Goal: Task Accomplishment & Management: Manage account settings

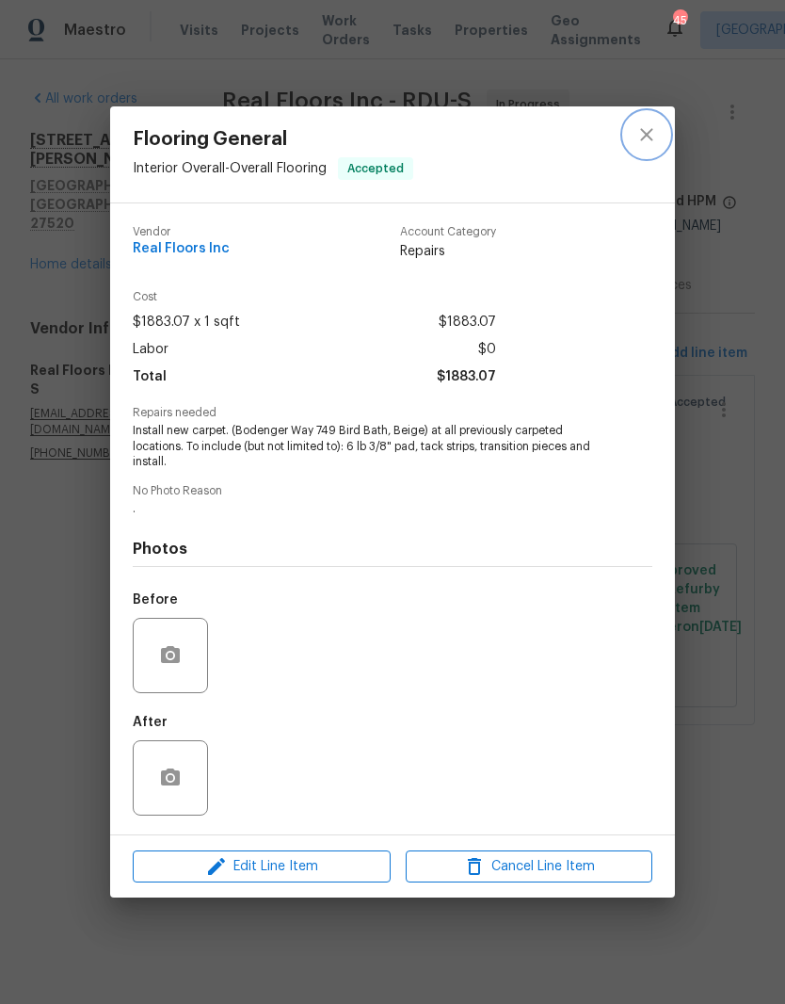
click at [640, 133] on icon "close" at bounding box center [647, 134] width 23 height 23
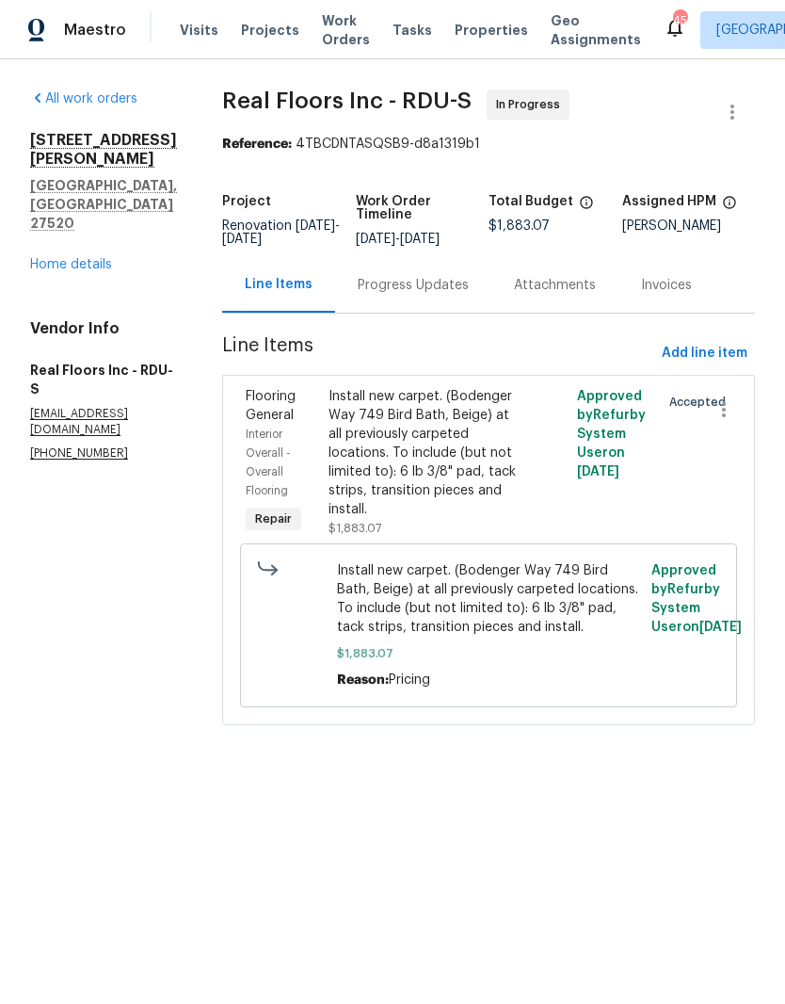
click at [41, 258] on link "Home details" at bounding box center [71, 264] width 82 height 13
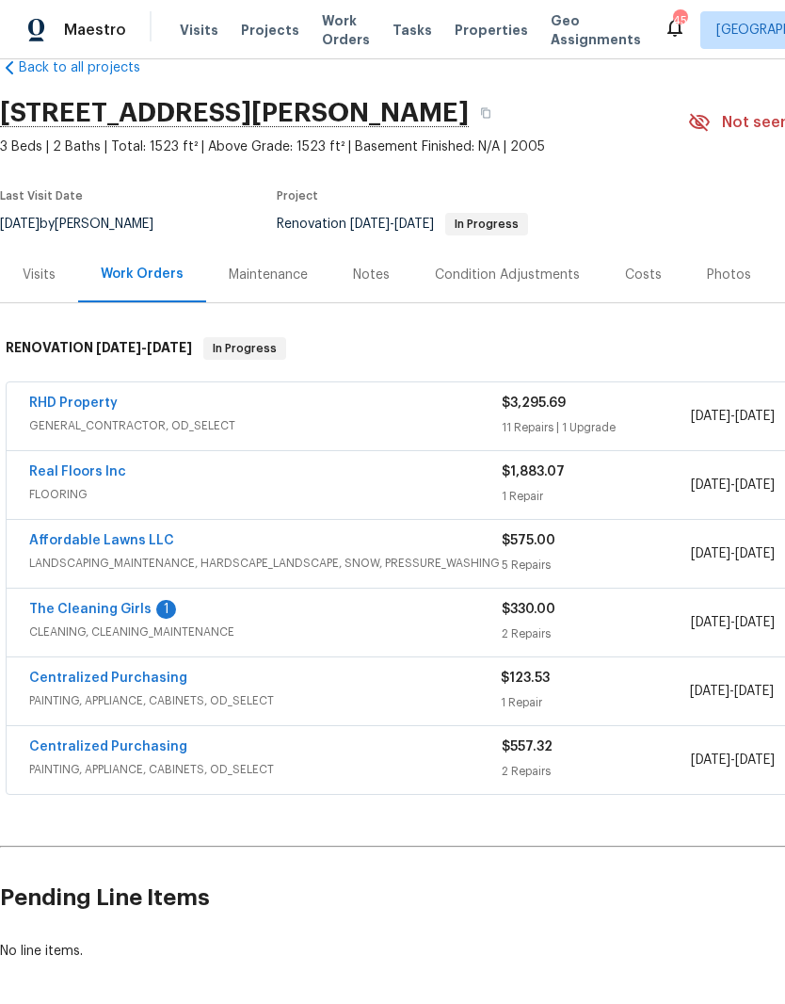
scroll to position [40, 0]
click at [52, 611] on link "The Cleaning Girls" at bounding box center [90, 608] width 122 height 13
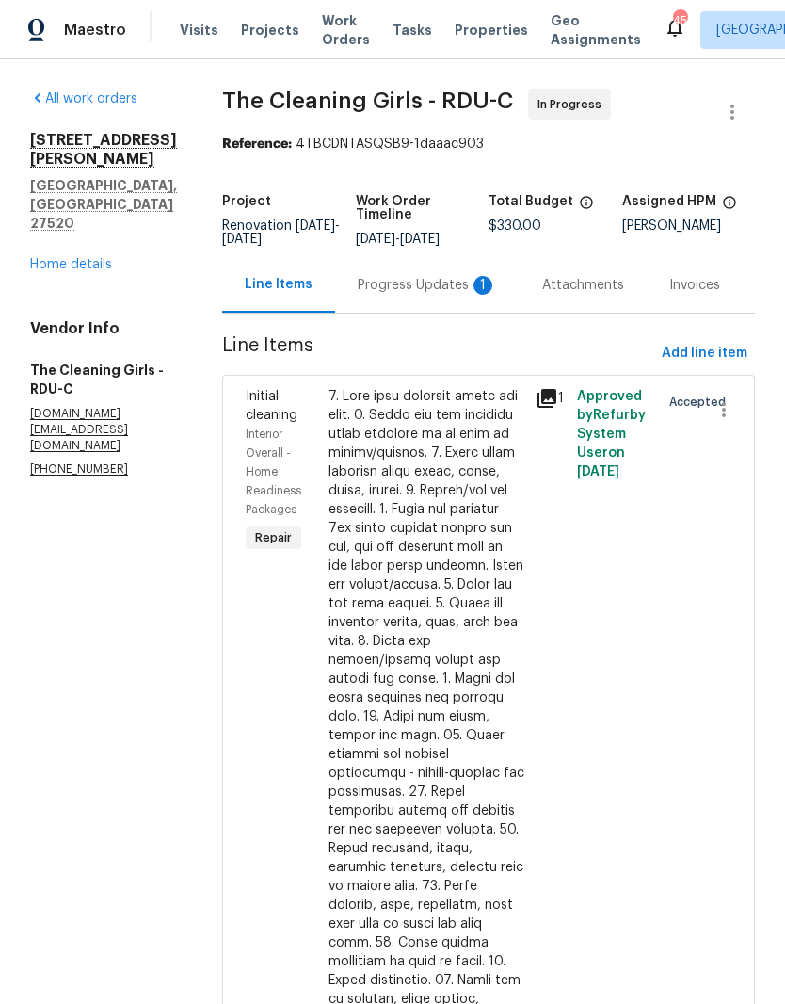
click at [474, 313] on div "Progress Updates 1" at bounding box center [427, 285] width 185 height 56
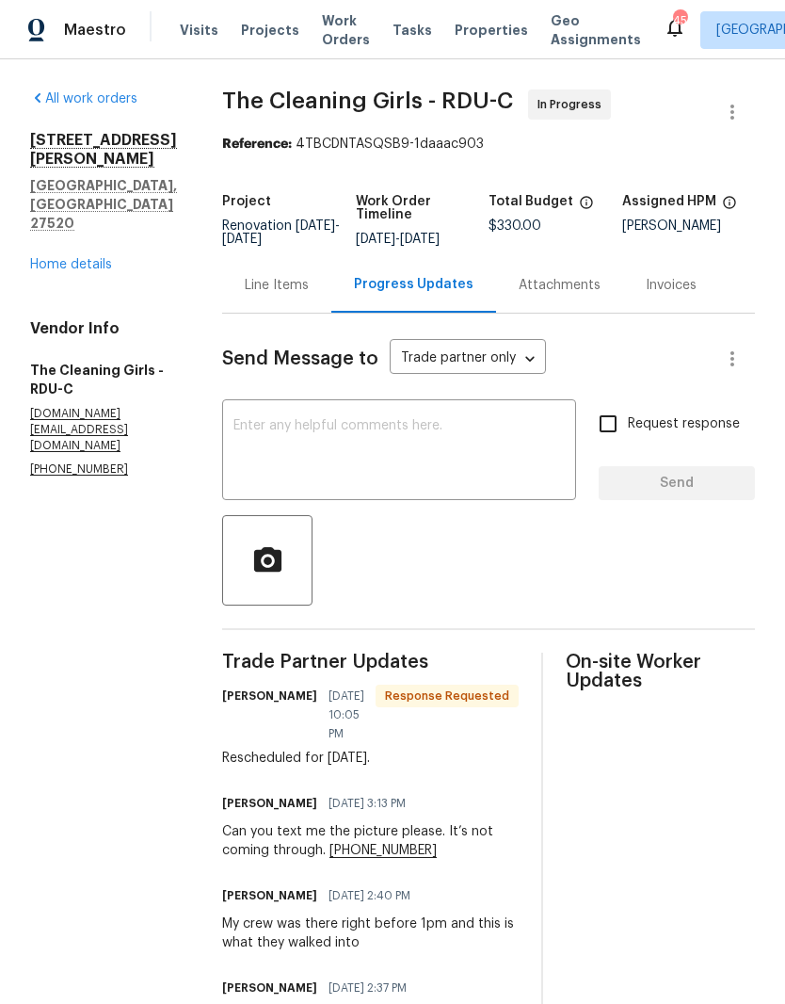
click at [62, 224] on div "All work orders 134 Santa Gertrudis Dr Clayton, NC 27520 Home details Vendor In…" at bounding box center [103, 283] width 147 height 389
click at [57, 258] on link "Home details" at bounding box center [71, 264] width 82 height 13
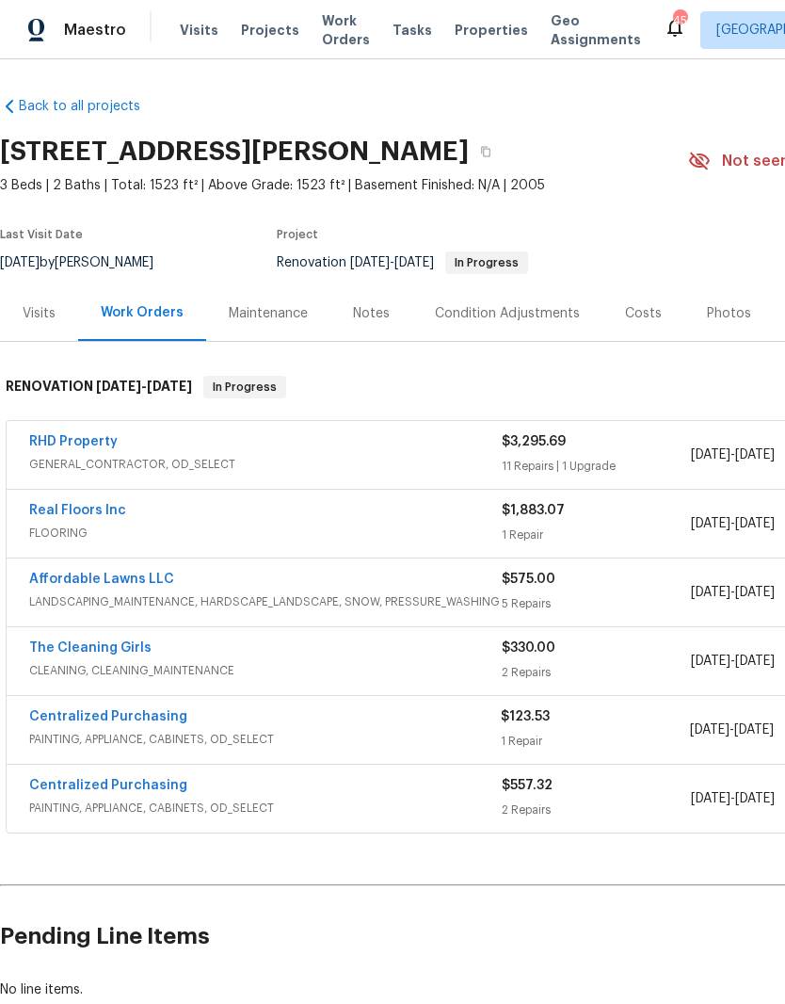
click at [57, 436] on link "RHD Property" at bounding box center [73, 441] width 89 height 13
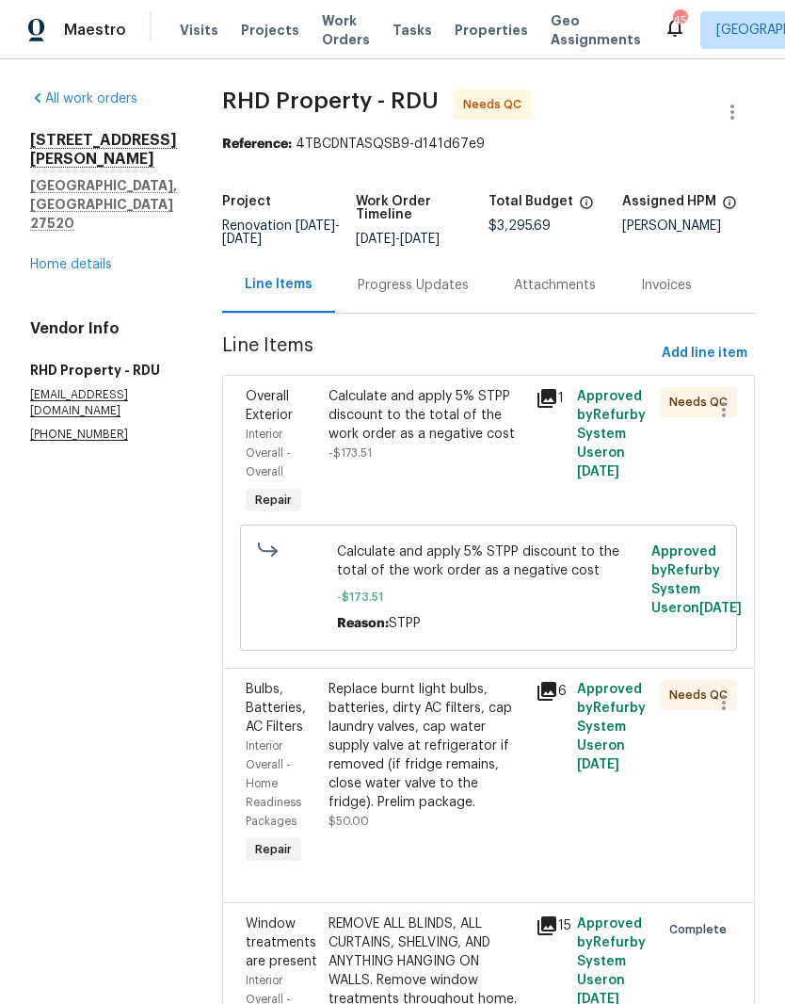
click at [517, 497] on div "Calculate and apply 5% STPP discount to the total of the work order as a negati…" at bounding box center [426, 452] width 207 height 143
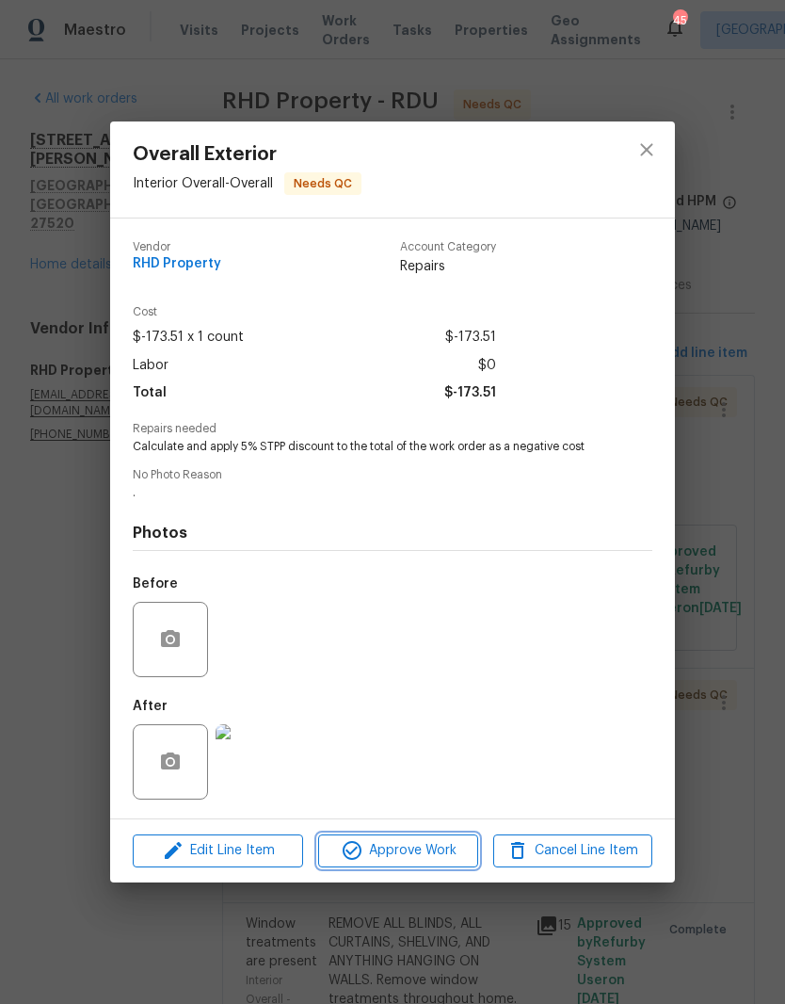
click at [462, 851] on span "Approve Work" at bounding box center [398, 851] width 148 height 24
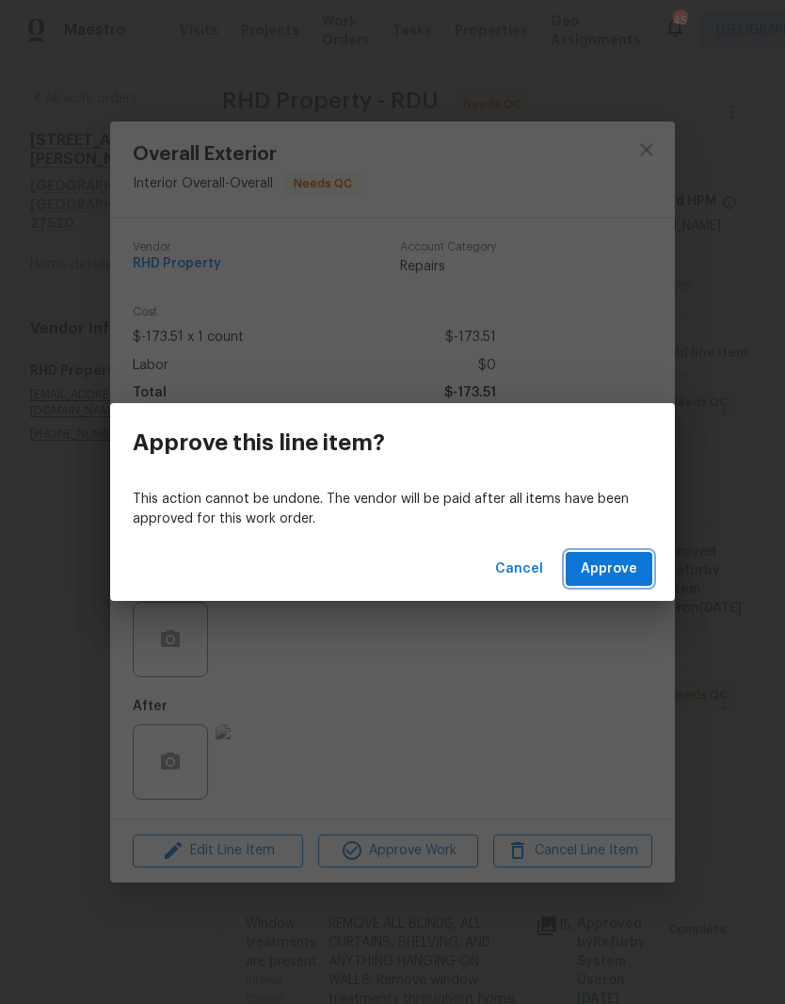
click at [640, 567] on button "Approve" at bounding box center [609, 569] width 87 height 35
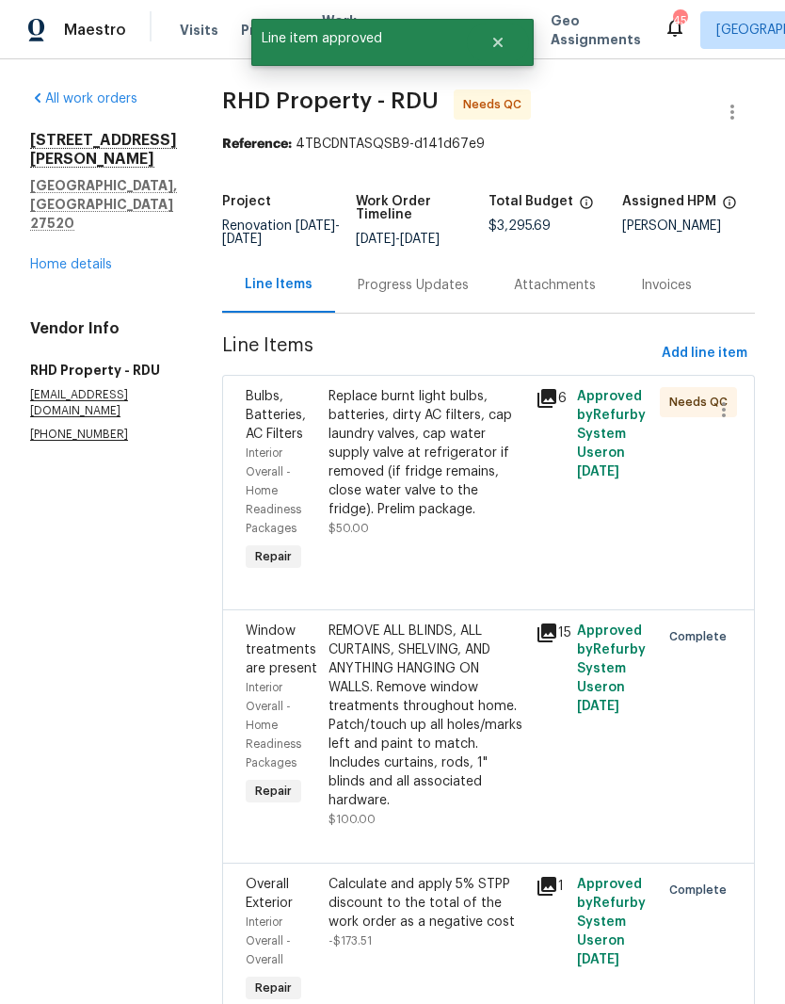
click at [471, 538] on div "Replace burnt light bulbs, batteries, dirty AC filters, cap laundry valves, cap…" at bounding box center [427, 462] width 196 height 151
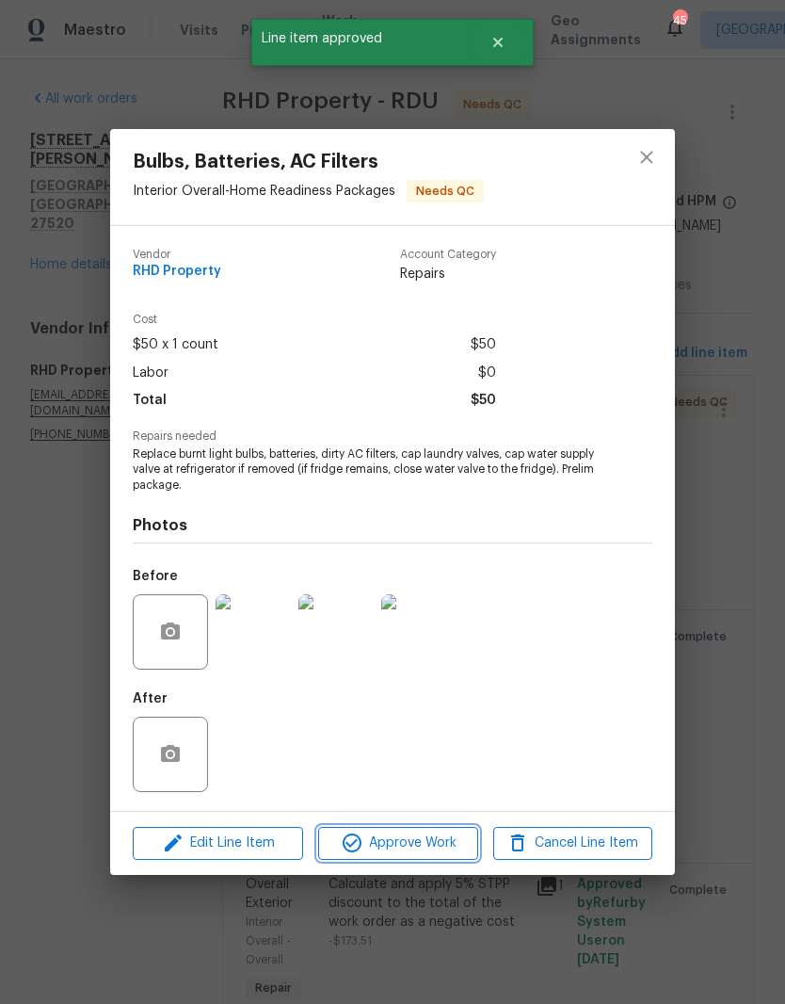
click at [443, 849] on span "Approve Work" at bounding box center [398, 844] width 148 height 24
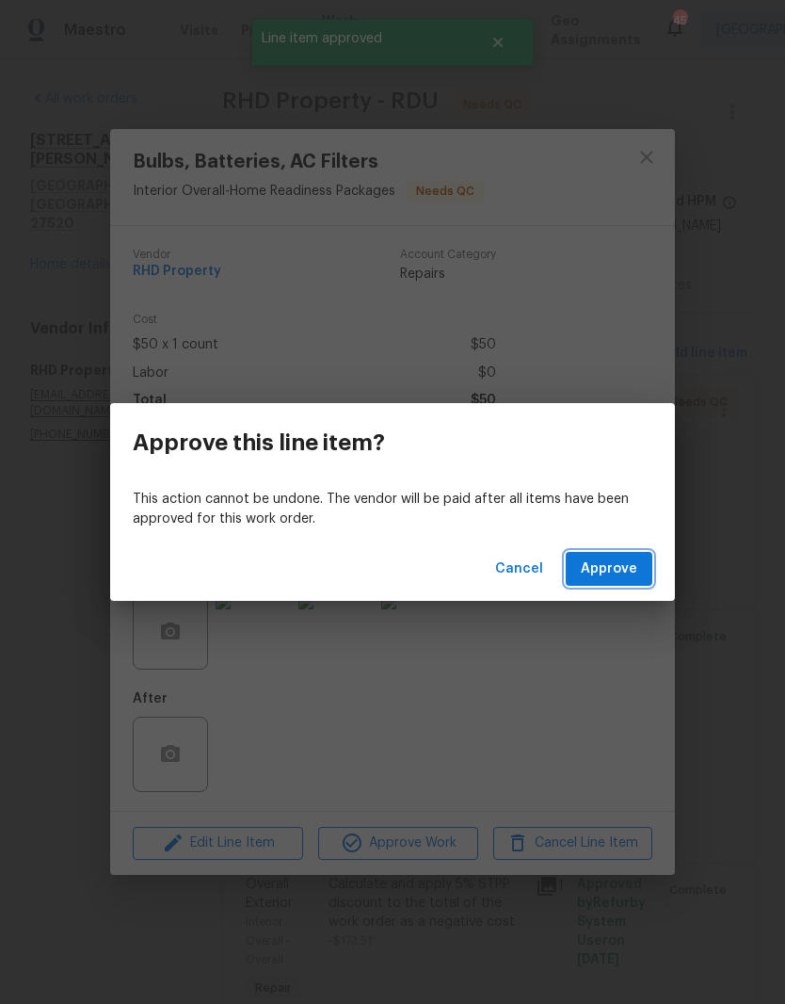
click at [638, 570] on button "Approve" at bounding box center [609, 569] width 87 height 35
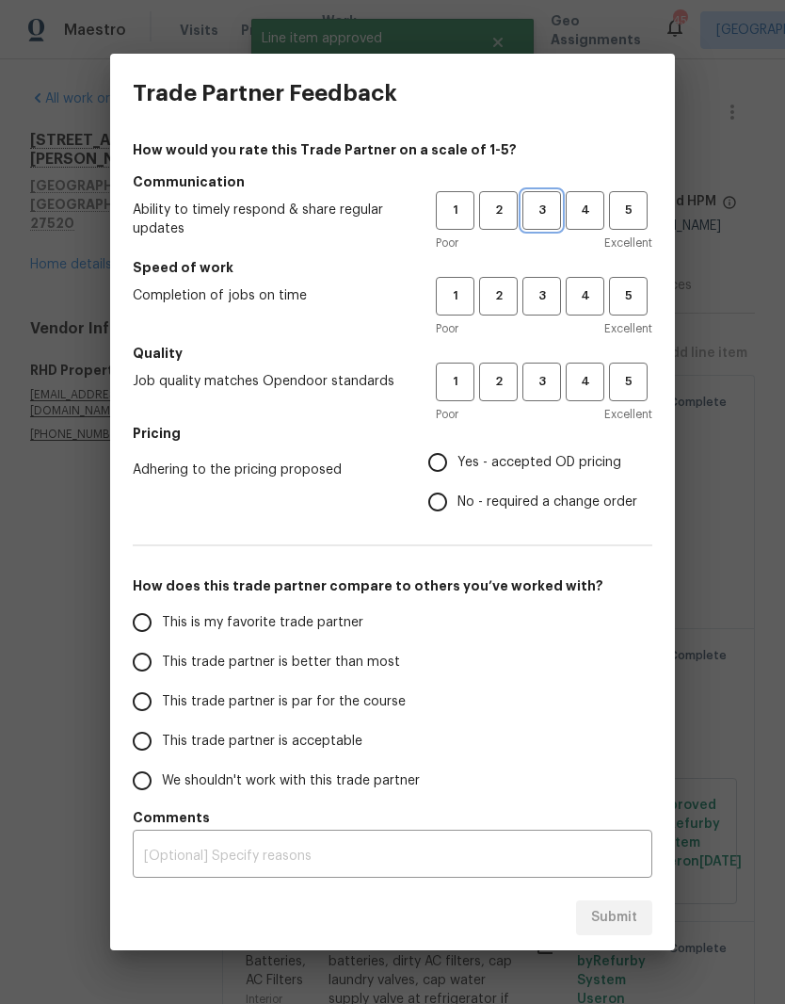
click at [547, 216] on span "3" at bounding box center [542, 211] width 35 height 22
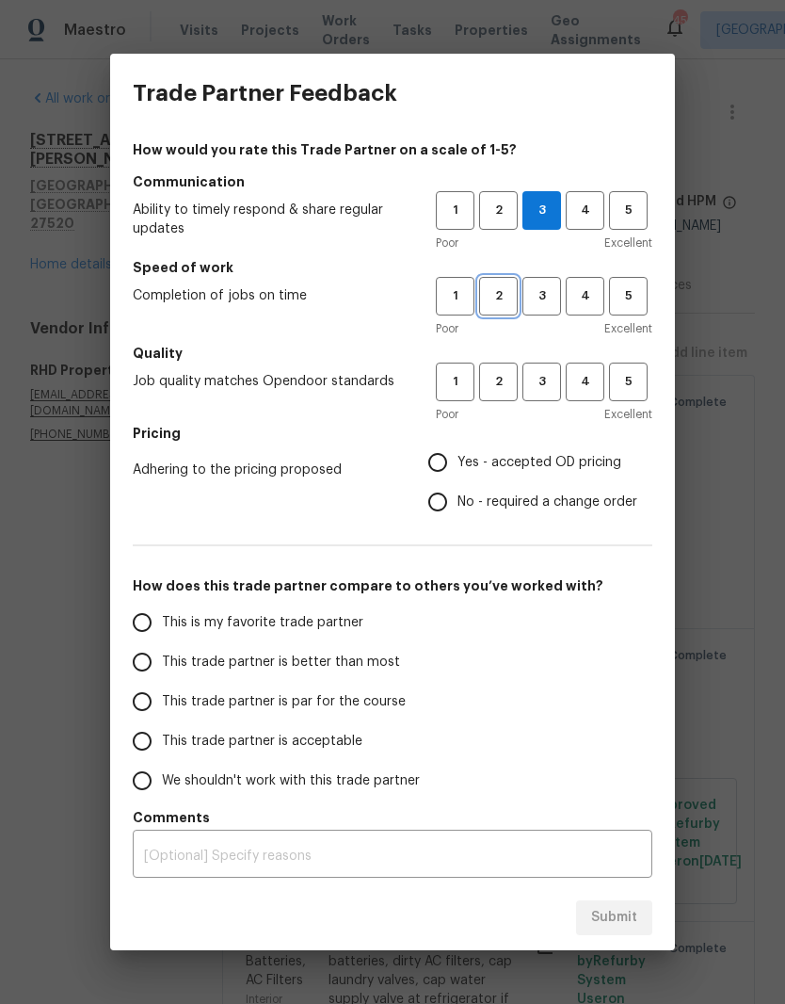
click at [503, 305] on span "2" at bounding box center [498, 296] width 35 height 22
click at [512, 393] on button "2" at bounding box center [498, 382] width 39 height 39
click at [547, 515] on label "No - required a change order" at bounding box center [527, 502] width 219 height 40
click at [458, 515] on input "No - required a change order" at bounding box center [438, 502] width 40 height 40
radio input "true"
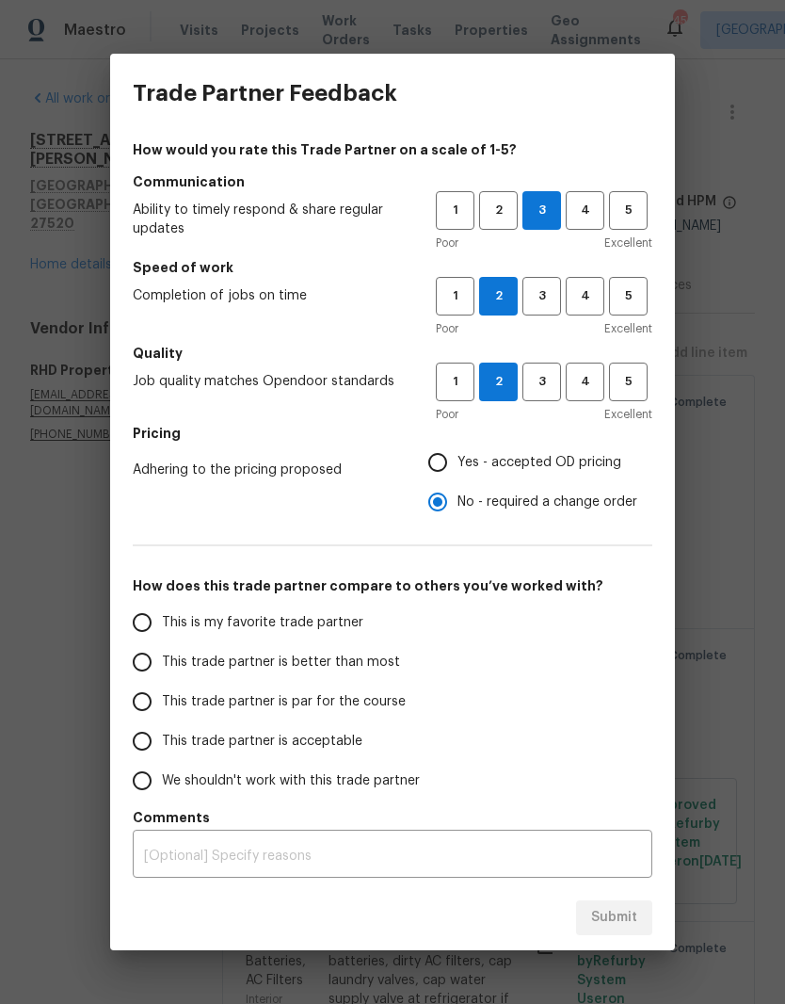
click at [382, 781] on span "We shouldn't work with this trade partner" at bounding box center [291, 781] width 258 height 20
click at [162, 781] on input "We shouldn't work with this trade partner" at bounding box center [142, 781] width 40 height 40
click at [647, 923] on button "Submit" at bounding box center [614, 917] width 76 height 35
radio input "true"
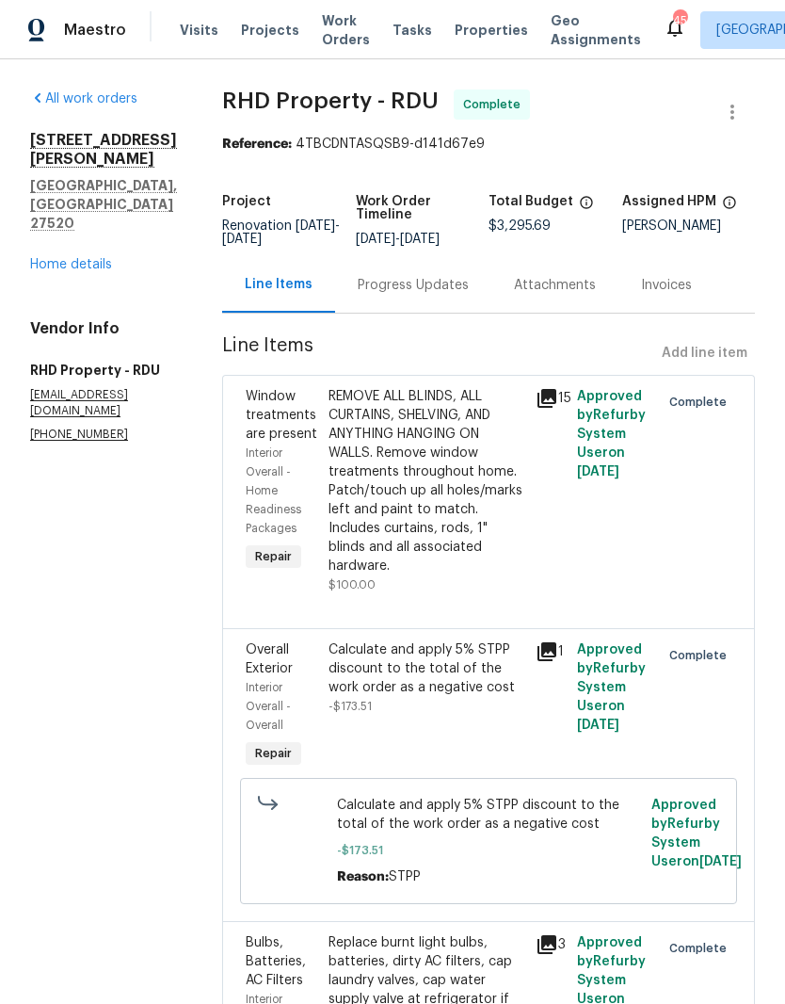
radio input "false"
click at [59, 258] on link "Home details" at bounding box center [71, 264] width 82 height 13
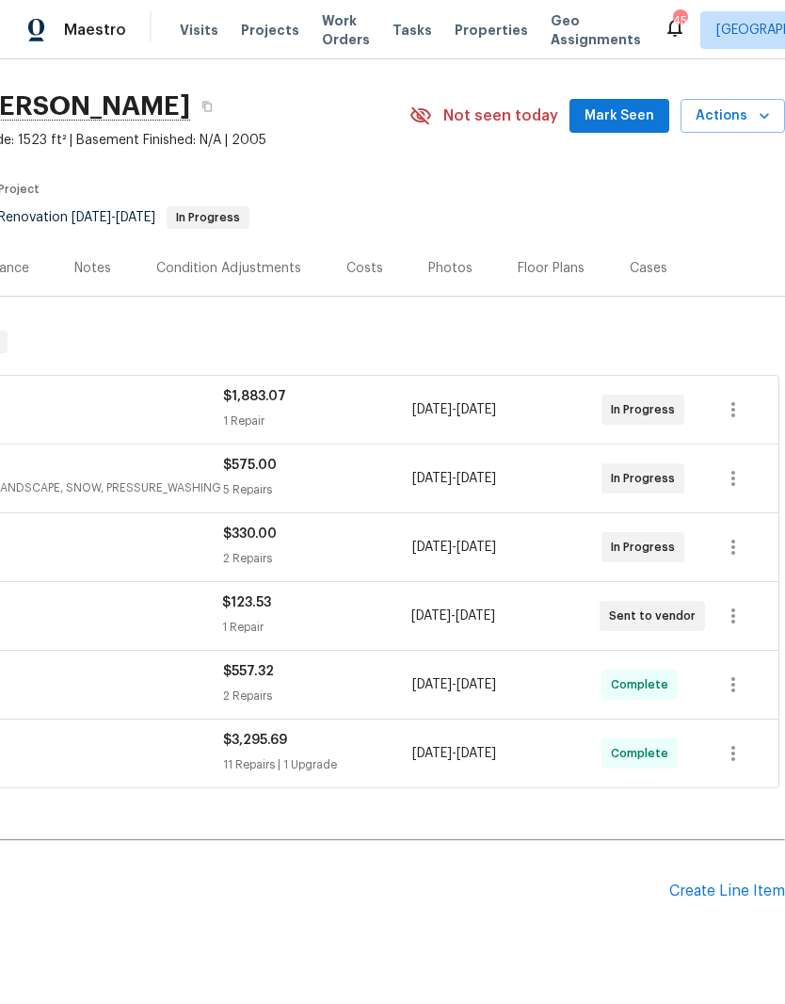
scroll to position [45, 279]
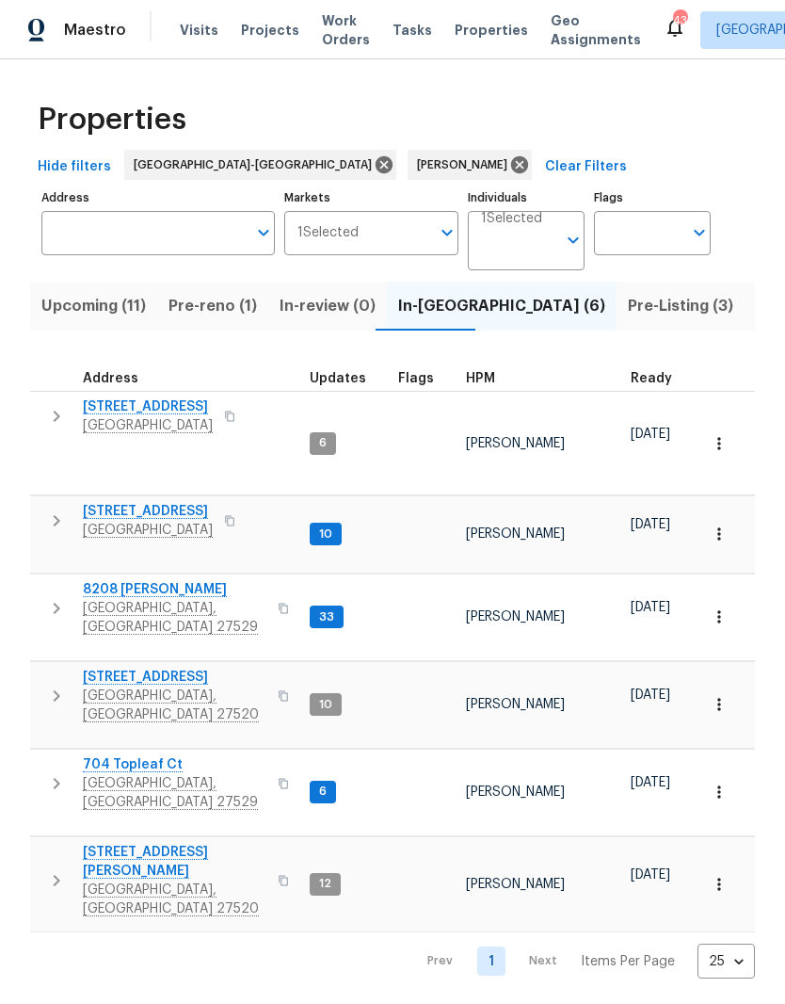
click at [148, 580] on span "8208 [PERSON_NAME]" at bounding box center [175, 589] width 184 height 19
click at [113, 668] on span "210 Clearwater Ct" at bounding box center [175, 677] width 184 height 19
click at [617, 283] on button "Pre-Listing (3)" at bounding box center [681, 306] width 128 height 49
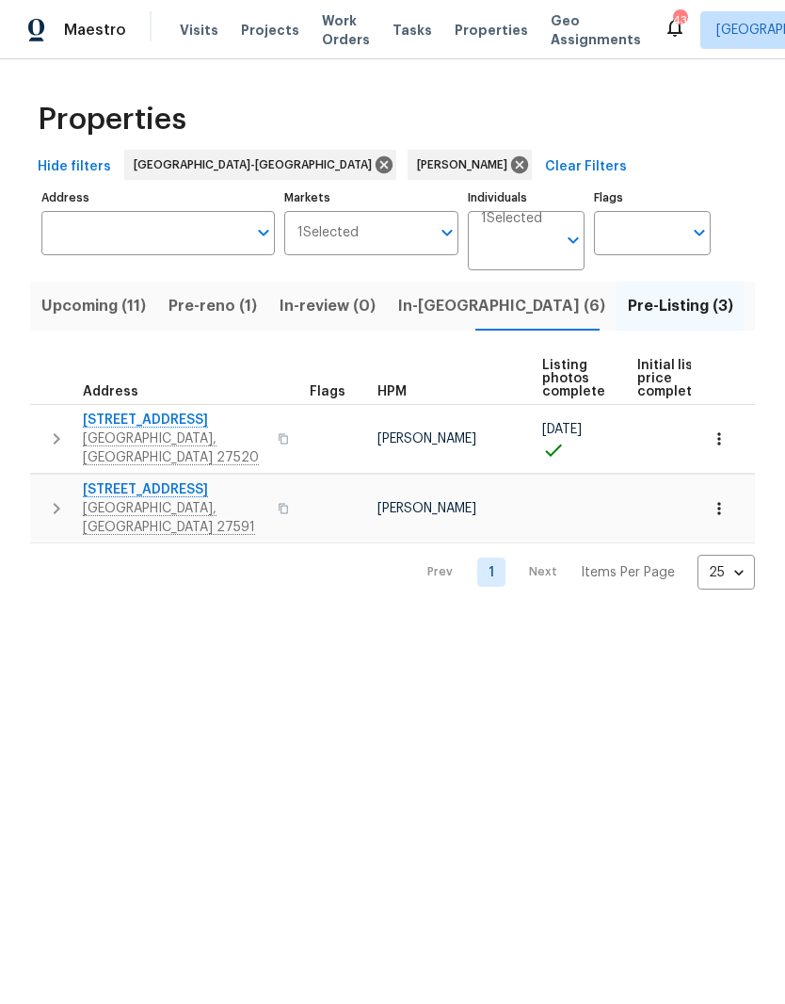
click at [164, 427] on span "116 Government Rd" at bounding box center [175, 420] width 184 height 19
click at [107, 315] on span "Upcoming (11)" at bounding box center [93, 306] width 105 height 26
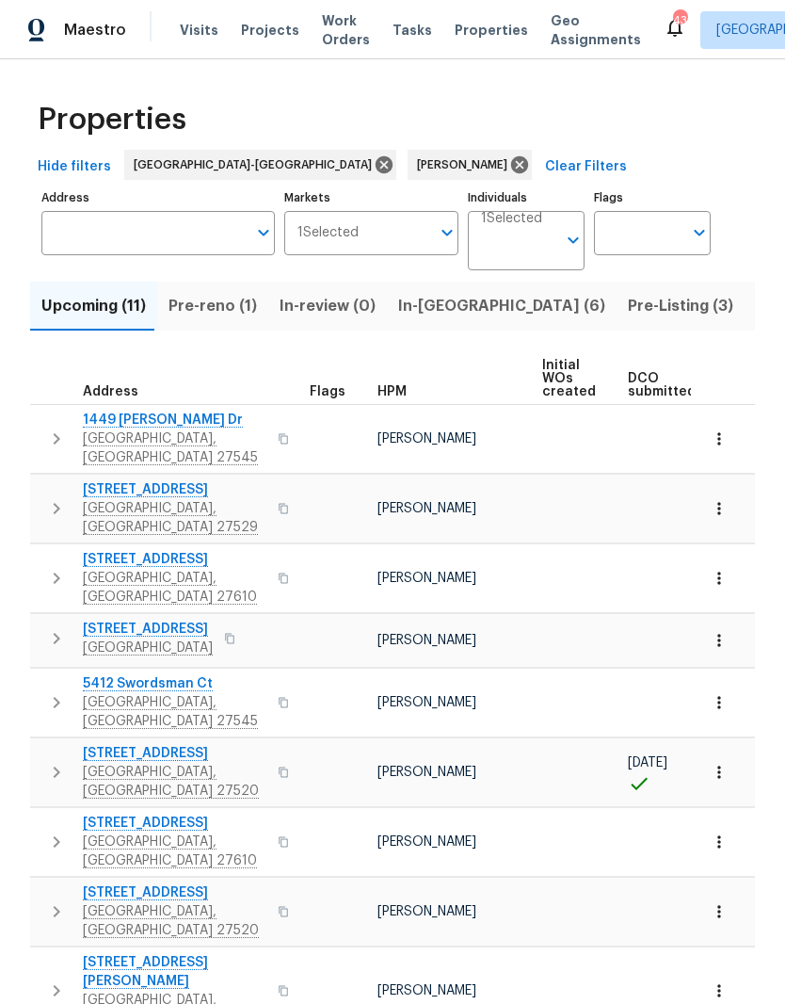
click at [234, 310] on span "Pre-reno (1)" at bounding box center [213, 306] width 89 height 26
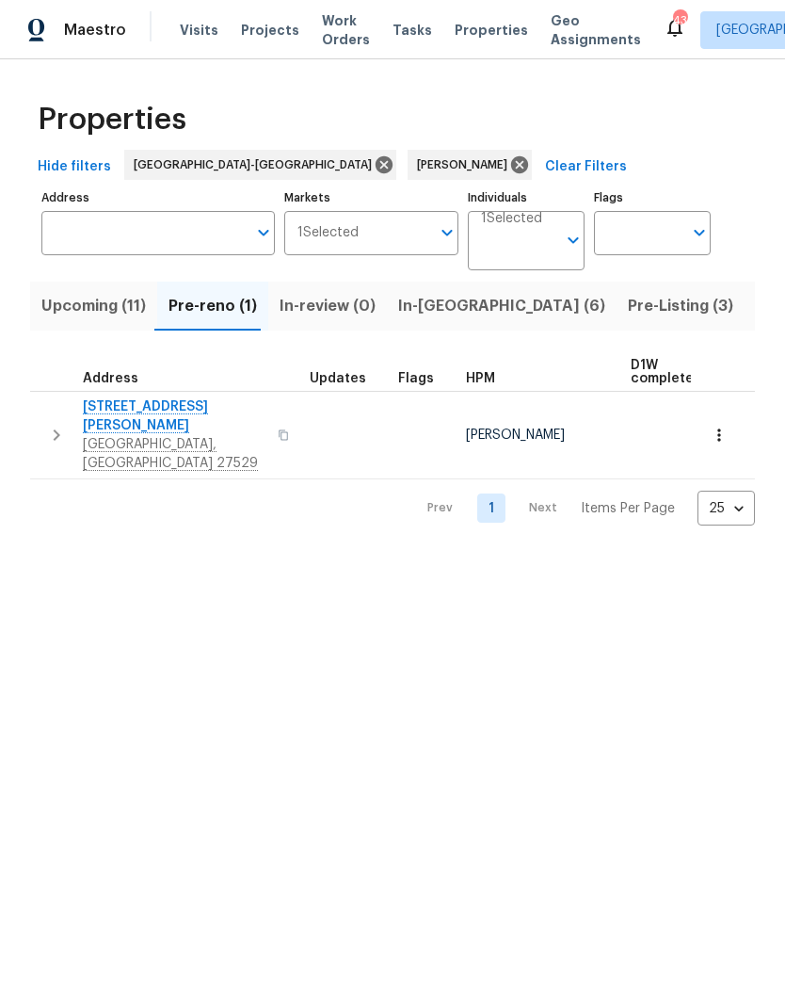
click at [733, 427] on button "button" at bounding box center [719, 434] width 41 height 41
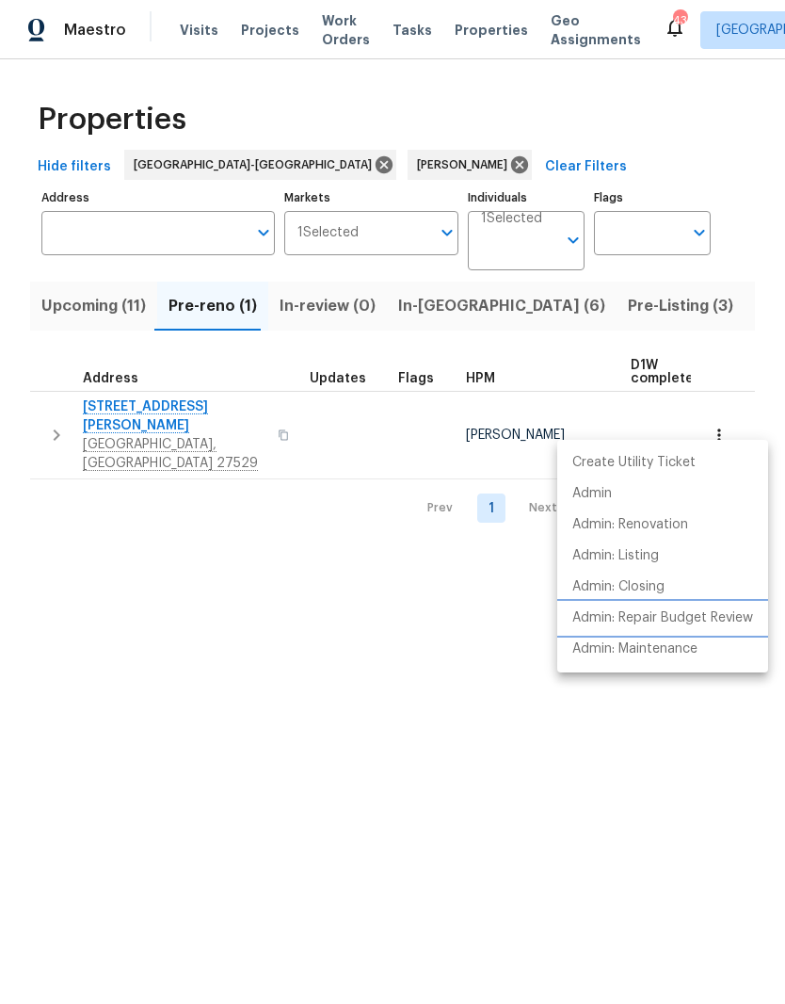
click at [738, 617] on p "Admin: Repair Budget Review" at bounding box center [663, 618] width 181 height 20
click at [117, 409] on div at bounding box center [392, 502] width 785 height 1004
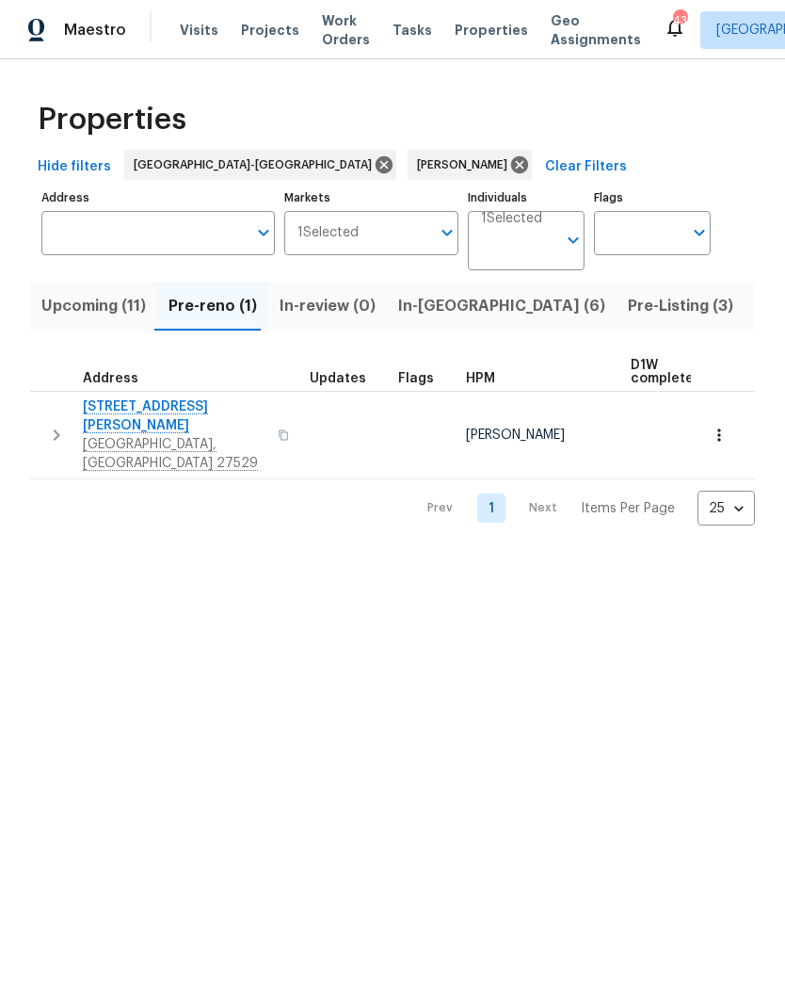
click at [105, 410] on span "3817 Cason St" at bounding box center [175, 416] width 184 height 38
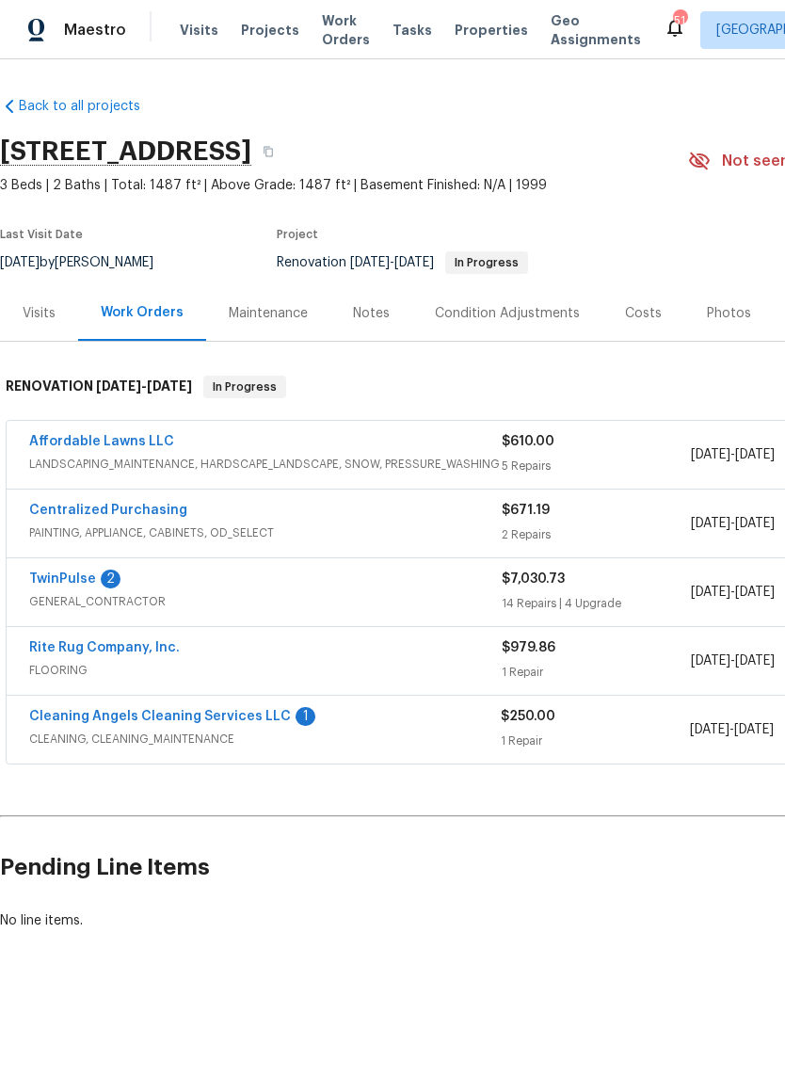
click at [40, 581] on link "TwinPulse" at bounding box center [62, 579] width 67 height 13
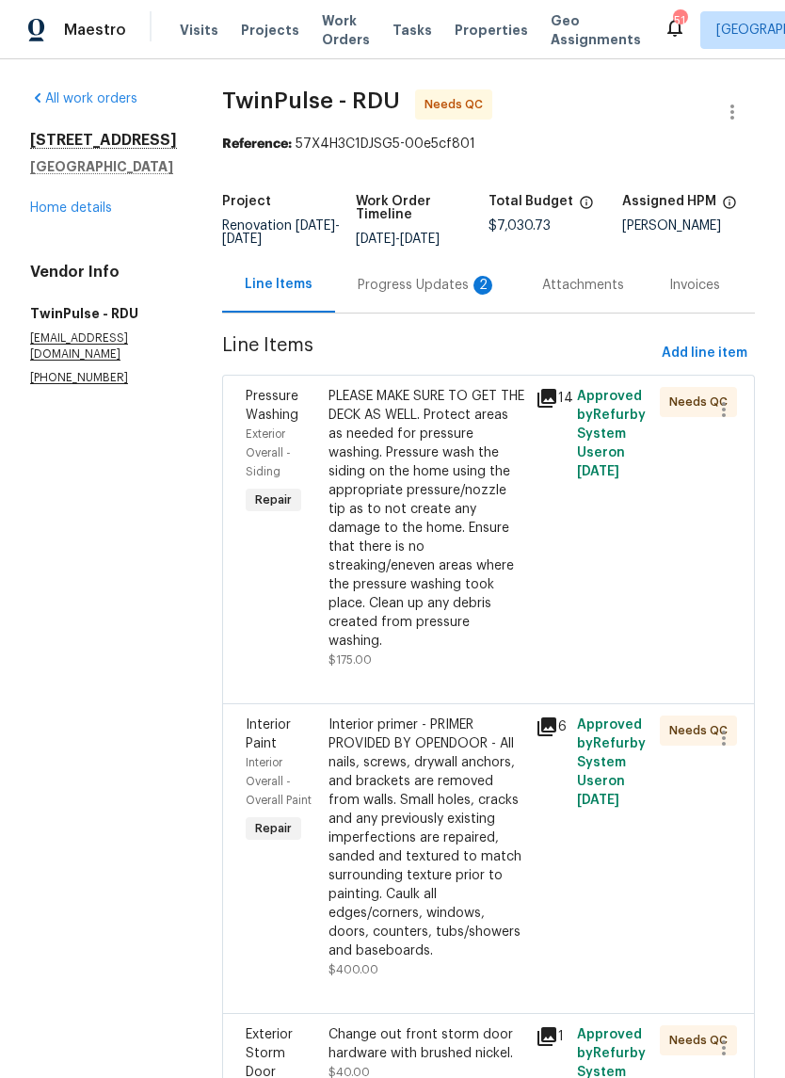
click at [411, 291] on div "Progress Updates 2" at bounding box center [427, 285] width 139 height 19
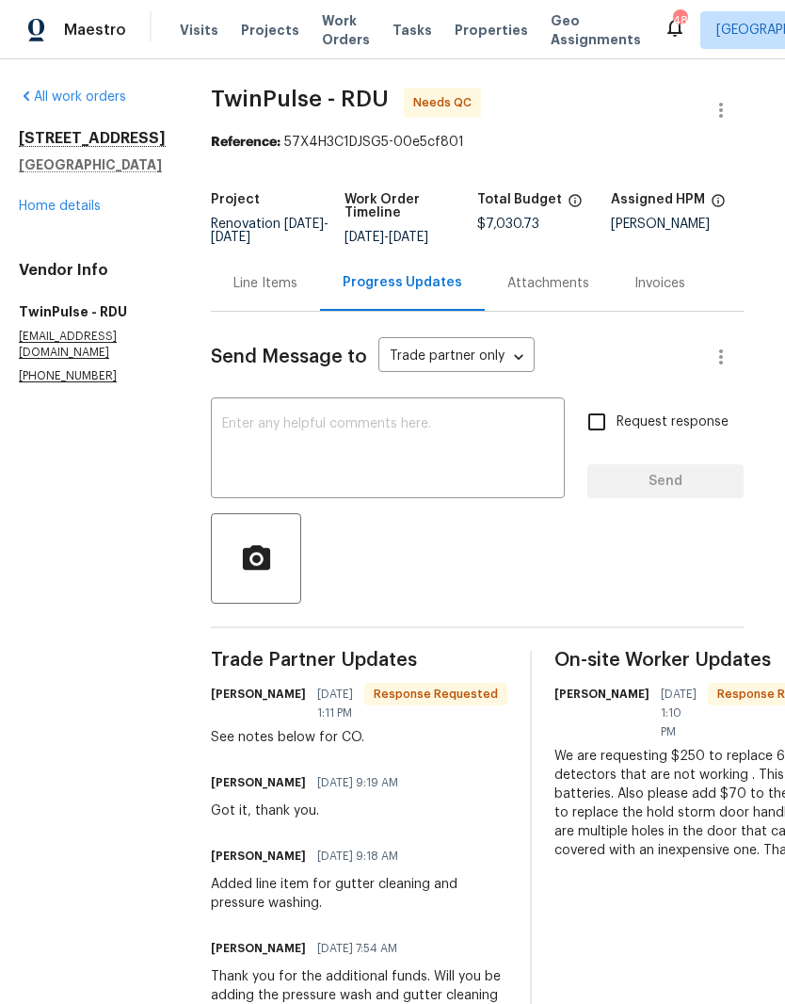
scroll to position [2, 10]
click at [283, 293] on div "Line Items" at bounding box center [266, 283] width 64 height 19
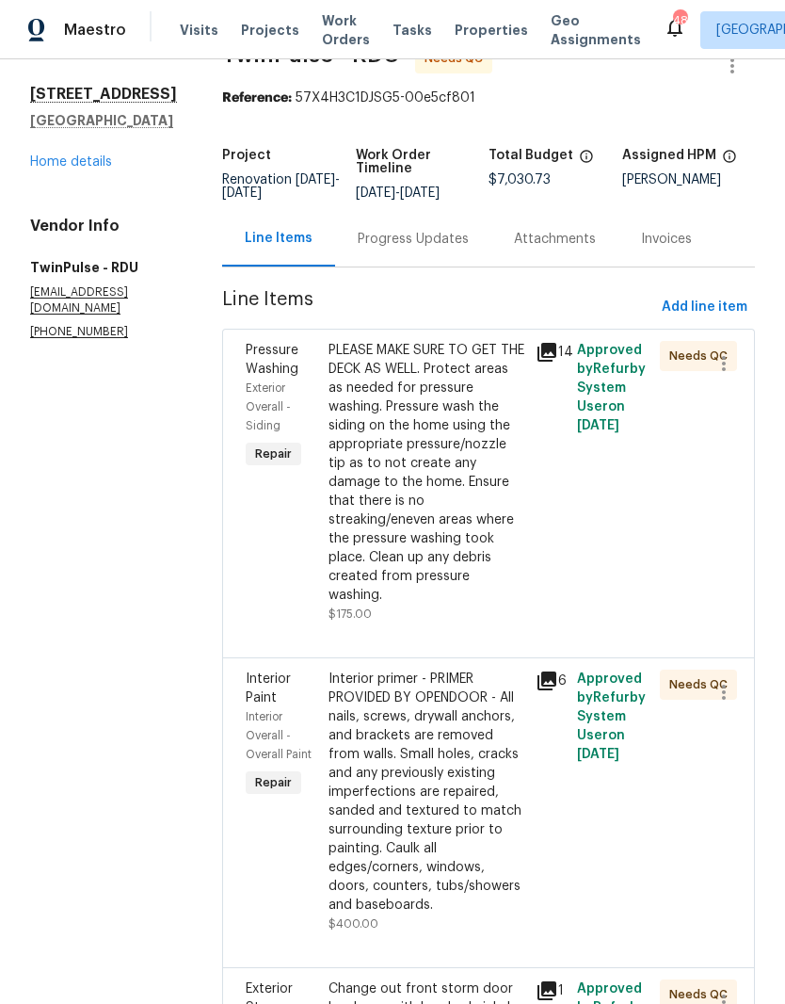
scroll to position [48, 0]
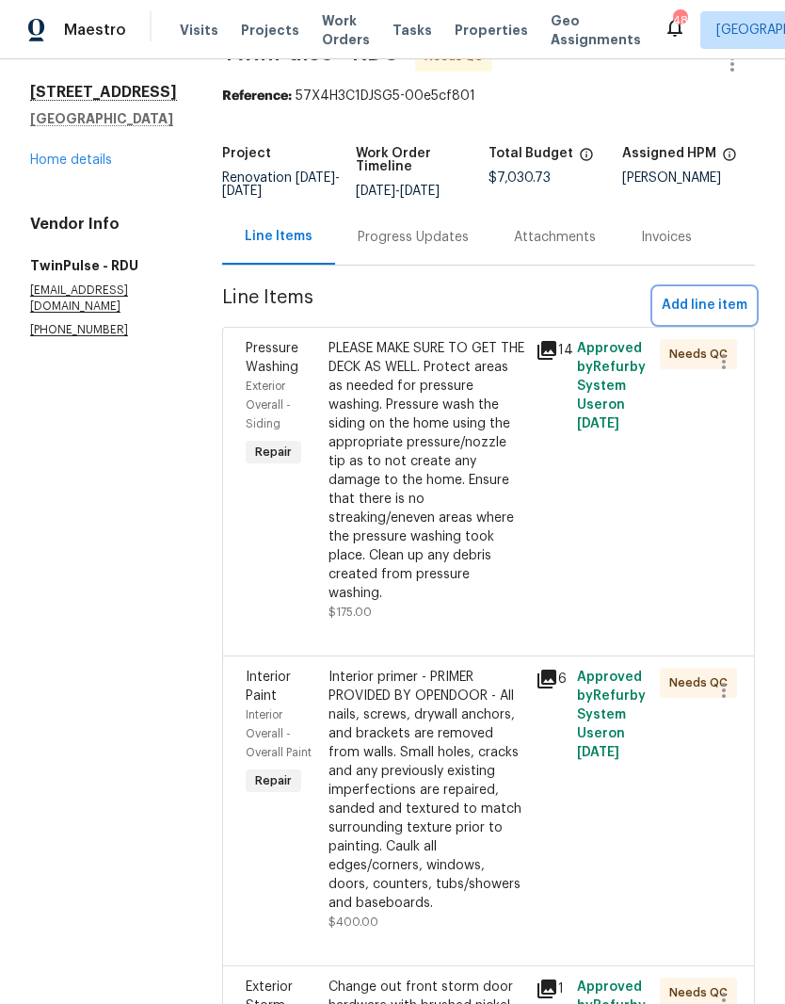
click at [735, 315] on span "Add line item" at bounding box center [705, 306] width 86 height 24
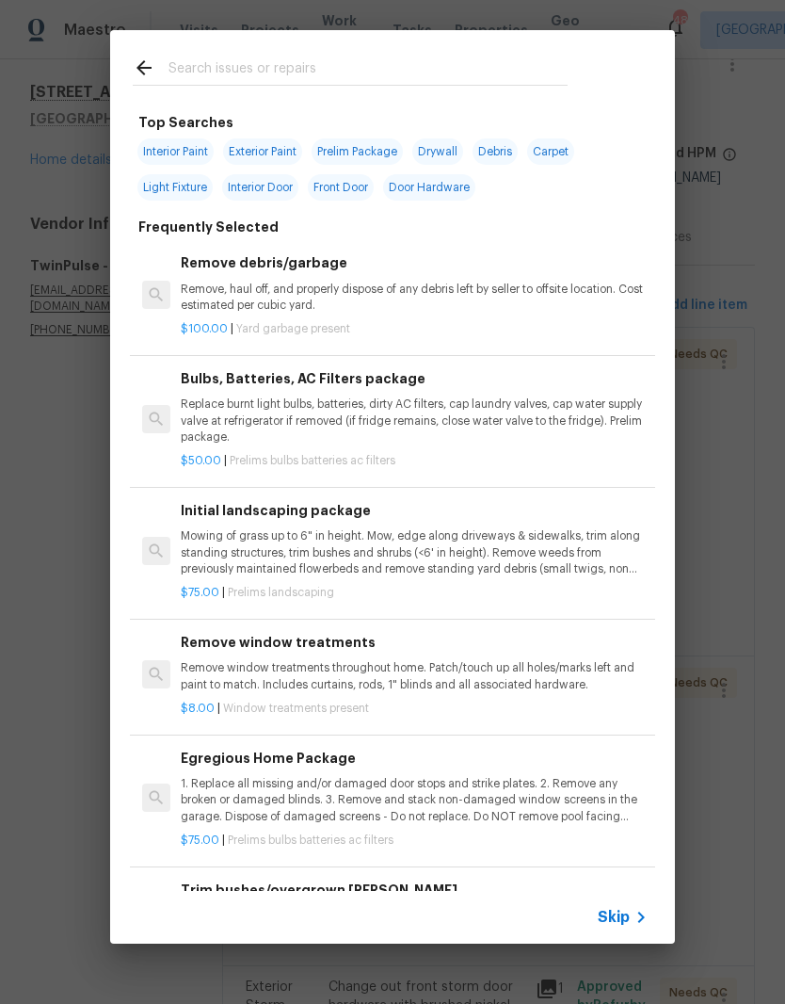
click at [414, 78] on input "text" at bounding box center [368, 71] width 399 height 28
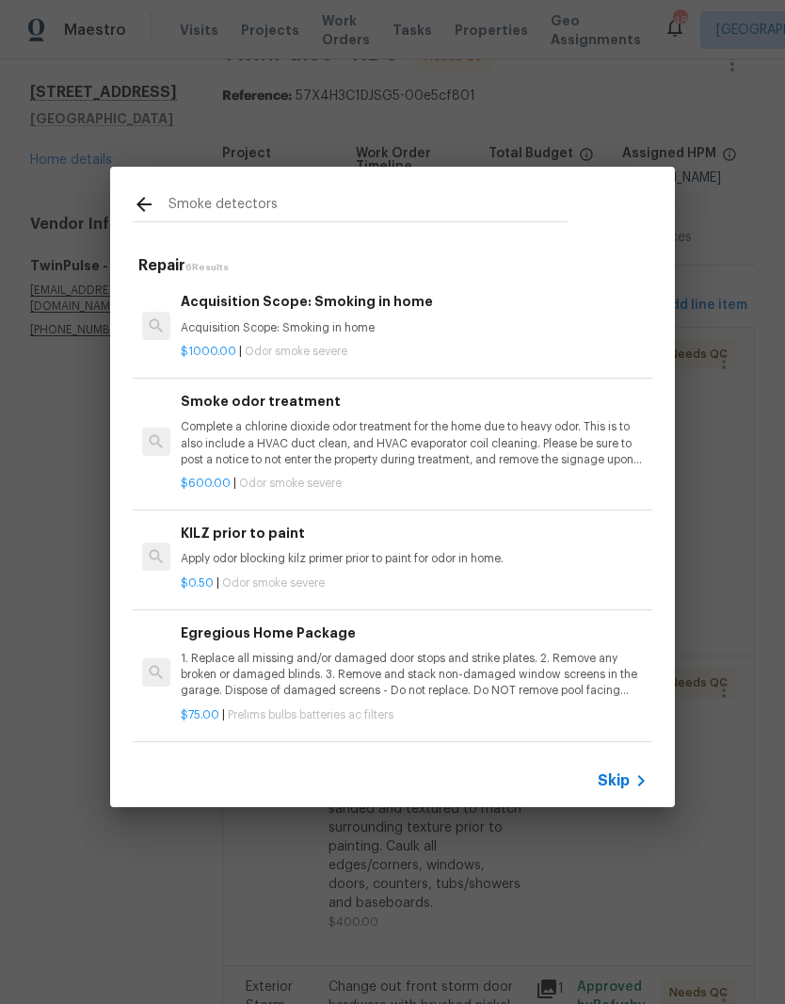
type input "Smoke detectors"
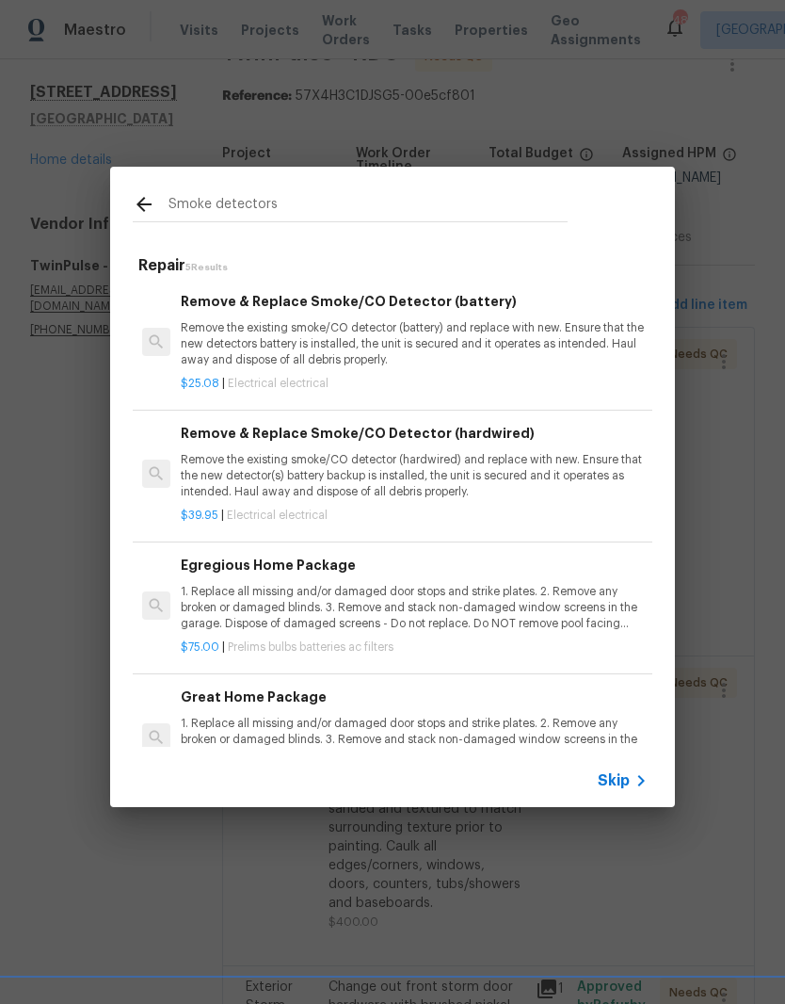
click at [478, 470] on p "Remove the existing smoke/CO detector (hardwired) and replace with new. Ensure …" at bounding box center [414, 476] width 467 height 48
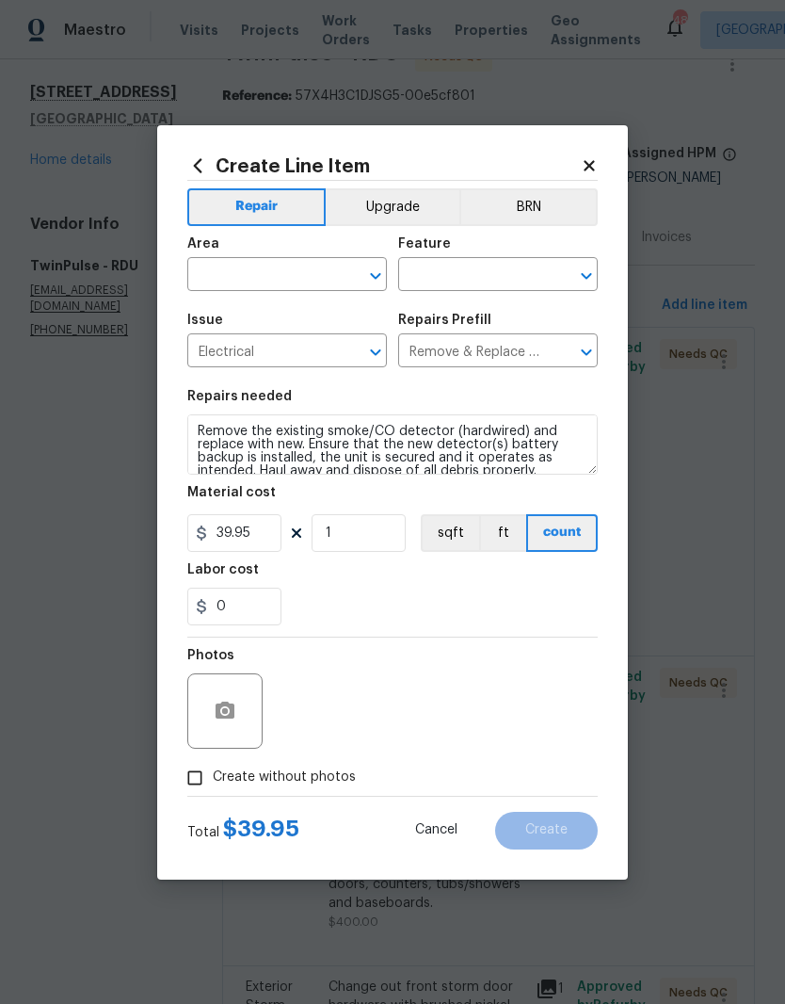
click at [589, 166] on icon at bounding box center [589, 165] width 10 height 10
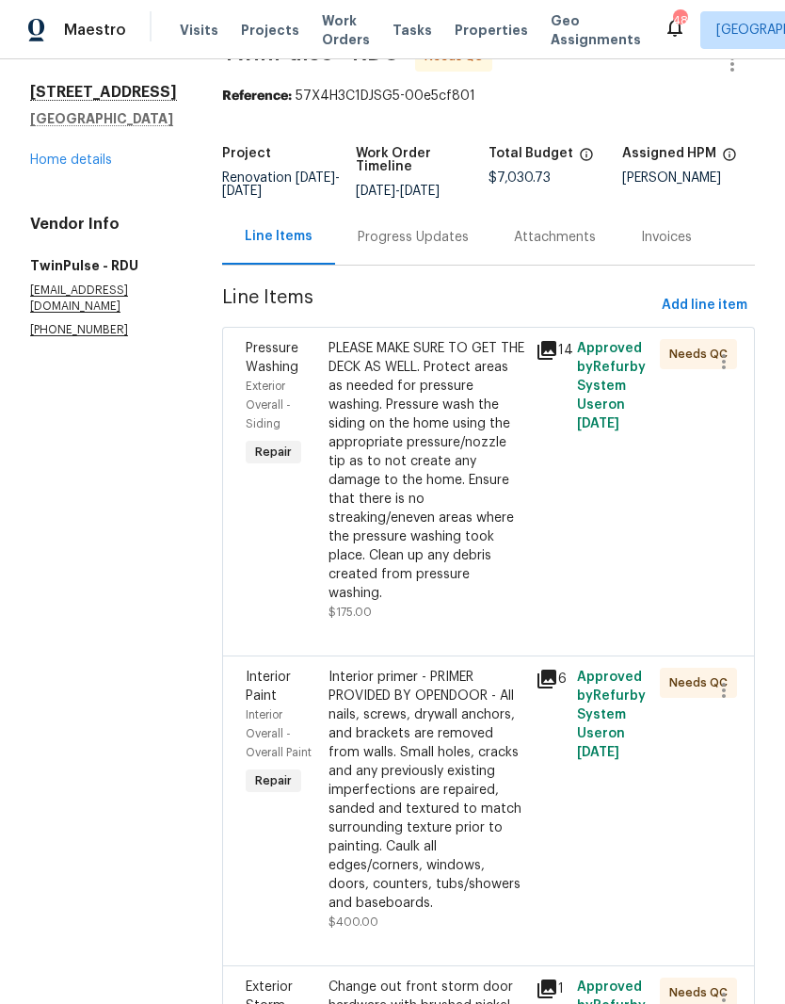
click at [423, 242] on div "Progress Updates" at bounding box center [413, 237] width 111 height 19
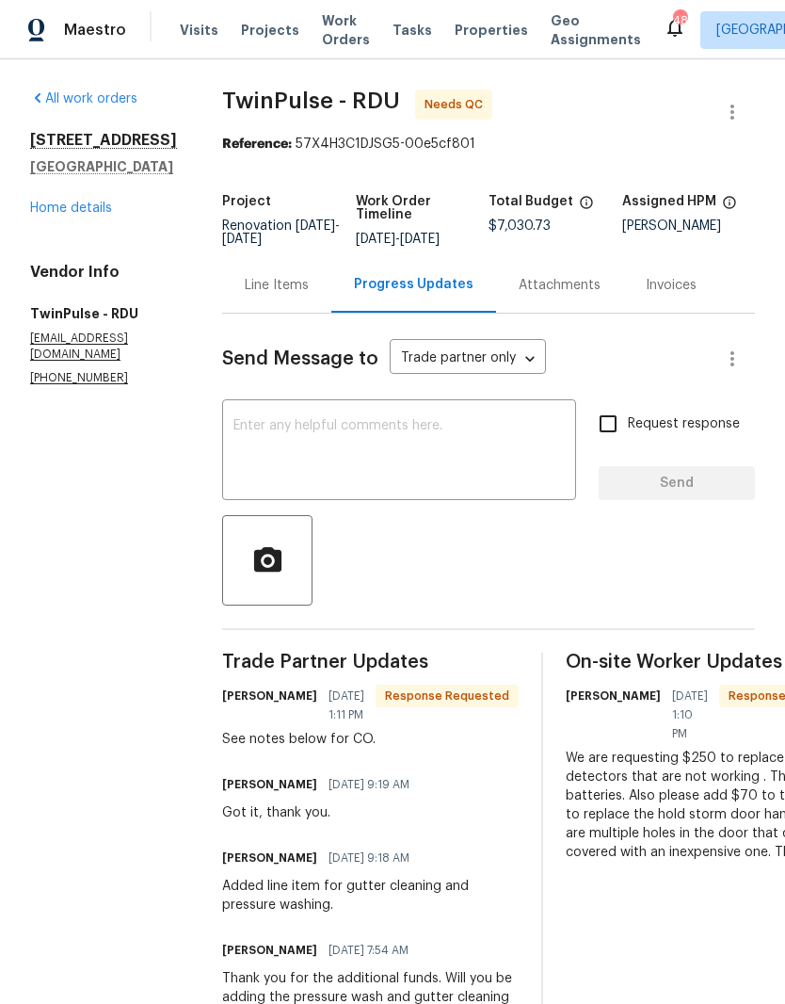
click at [279, 310] on div "Line Items" at bounding box center [276, 285] width 109 height 56
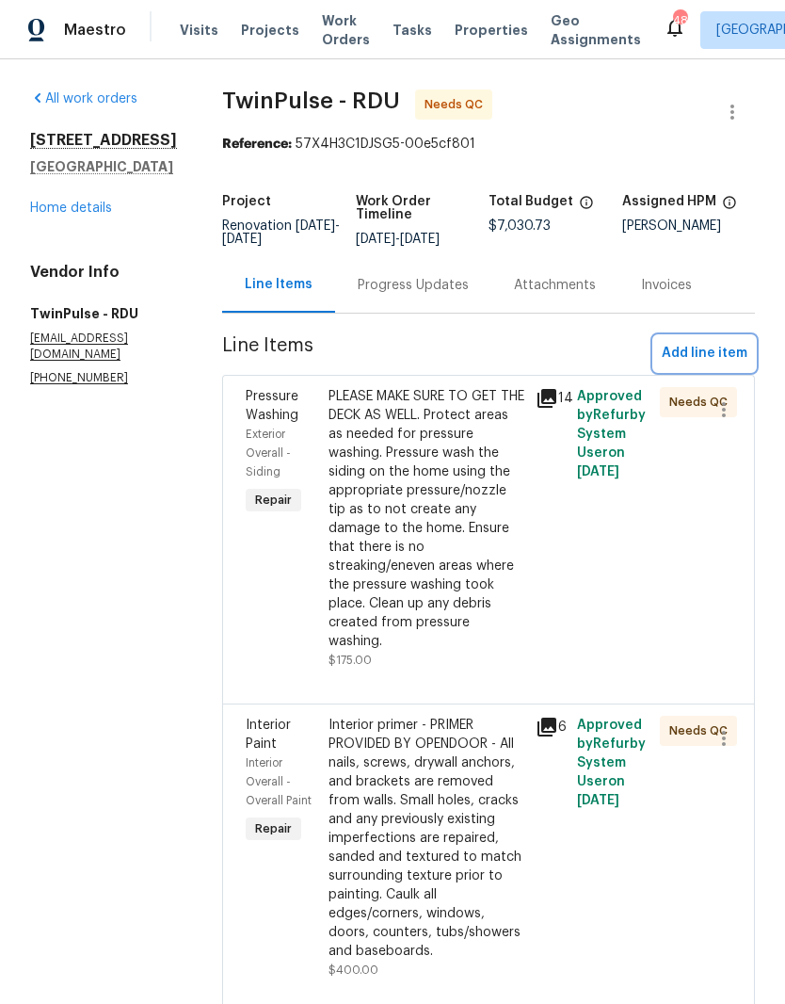
click at [697, 365] on span "Add line item" at bounding box center [705, 354] width 86 height 24
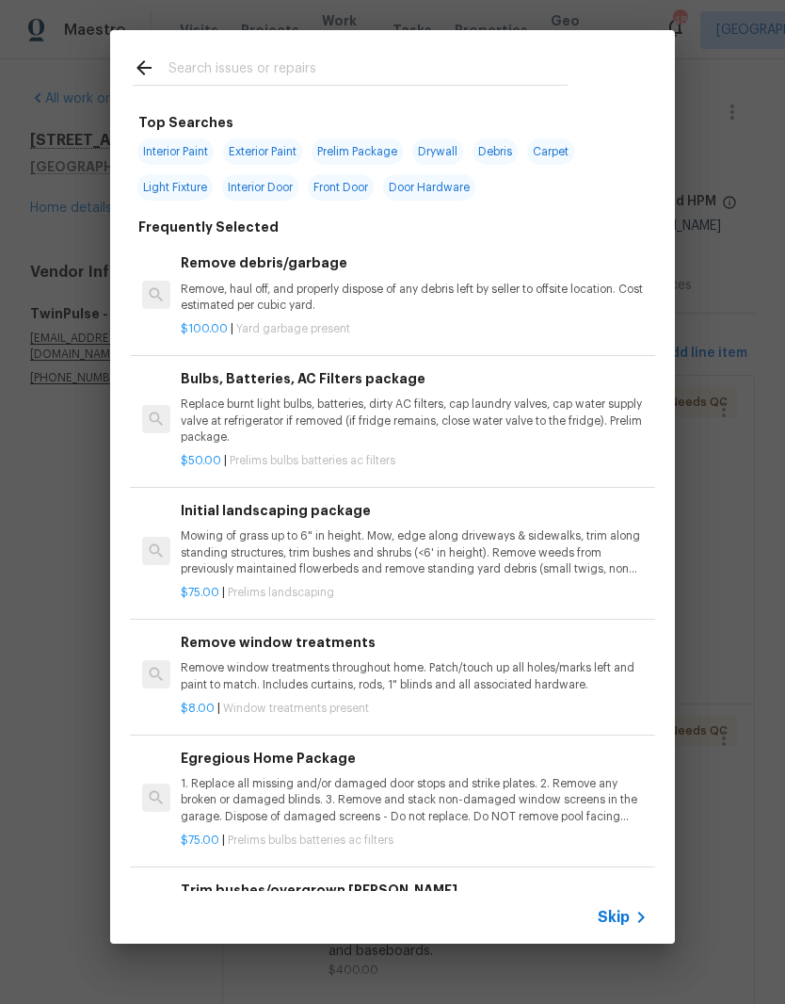
click at [410, 73] on input "text" at bounding box center [368, 71] width 399 height 28
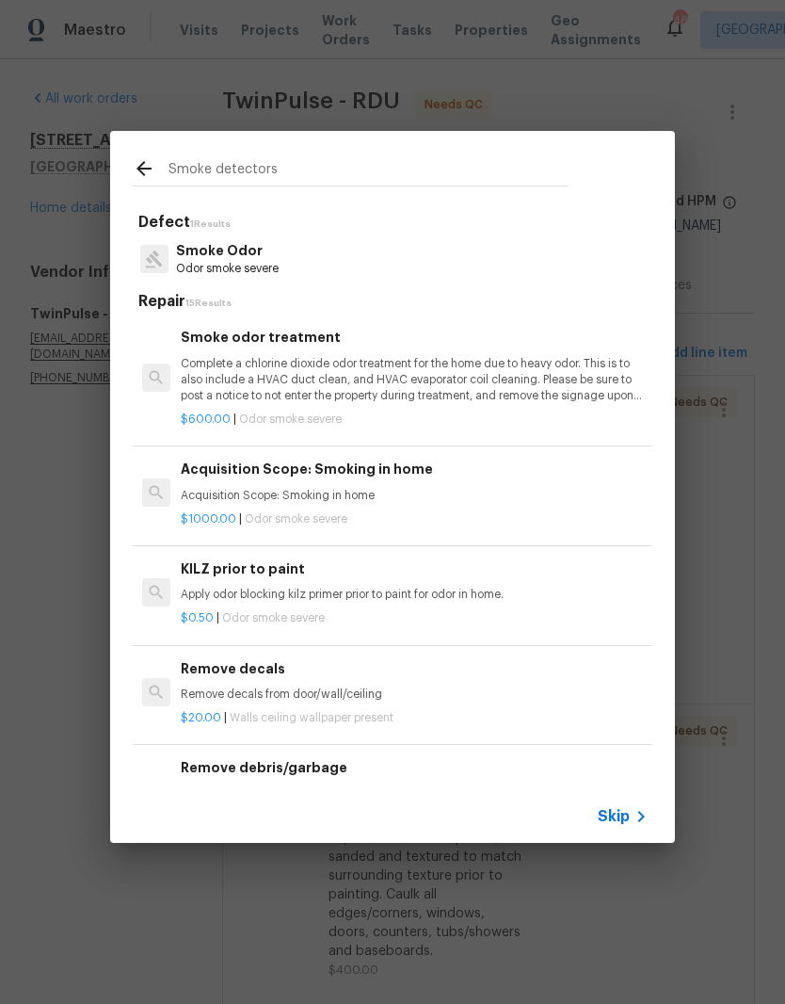
type input "Smoke detectors"
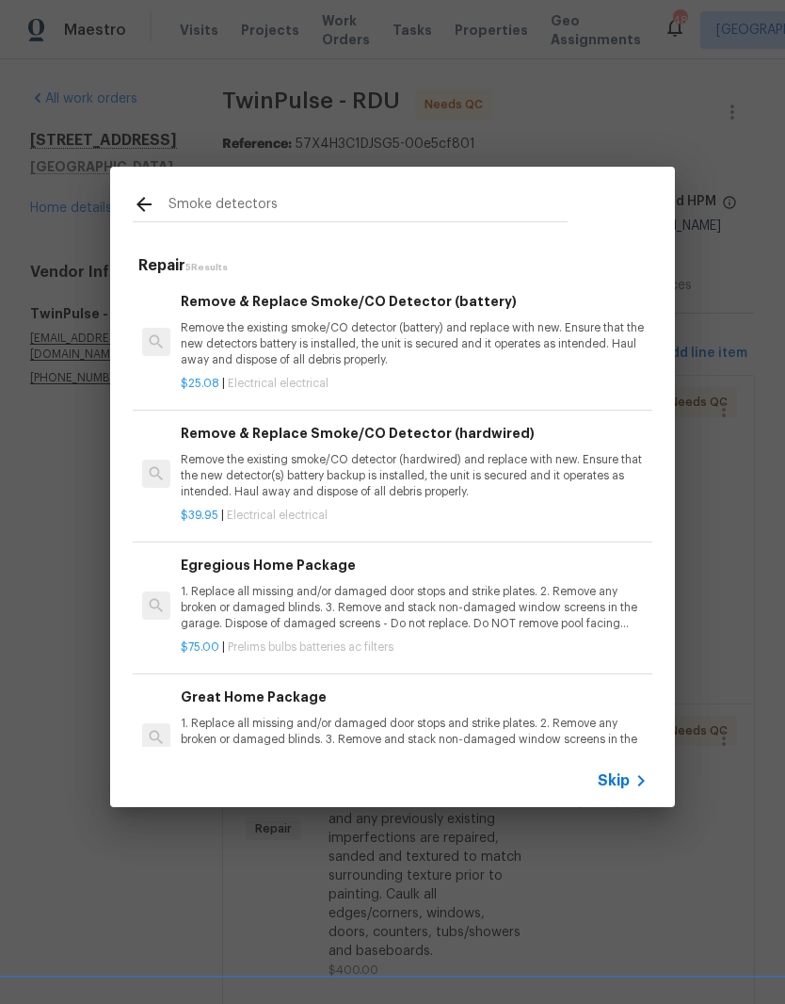
click at [415, 340] on p "Remove the existing smoke/CO detector (battery) and replace with new. Ensure th…" at bounding box center [414, 344] width 467 height 48
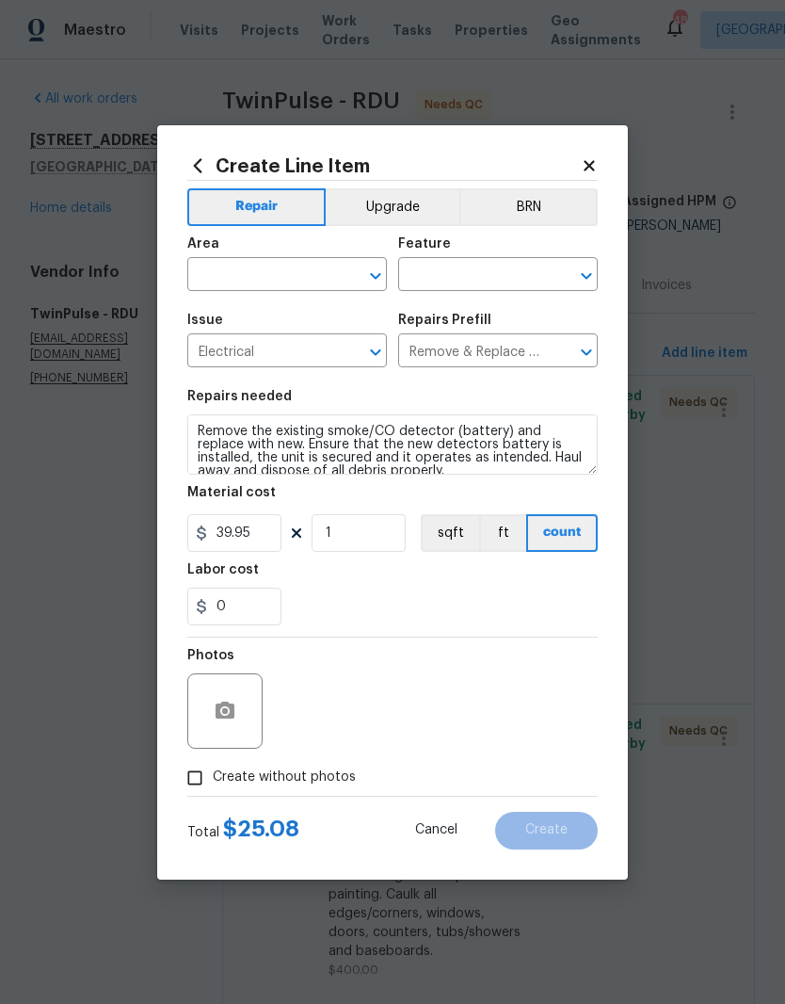
type input "Remove & Replace Smoke/CO Detector (battery) $25.08"
type input "25.08"
click at [294, 283] on input "text" at bounding box center [260, 276] width 147 height 29
click at [306, 341] on li "Interior Overall" at bounding box center [287, 348] width 200 height 31
type input "Interior Overall"
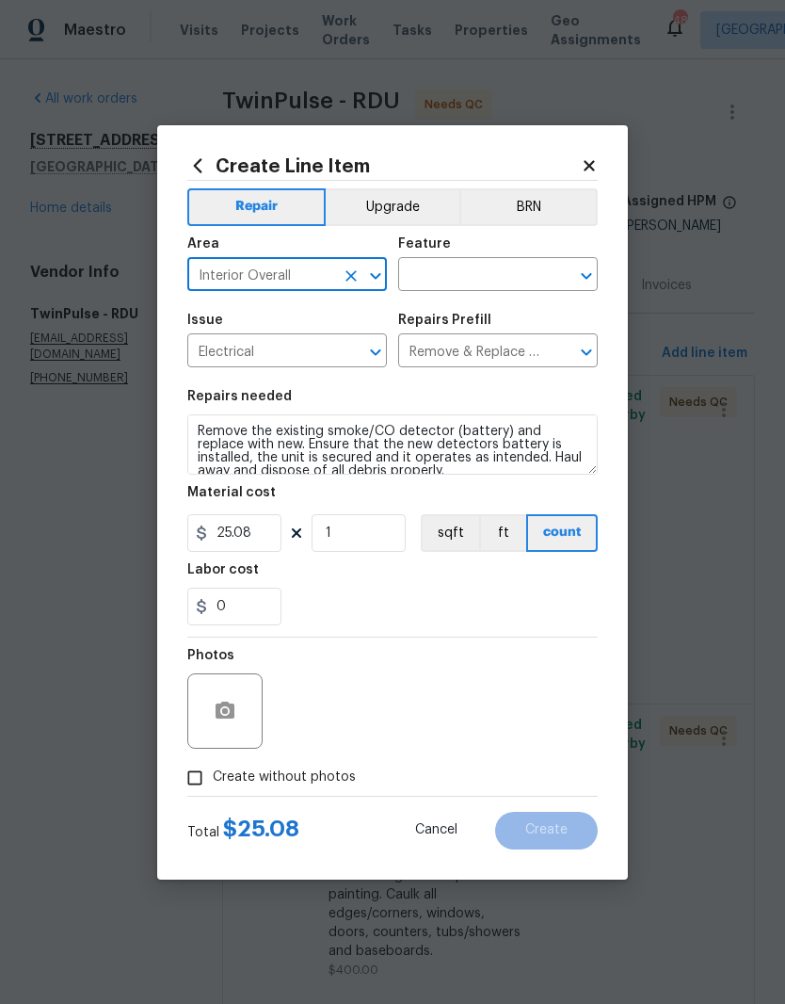
click at [514, 277] on input "text" at bounding box center [471, 276] width 147 height 29
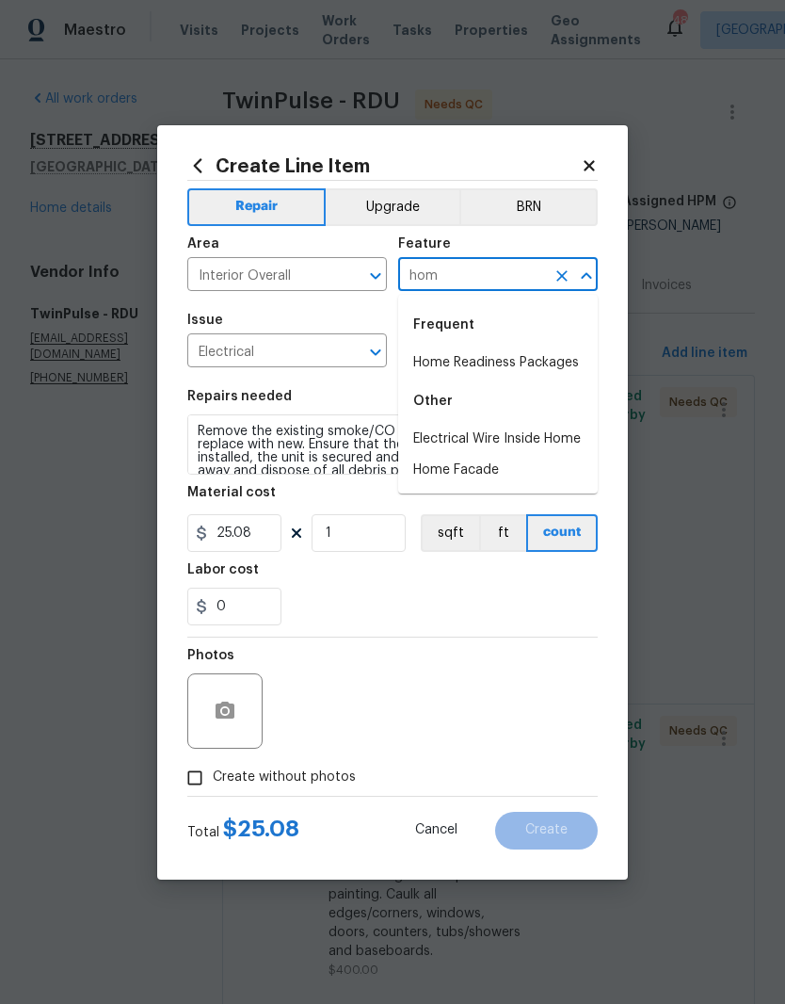
click at [556, 367] on li "Home Readiness Packages" at bounding box center [498, 362] width 200 height 31
type input "Home Readiness Packages"
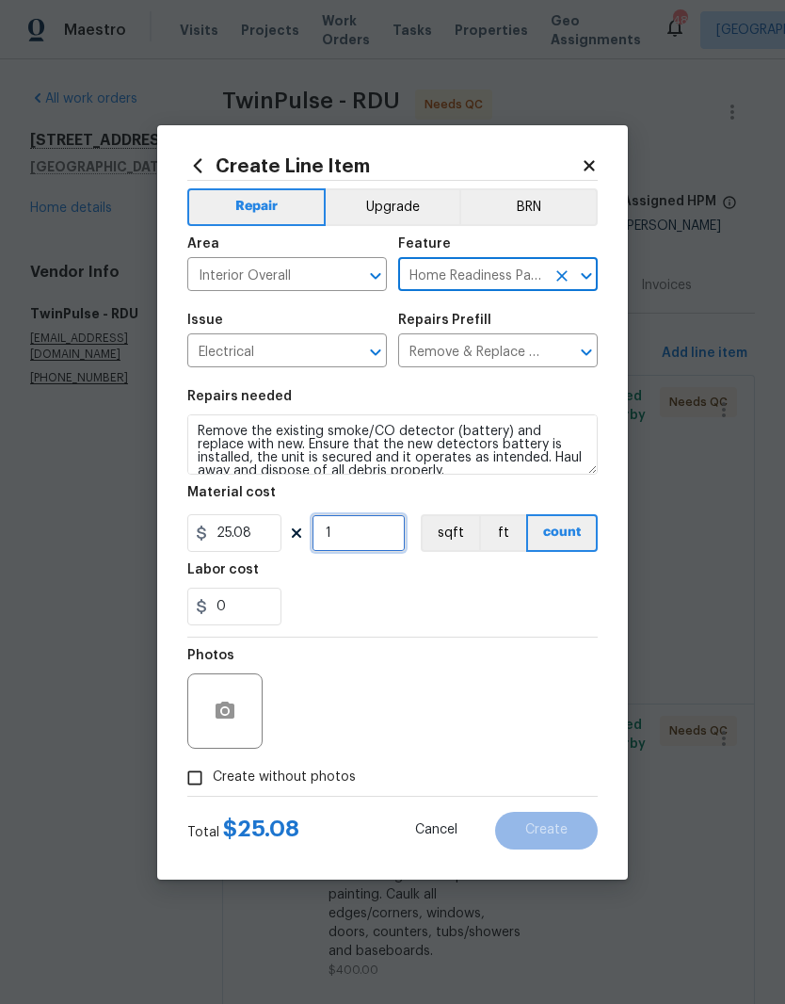
click at [363, 538] on input "1" at bounding box center [359, 533] width 94 height 38
click at [437, 573] on div "Labor cost" at bounding box center [392, 575] width 411 height 24
click at [351, 534] on input "6" at bounding box center [359, 533] width 94 height 38
type input "1"
click at [260, 528] on input "25.08" at bounding box center [234, 533] width 94 height 38
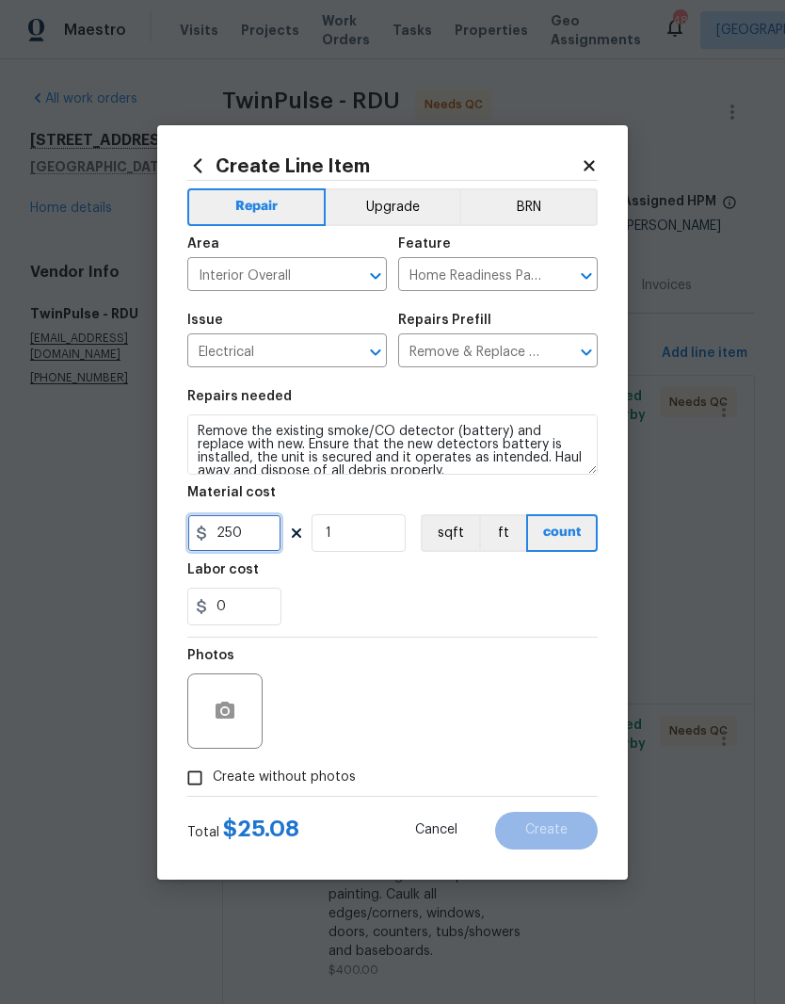
type input "250"
click at [451, 606] on div "0" at bounding box center [392, 607] width 411 height 38
click at [301, 773] on span "Create without photos" at bounding box center [284, 777] width 143 height 20
click at [213, 773] on input "Create without photos" at bounding box center [195, 778] width 36 height 36
checkbox input "true"
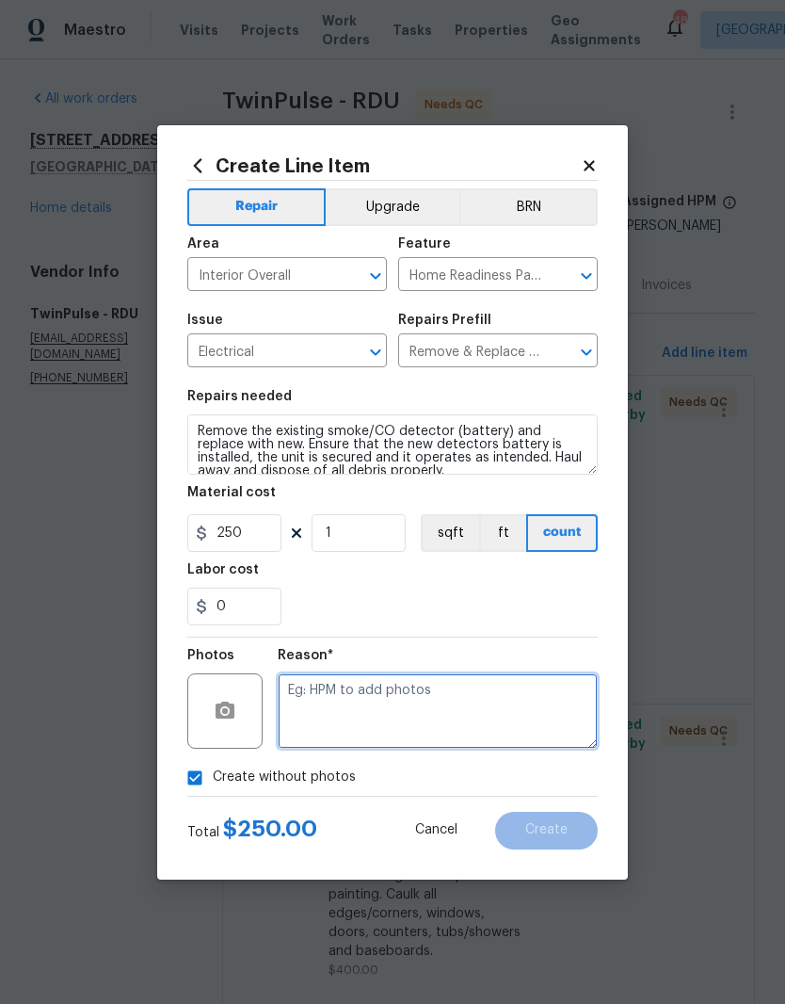
click at [489, 716] on textarea at bounding box center [438, 710] width 320 height 75
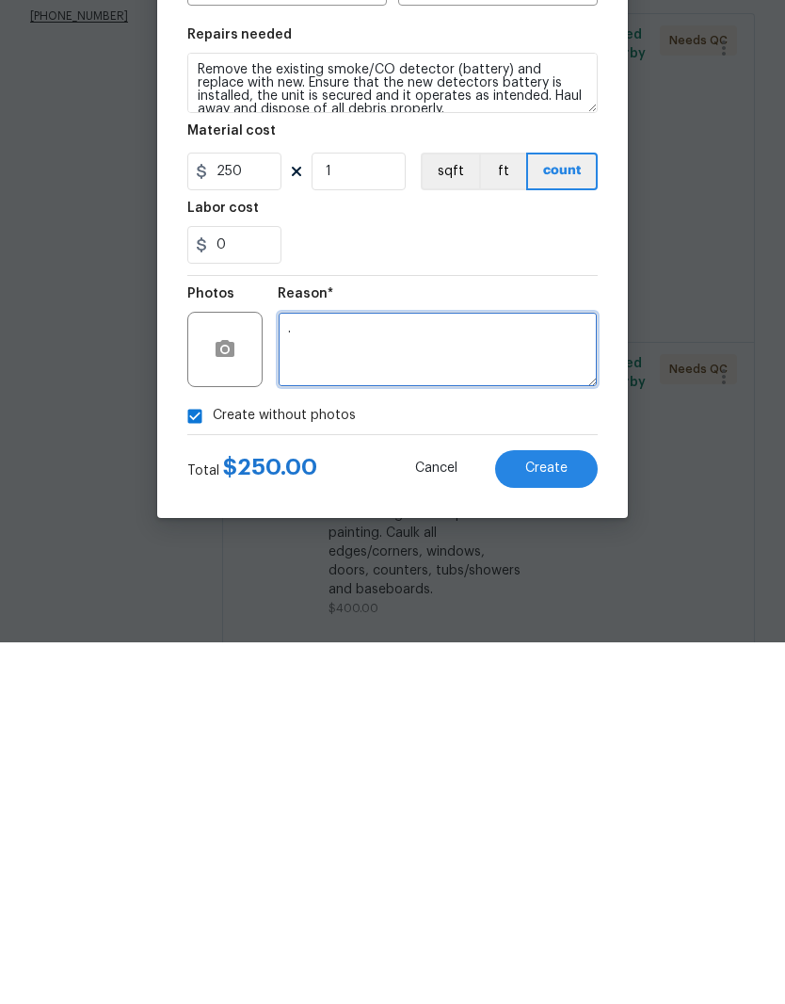
type textarea "."
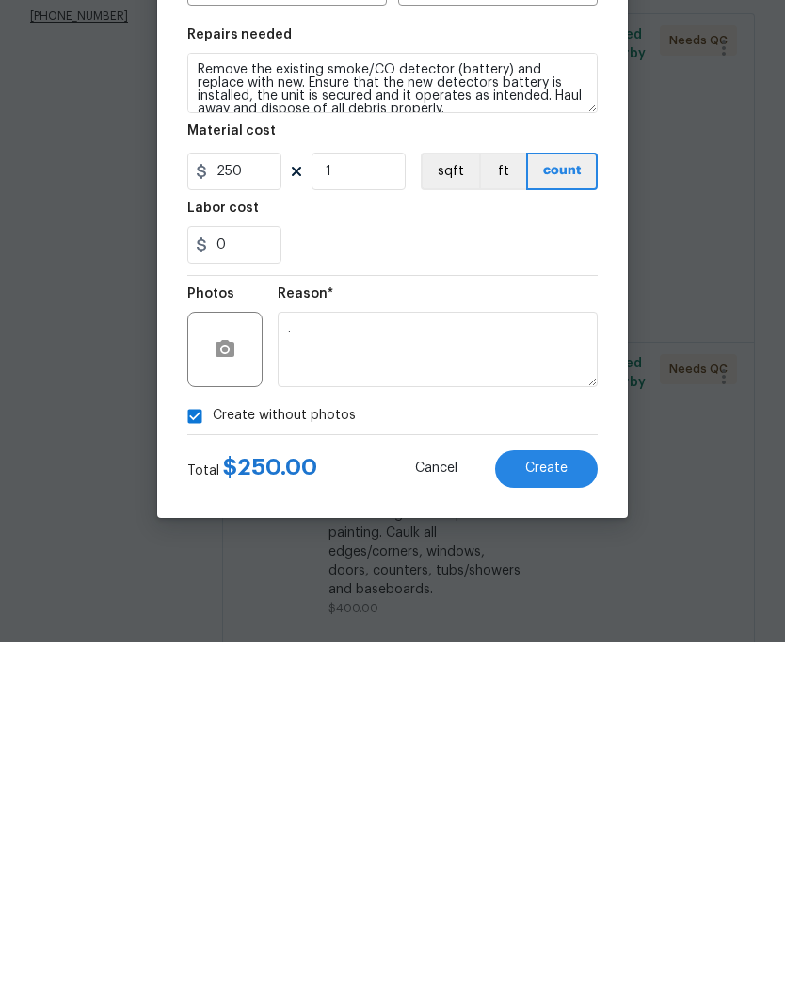
click at [575, 812] on button "Create" at bounding box center [546, 831] width 103 height 38
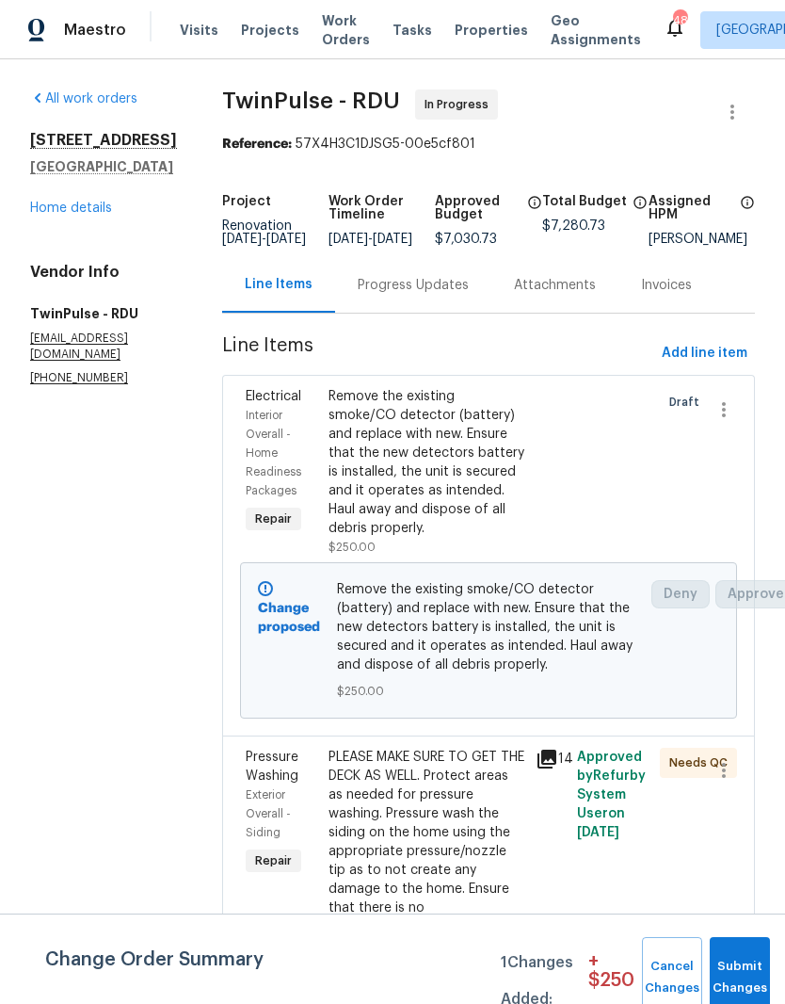
scroll to position [0, 0]
click at [424, 295] on div "Progress Updates" at bounding box center [413, 285] width 111 height 19
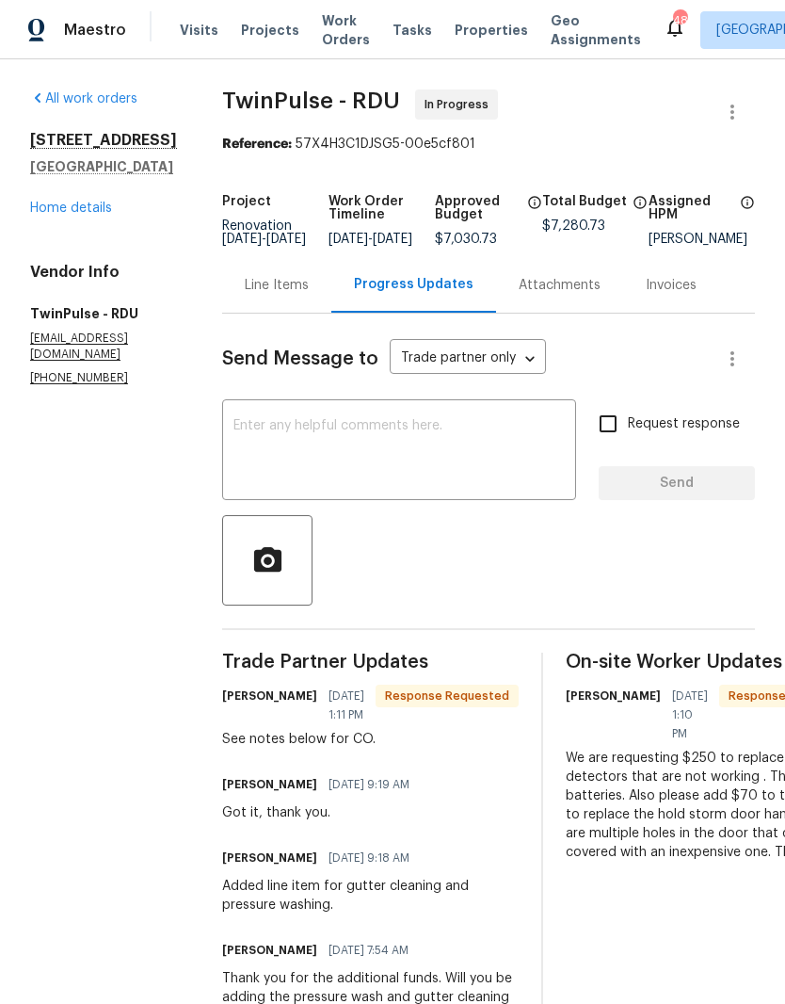
click at [293, 295] on div "Line Items" at bounding box center [277, 285] width 64 height 19
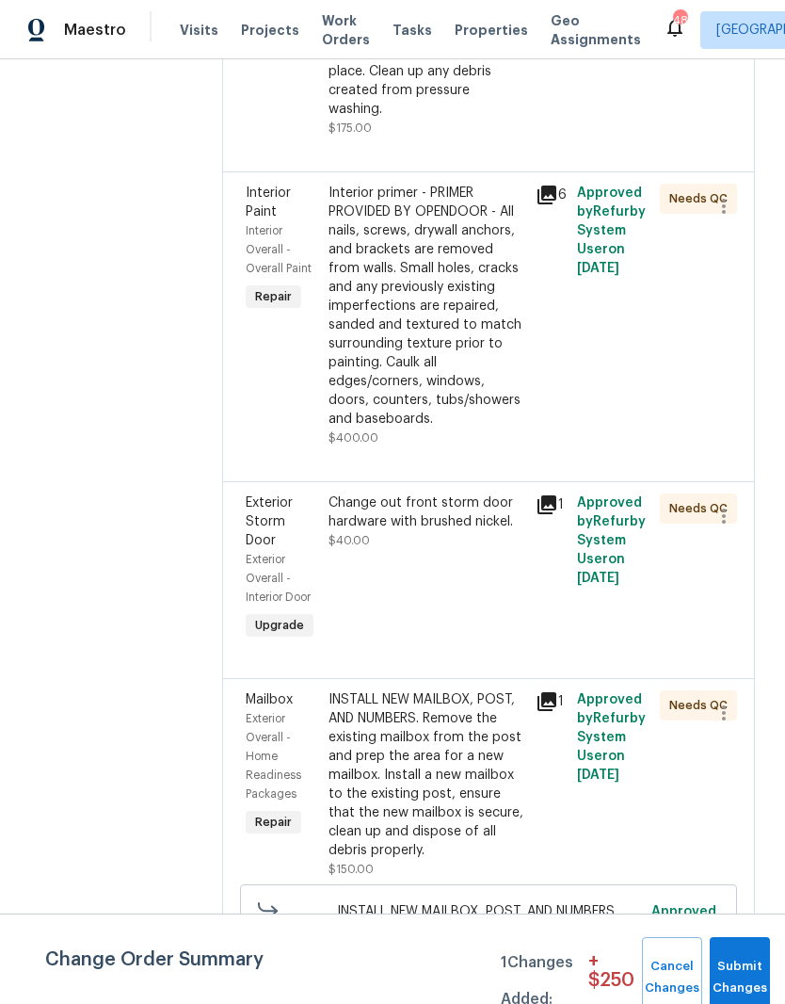
scroll to position [894, 0]
click at [433, 524] on div "Change out front storm door hardware with brushed nickel. $40.00" at bounding box center [427, 521] width 196 height 57
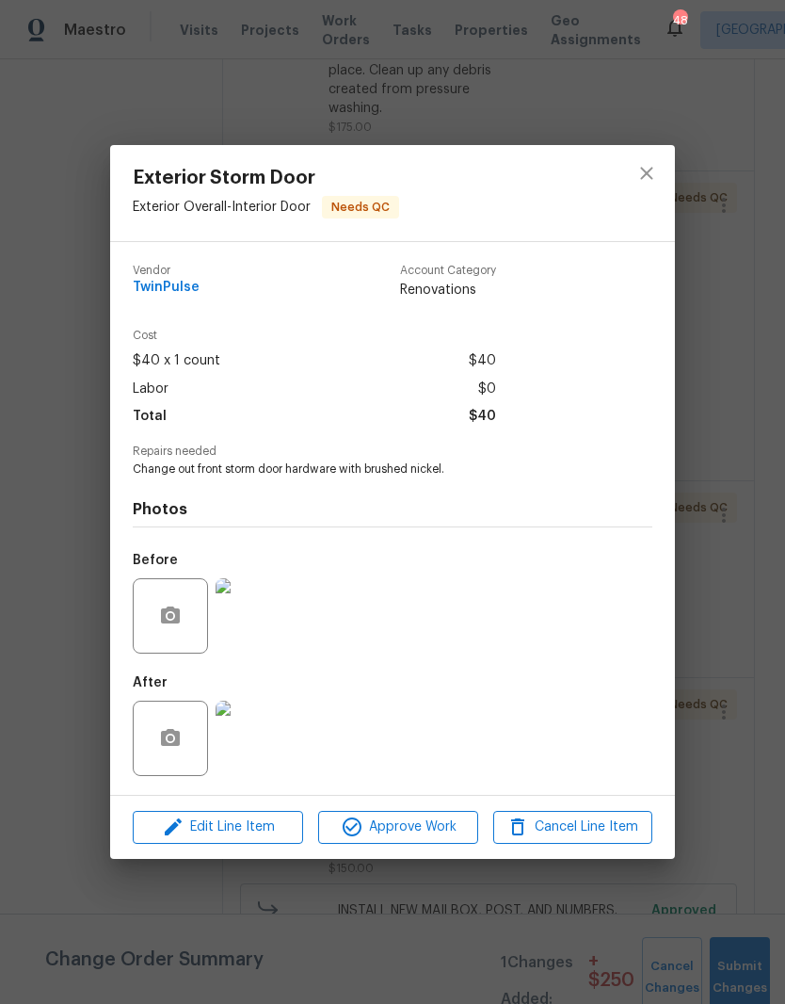
click at [270, 737] on img at bounding box center [253, 738] width 75 height 75
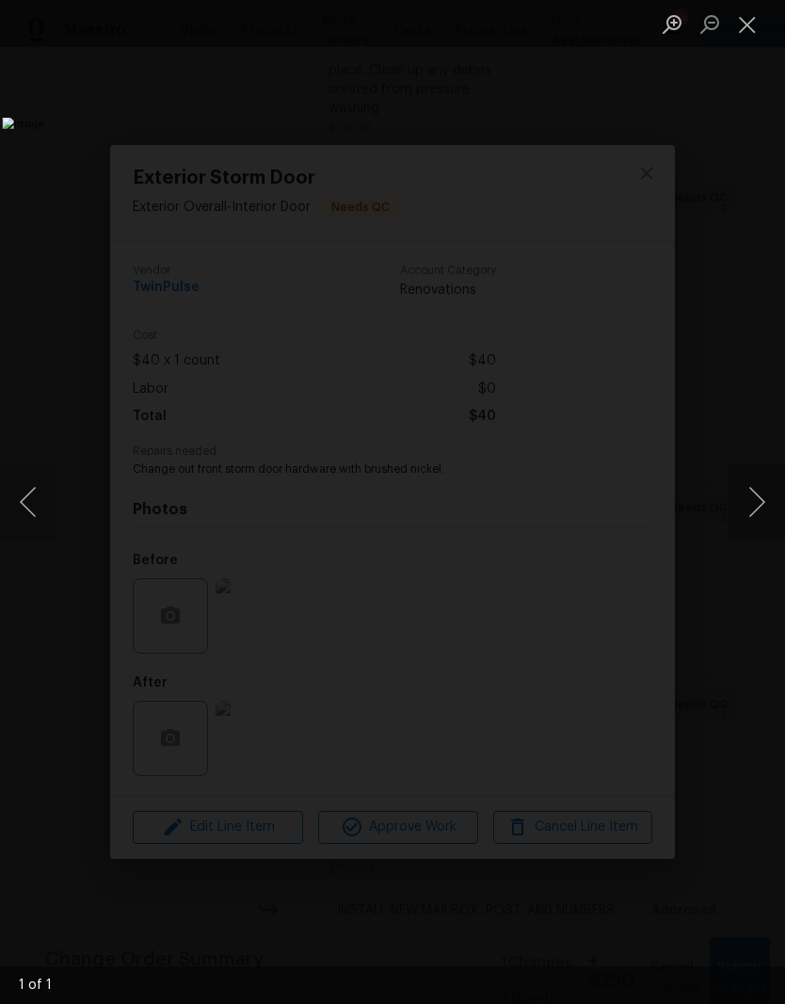
click at [751, 33] on button "Close lightbox" at bounding box center [748, 24] width 38 height 33
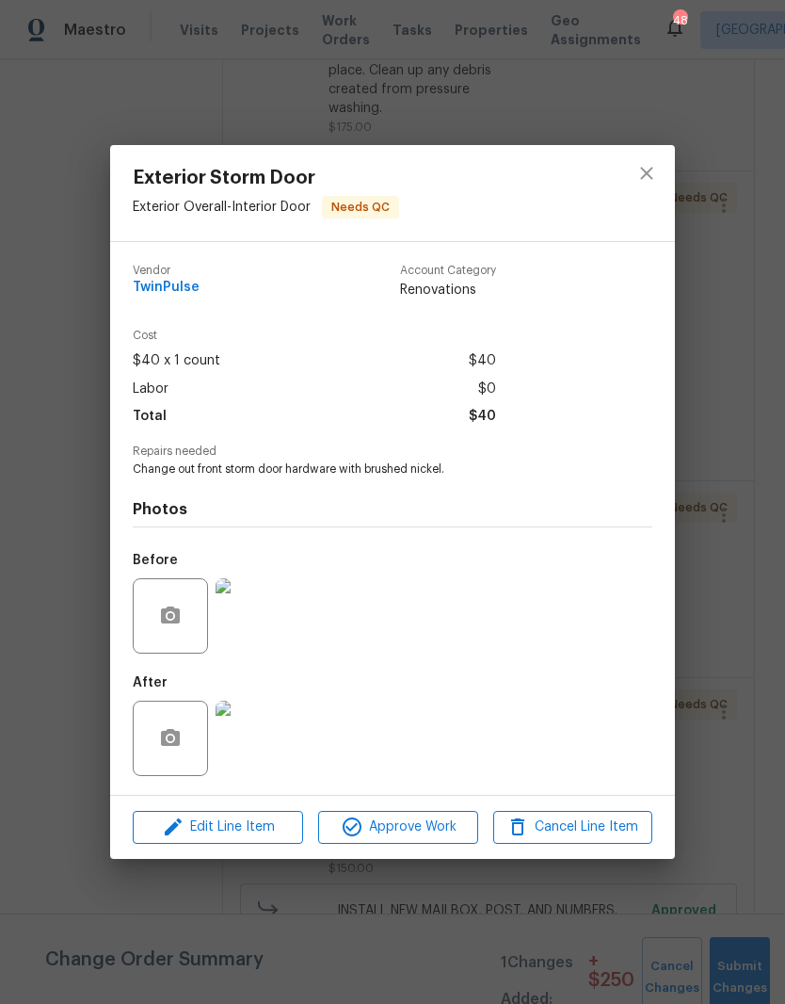
click at [267, 617] on img at bounding box center [253, 615] width 75 height 75
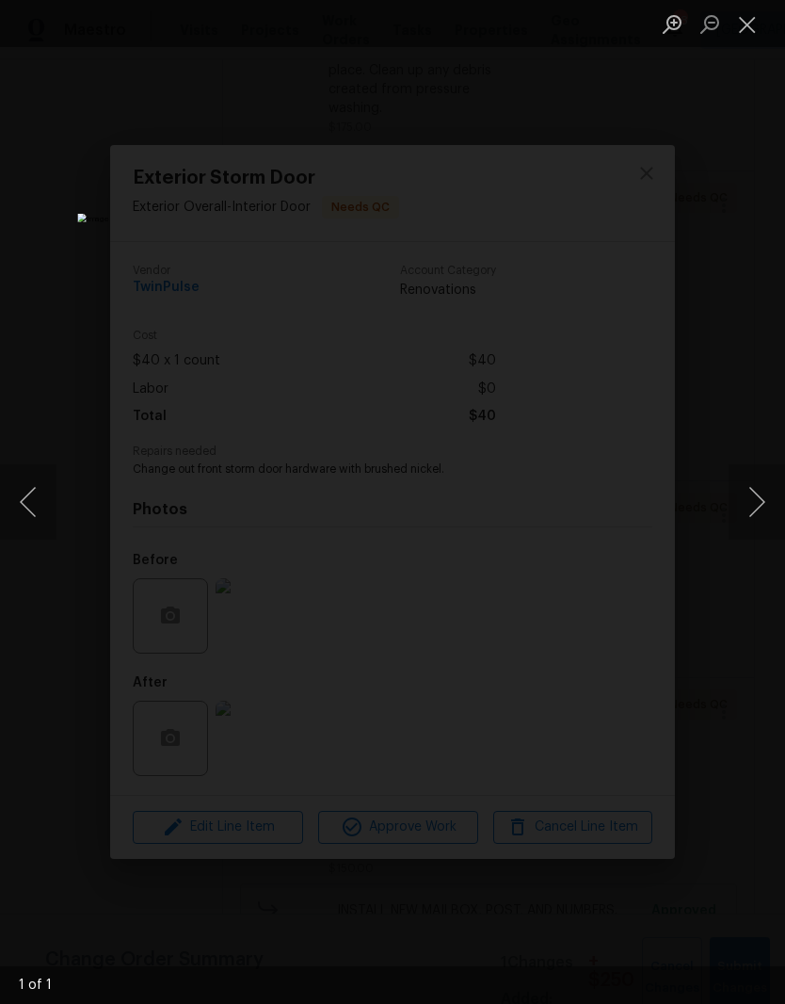
click at [743, 31] on button "Close lightbox" at bounding box center [748, 24] width 38 height 33
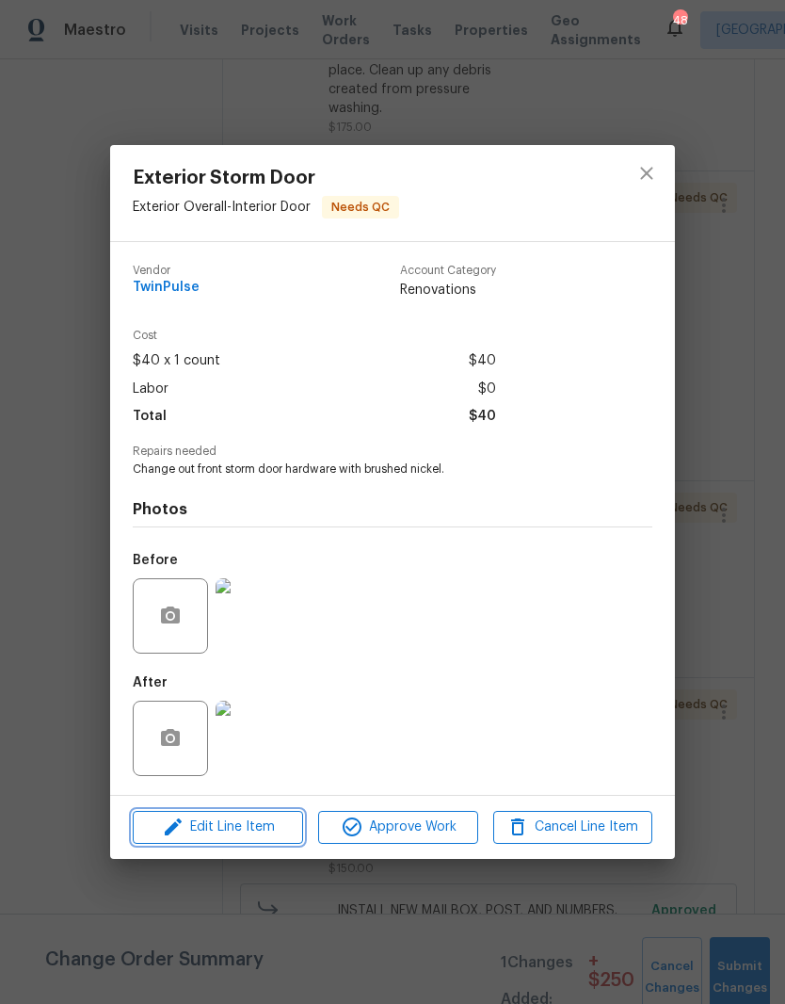
click at [253, 836] on span "Edit Line Item" at bounding box center [217, 828] width 159 height 24
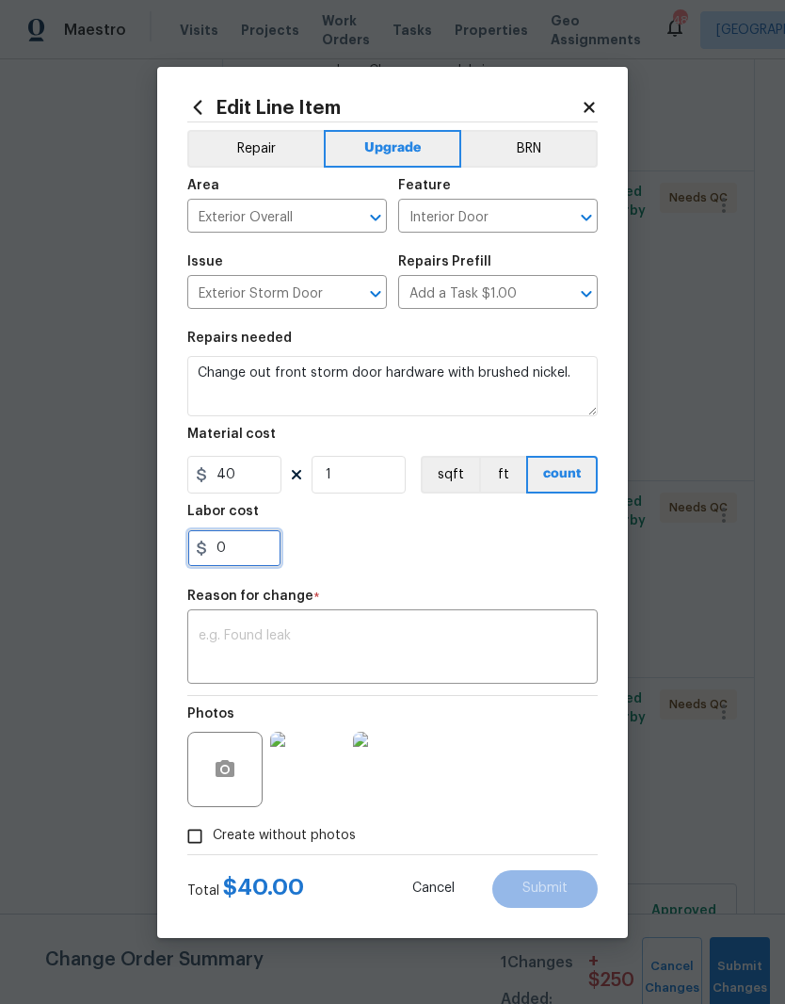
click at [254, 555] on input "0" at bounding box center [234, 548] width 94 height 38
click at [243, 479] on input "40" at bounding box center [234, 475] width 94 height 38
type input "110"
click at [411, 528] on div "Labor cost" at bounding box center [392, 517] width 411 height 24
click at [451, 654] on textarea at bounding box center [393, 649] width 388 height 40
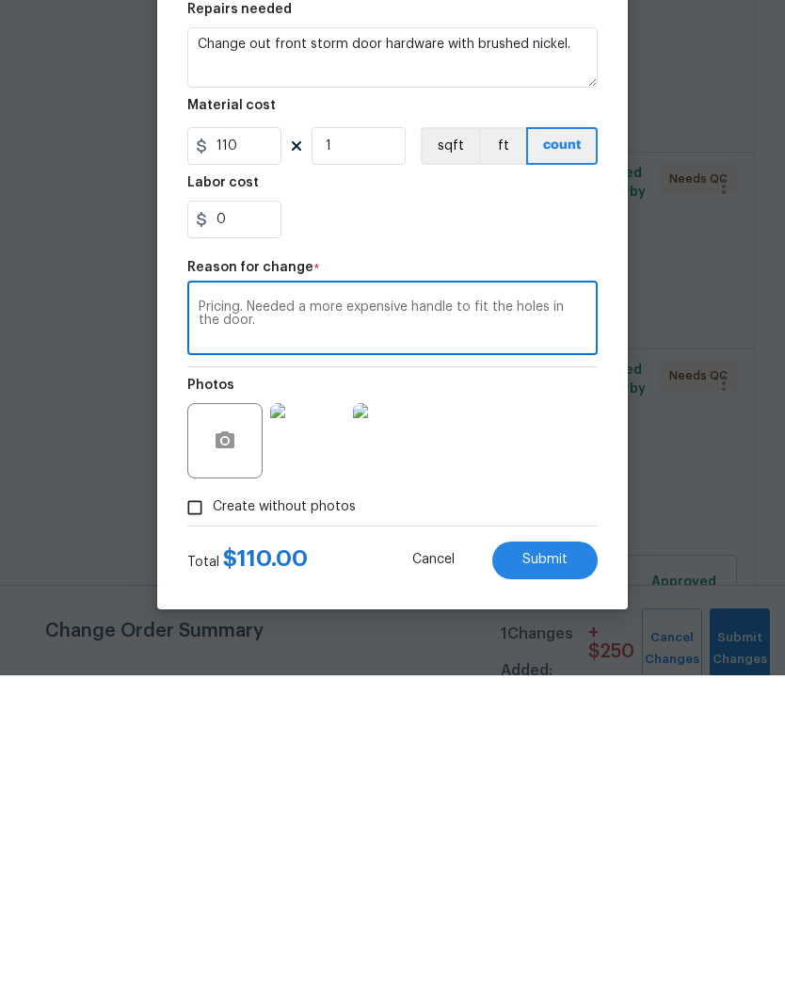
type textarea "Pricing. Needed a more expensive handle to fit the holes in the door."
click at [520, 696] on div "Photos" at bounding box center [392, 757] width 411 height 122
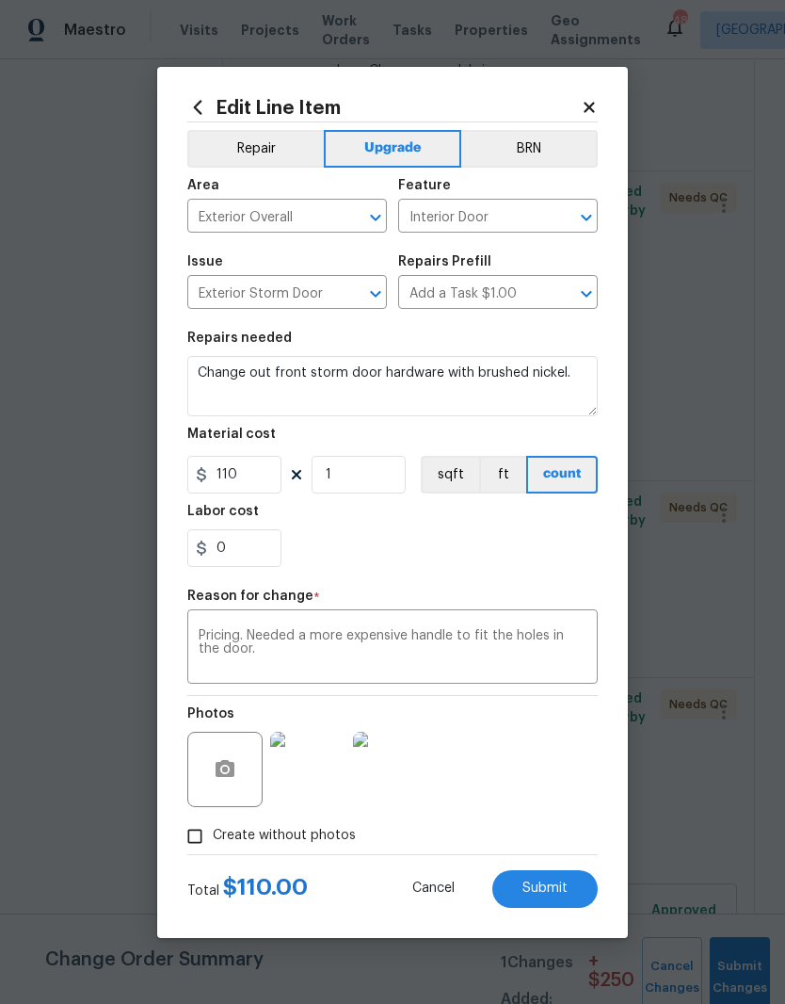
click at [579, 897] on button "Submit" at bounding box center [545, 889] width 105 height 38
type input "40"
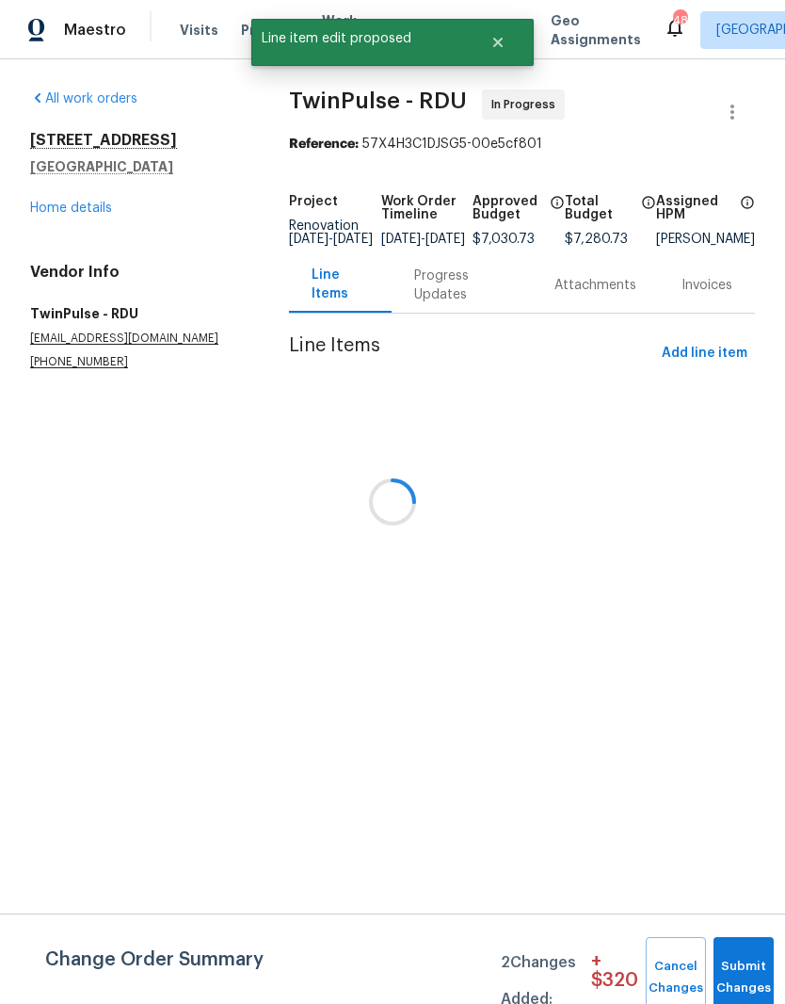
scroll to position [0, 0]
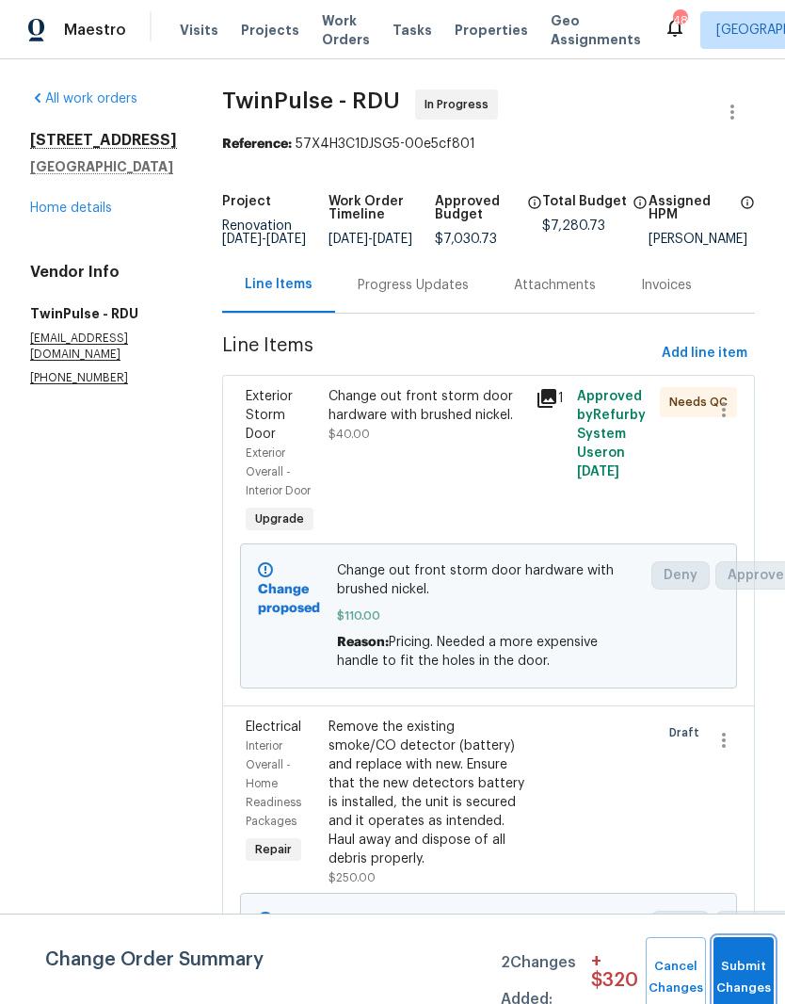
click at [744, 973] on button "Submit Changes" at bounding box center [744, 977] width 60 height 81
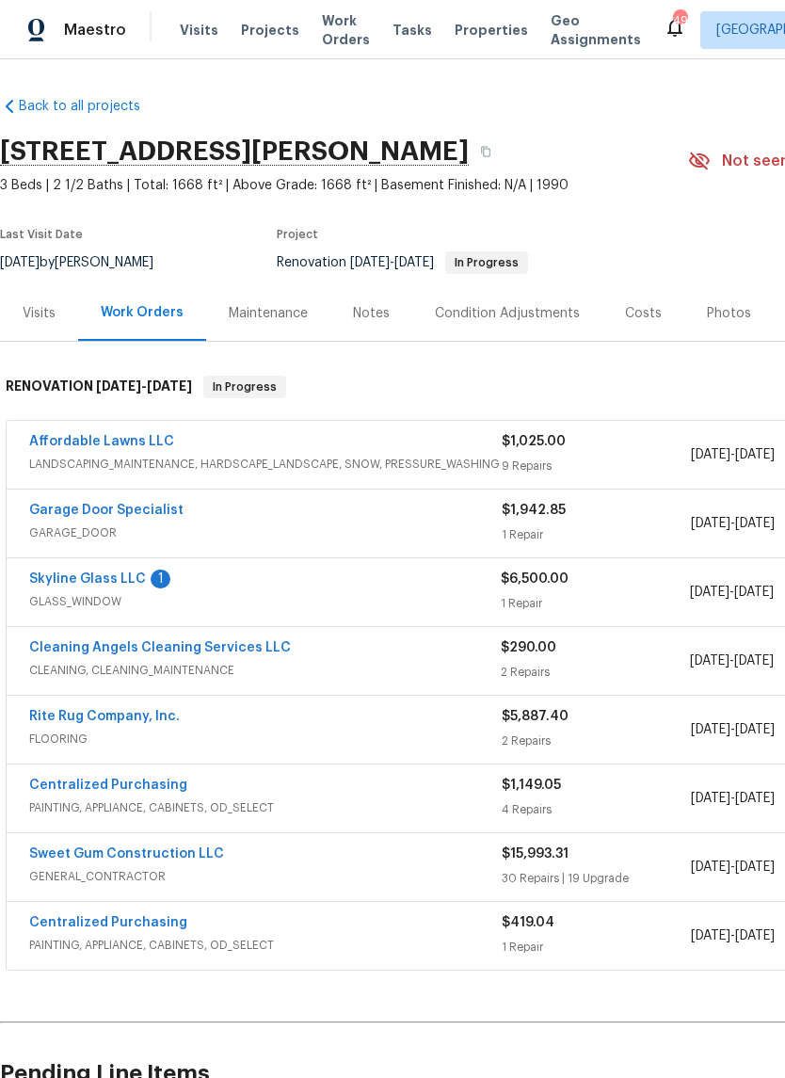
click at [101, 582] on link "Skyline Glass LLC" at bounding box center [87, 579] width 117 height 13
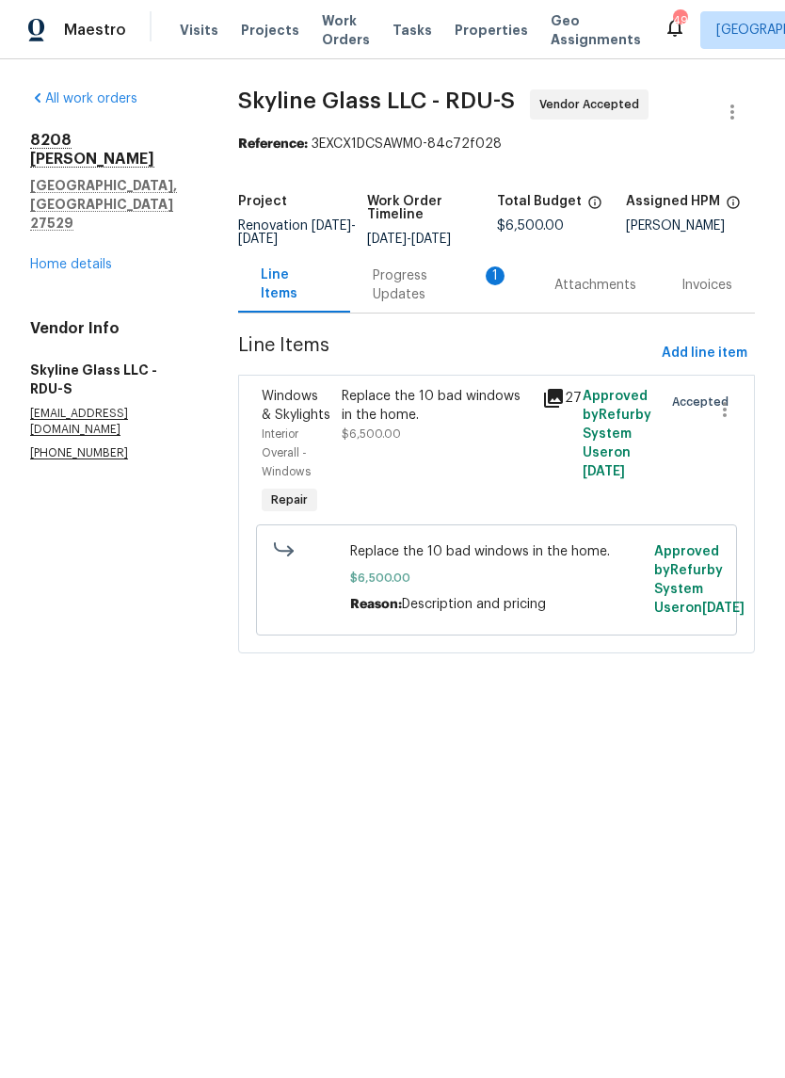
click at [466, 297] on div "Progress Updates 1" at bounding box center [441, 286] width 137 height 38
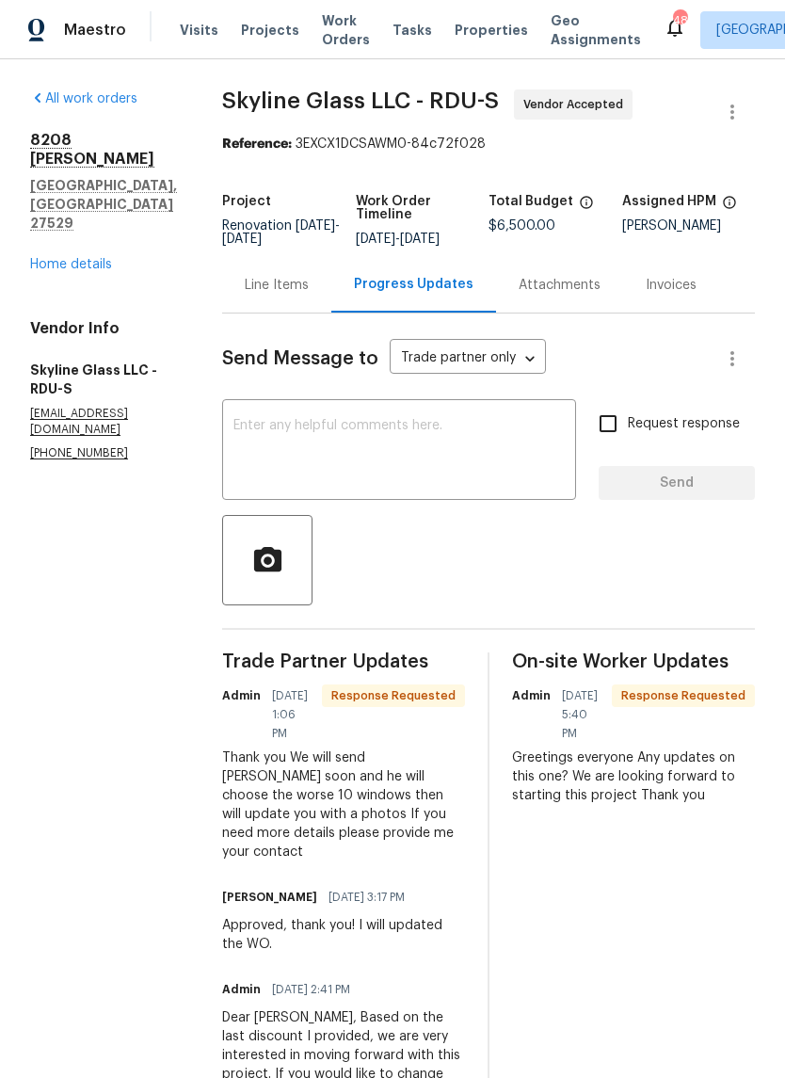
click at [425, 449] on textarea at bounding box center [399, 452] width 331 height 66
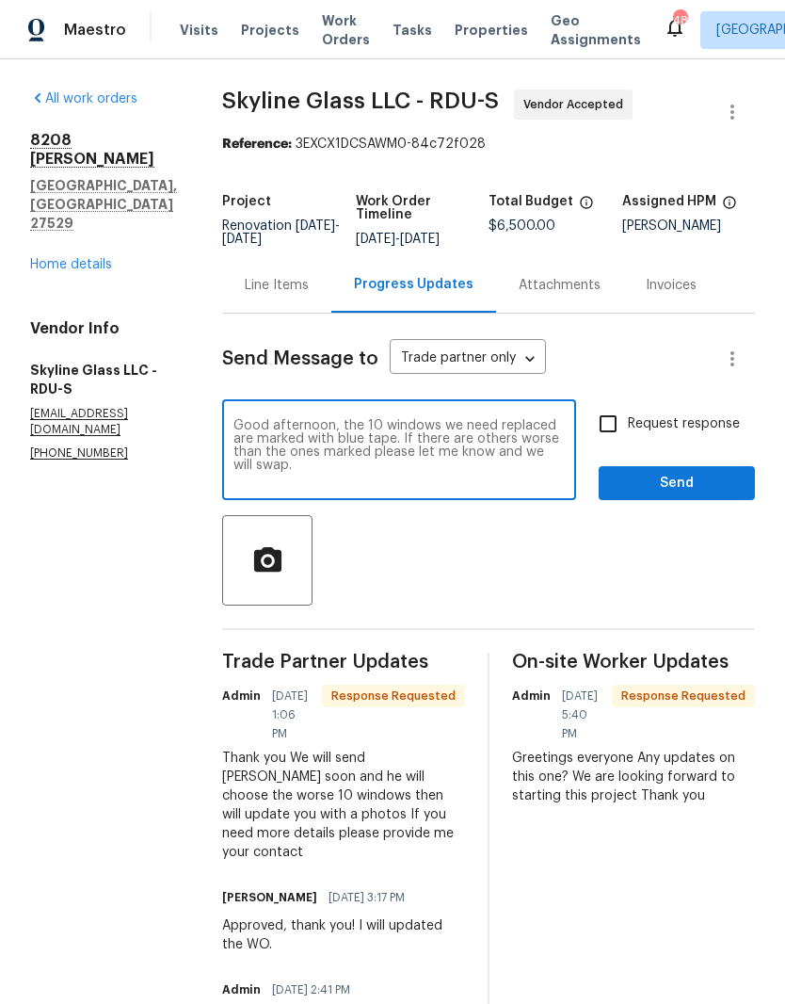
type textarea "Good afternoon, the 10 windows we need replaced are marked with blue tape. If t…"
click at [610, 413] on input "Request response" at bounding box center [609, 424] width 40 height 40
checkbox input "true"
click at [716, 486] on span "Send" at bounding box center [677, 484] width 126 height 24
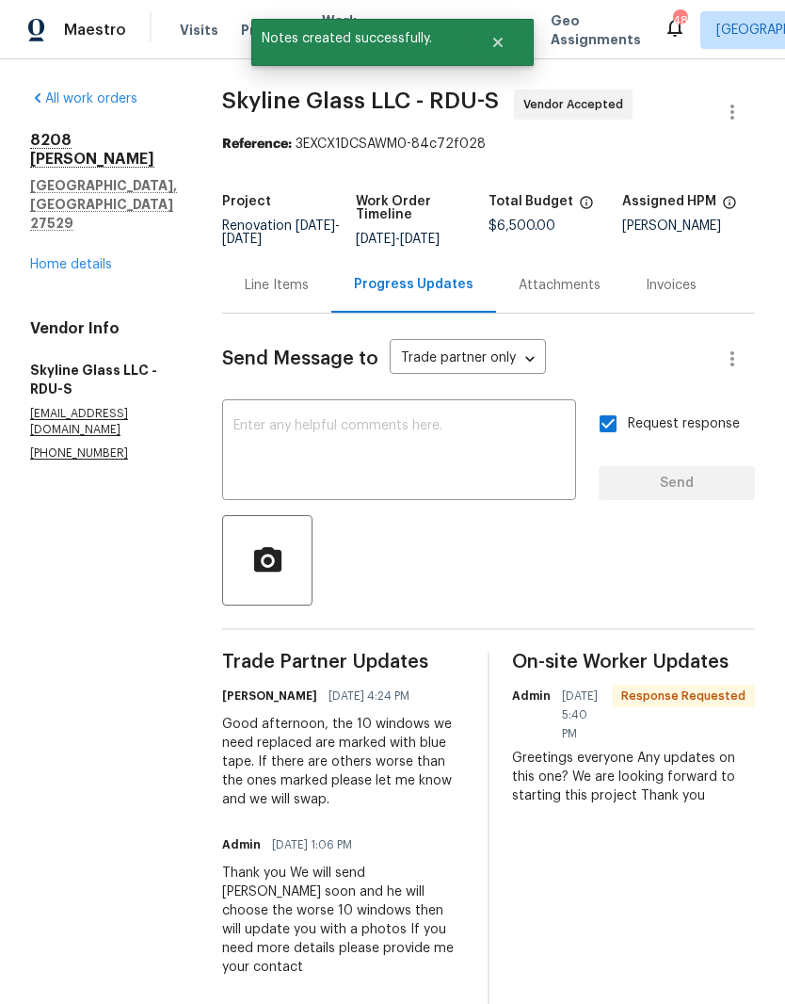
click at [64, 270] on link "Home details" at bounding box center [71, 264] width 82 height 13
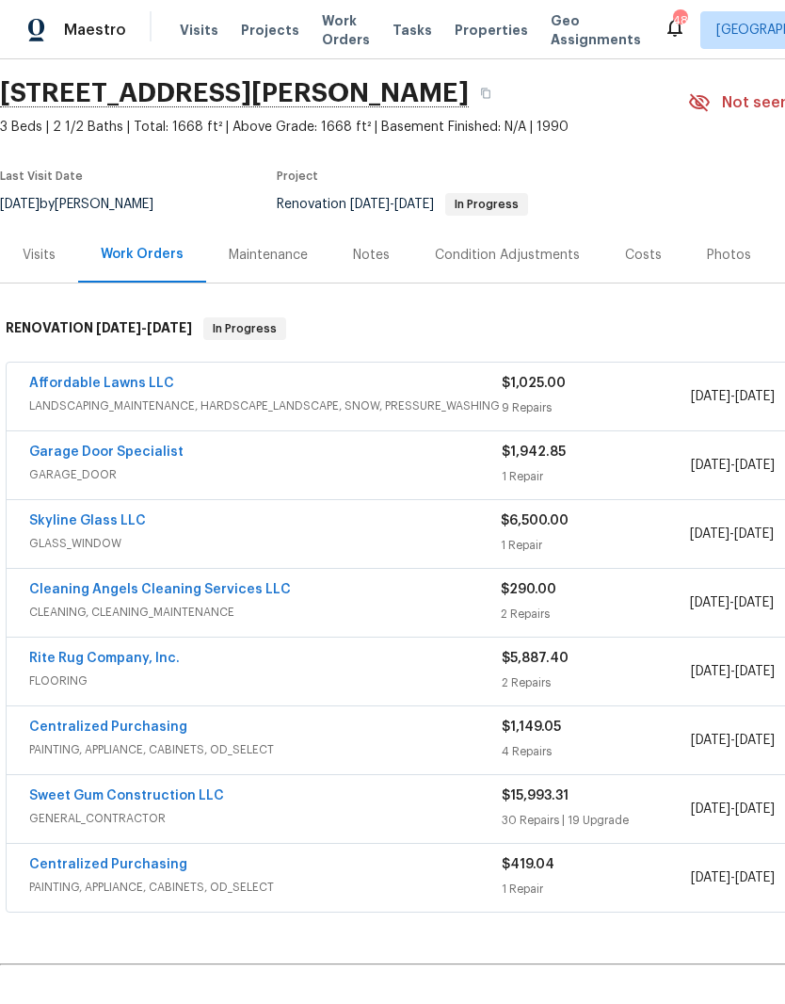
scroll to position [59, 0]
click at [49, 454] on link "Garage Door Specialist" at bounding box center [106, 450] width 154 height 13
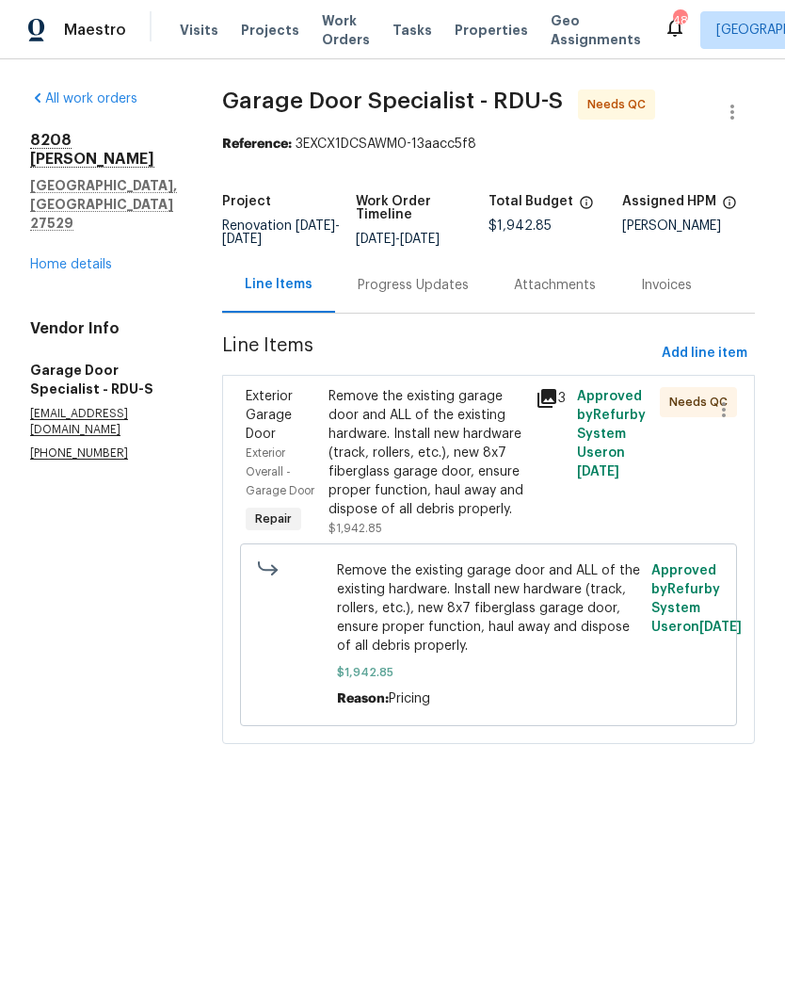
click at [122, 215] on div "8208 Diane Cir Garner, NC 27529 Home details" at bounding box center [103, 202] width 147 height 143
click at [85, 258] on link "Home details" at bounding box center [71, 264] width 82 height 13
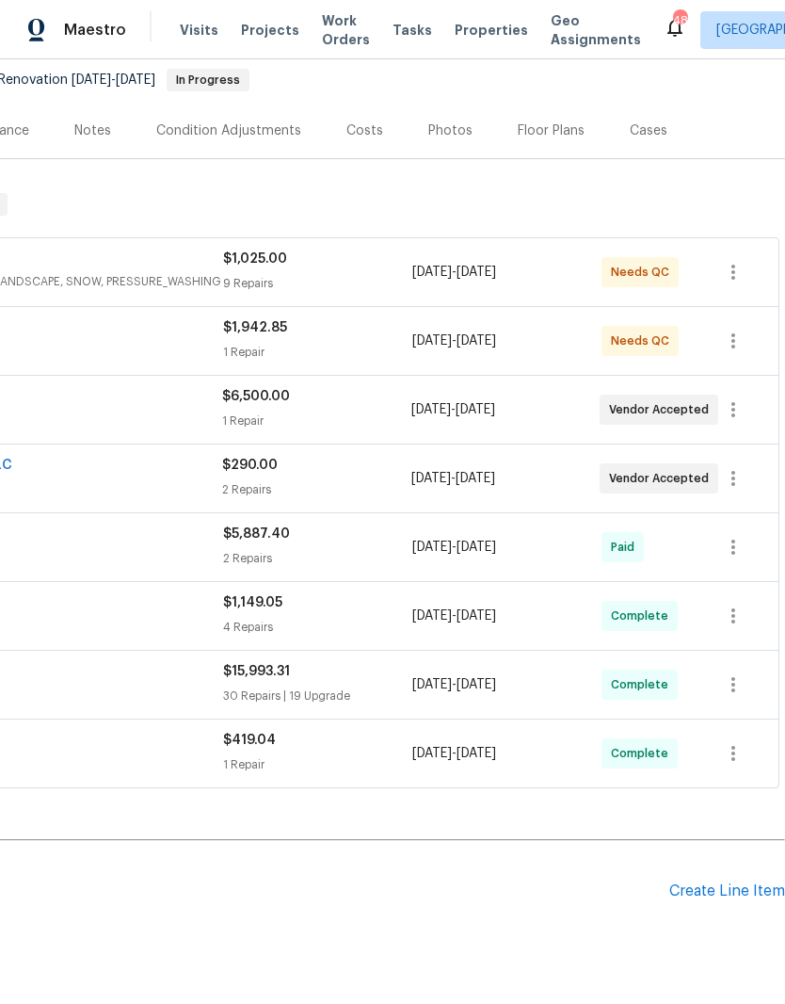
scroll to position [183, 279]
click at [753, 895] on div "Create Line Item" at bounding box center [728, 891] width 116 height 18
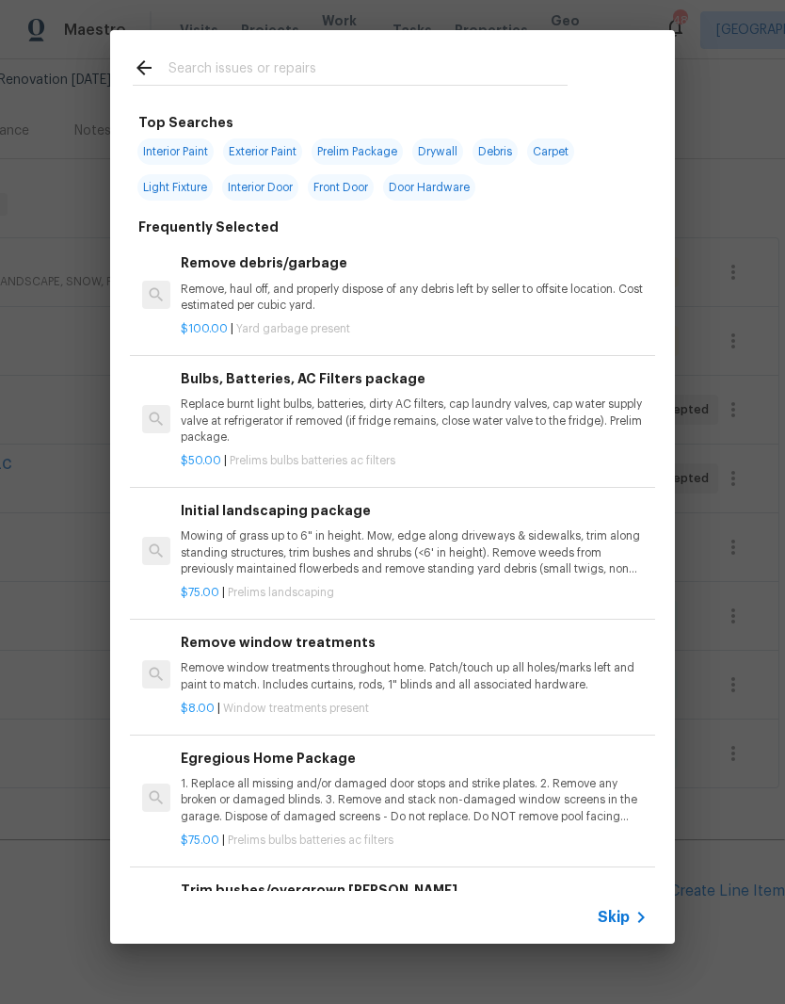
click at [394, 67] on input "text" at bounding box center [368, 71] width 399 height 28
click at [548, 314] on div "$100.00 | Yard garbage present" at bounding box center [414, 326] width 467 height 24
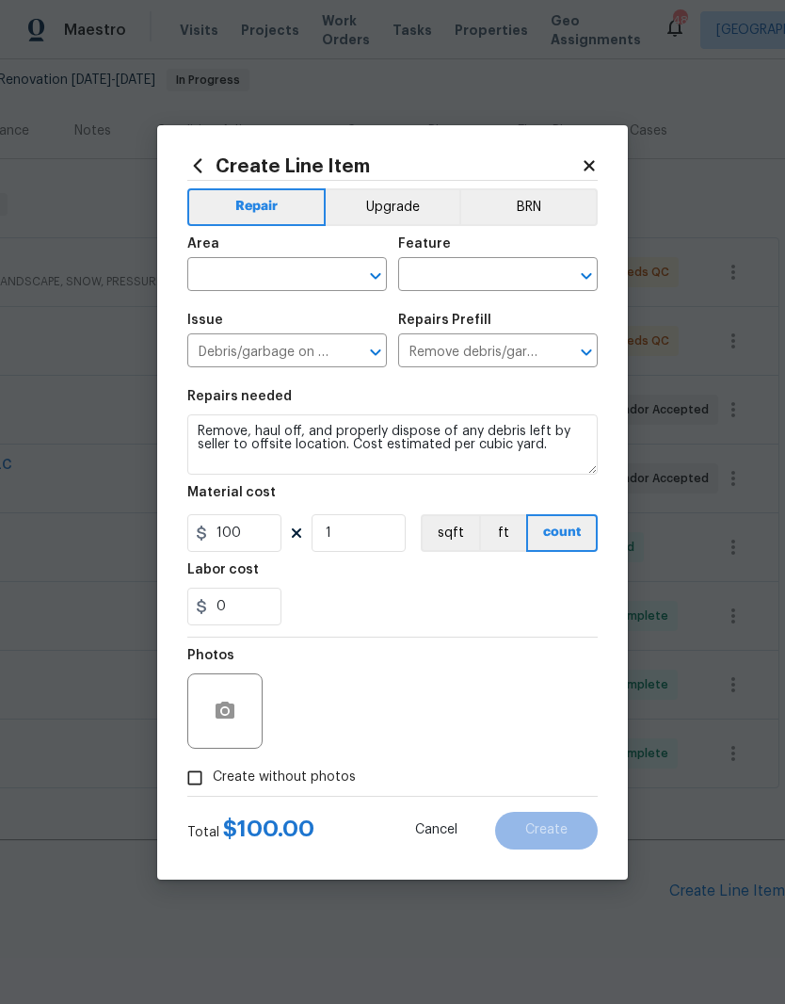
click at [297, 273] on input "text" at bounding box center [260, 276] width 147 height 29
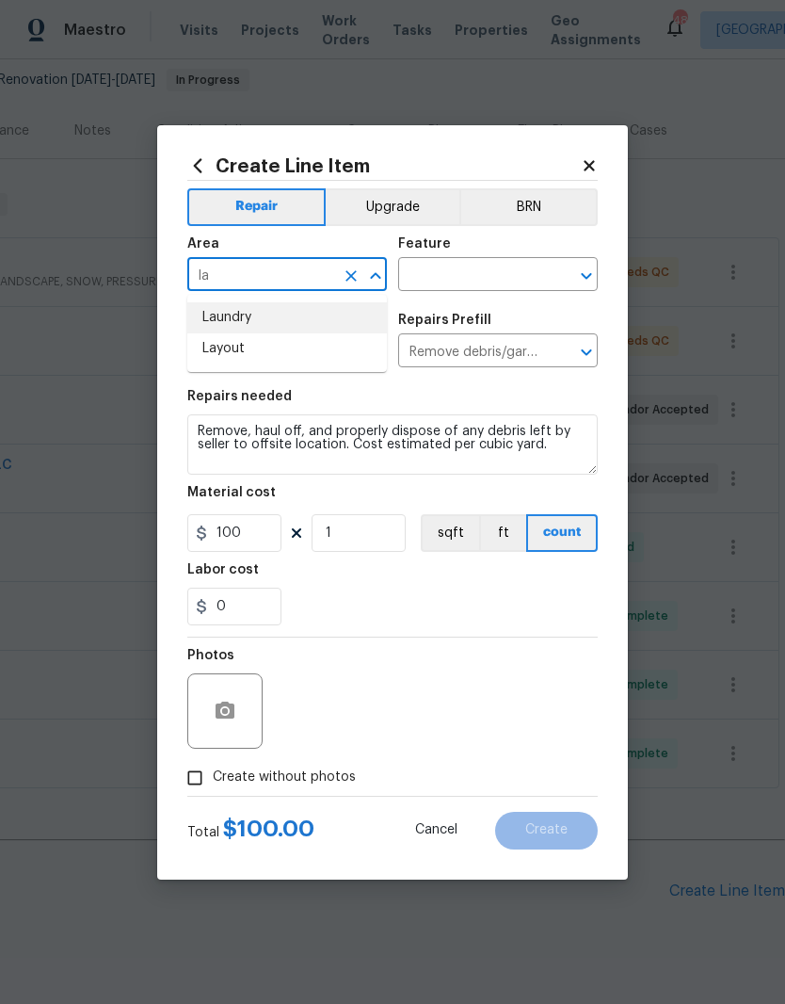
click at [304, 314] on li "Laundry" at bounding box center [287, 317] width 200 height 31
type input "Laundry"
click at [501, 271] on input "text" at bounding box center [471, 276] width 147 height 29
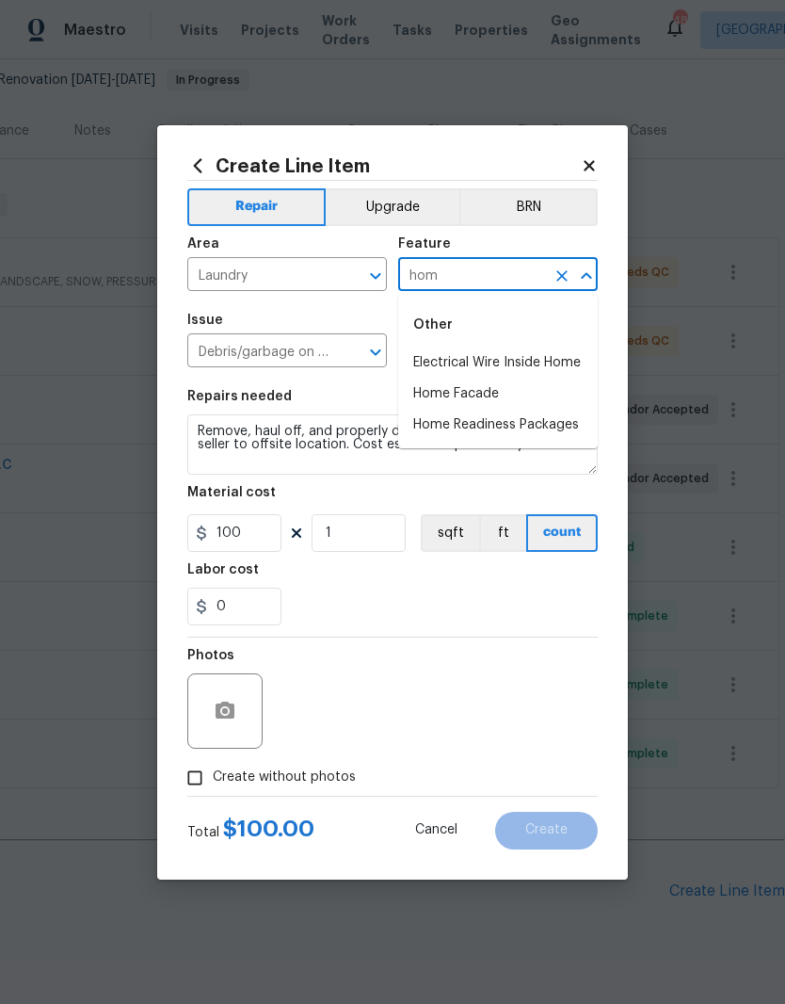
click at [565, 413] on li "Home Readiness Packages" at bounding box center [498, 425] width 200 height 31
type input "Home Readiness Packages"
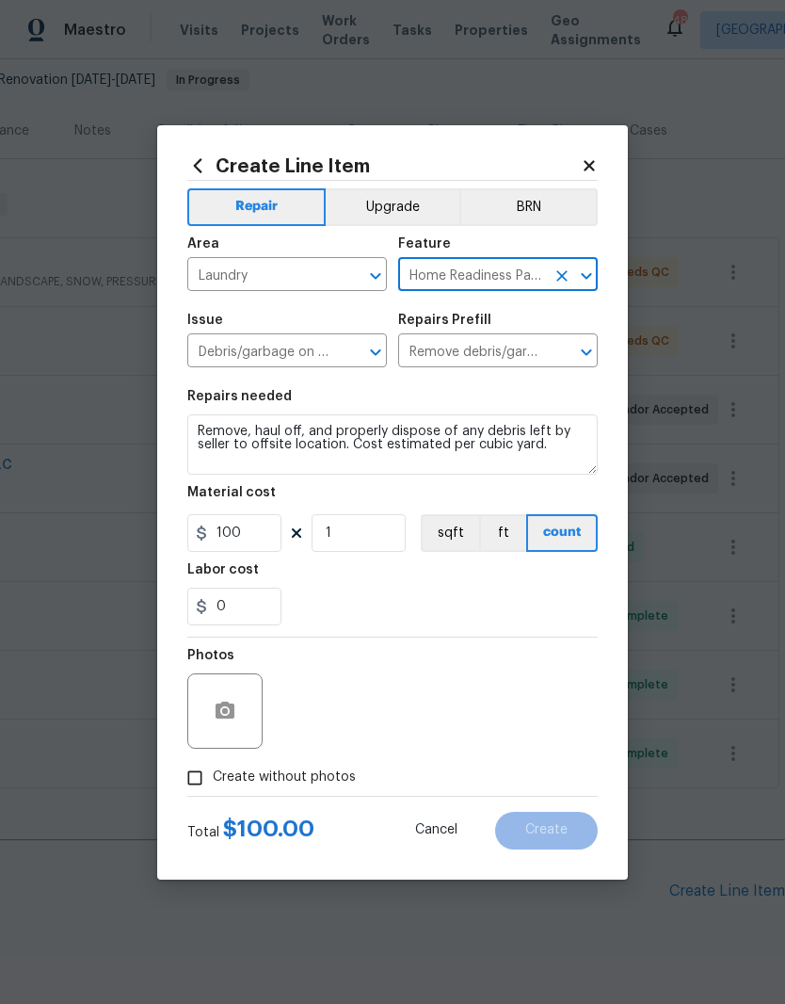
click at [558, 461] on textarea "Remove, haul off, and properly dispose of any debris left by seller to offsite …" at bounding box center [392, 444] width 411 height 60
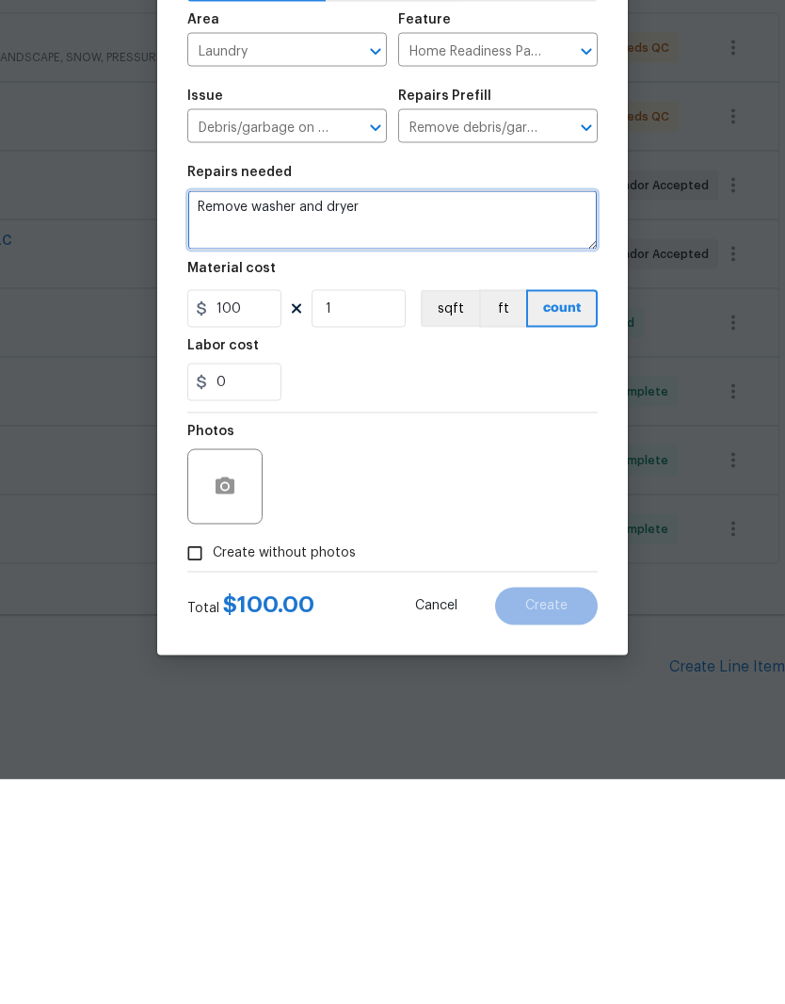
type textarea "Remove washer and dryer"
click at [333, 767] on span "Create without photos" at bounding box center [284, 777] width 143 height 20
click at [213, 760] on input "Create without photos" at bounding box center [195, 778] width 36 height 36
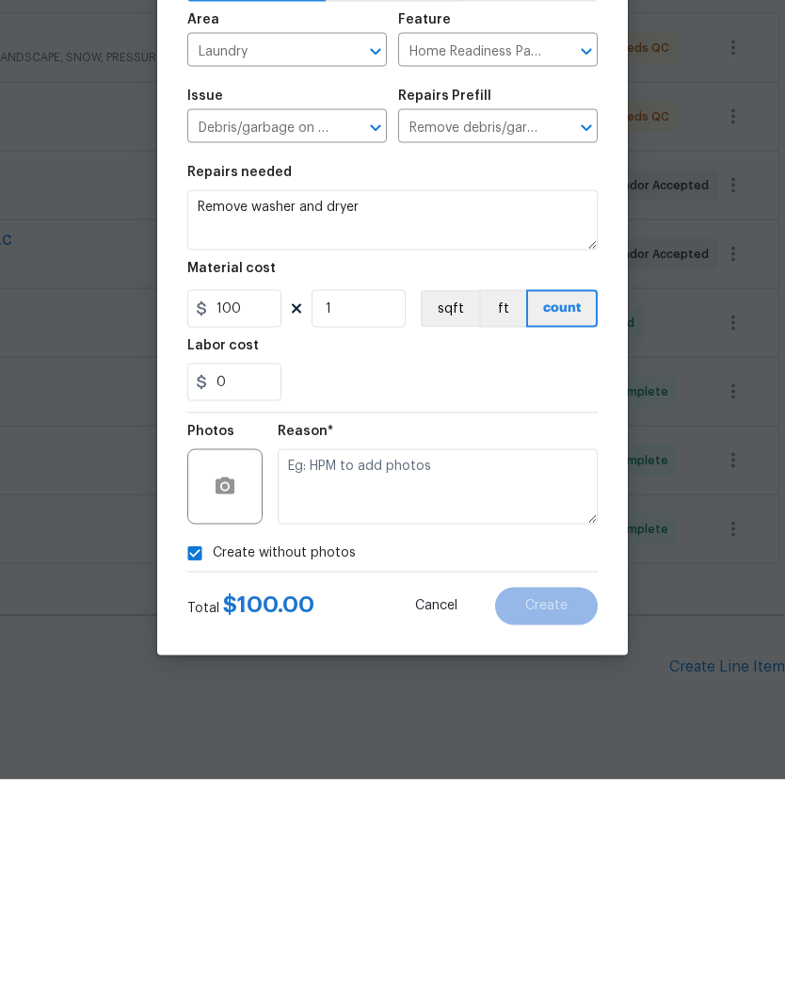
scroll to position [77, 0]
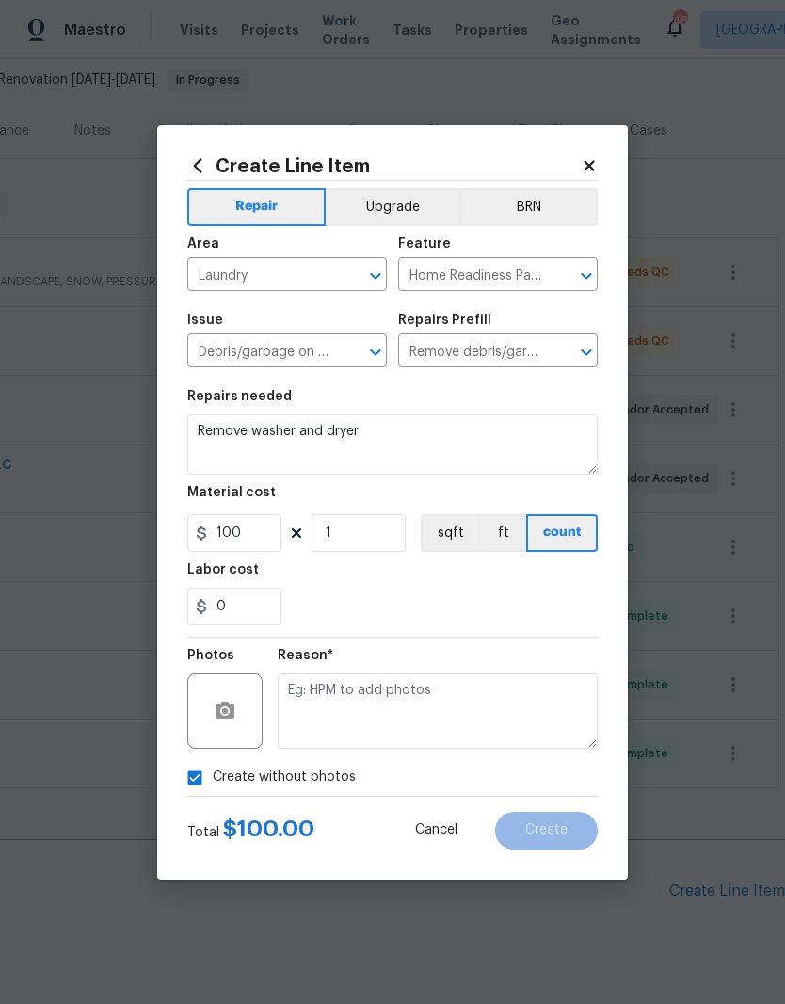
click at [200, 778] on input "Create without photos" at bounding box center [195, 778] width 36 height 36
checkbox input "false"
click at [241, 701] on button "button" at bounding box center [224, 710] width 45 height 45
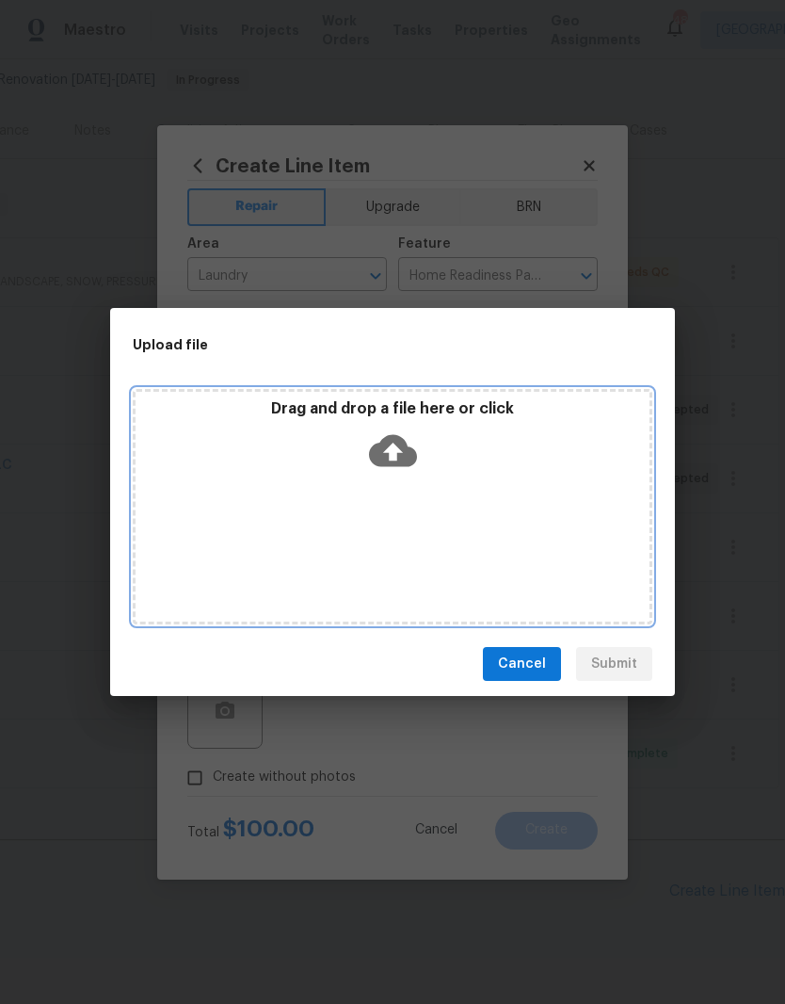
click at [494, 503] on div "Drag and drop a file here or click" at bounding box center [393, 506] width 520 height 235
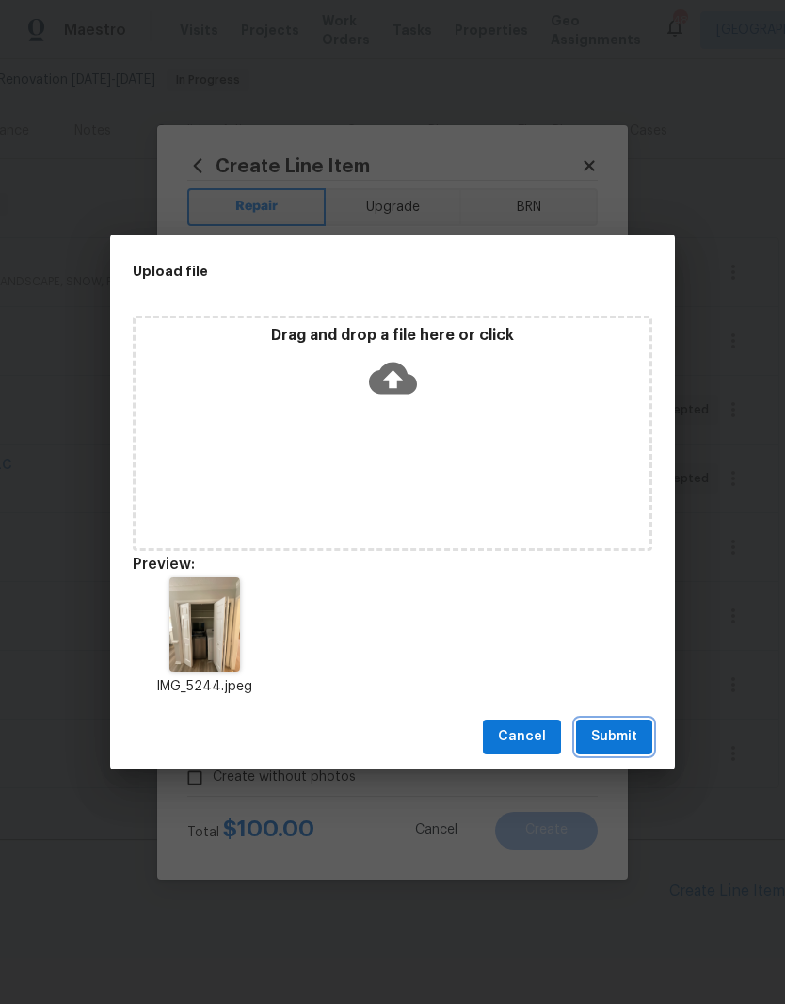
click at [631, 735] on span "Submit" at bounding box center [614, 737] width 46 height 24
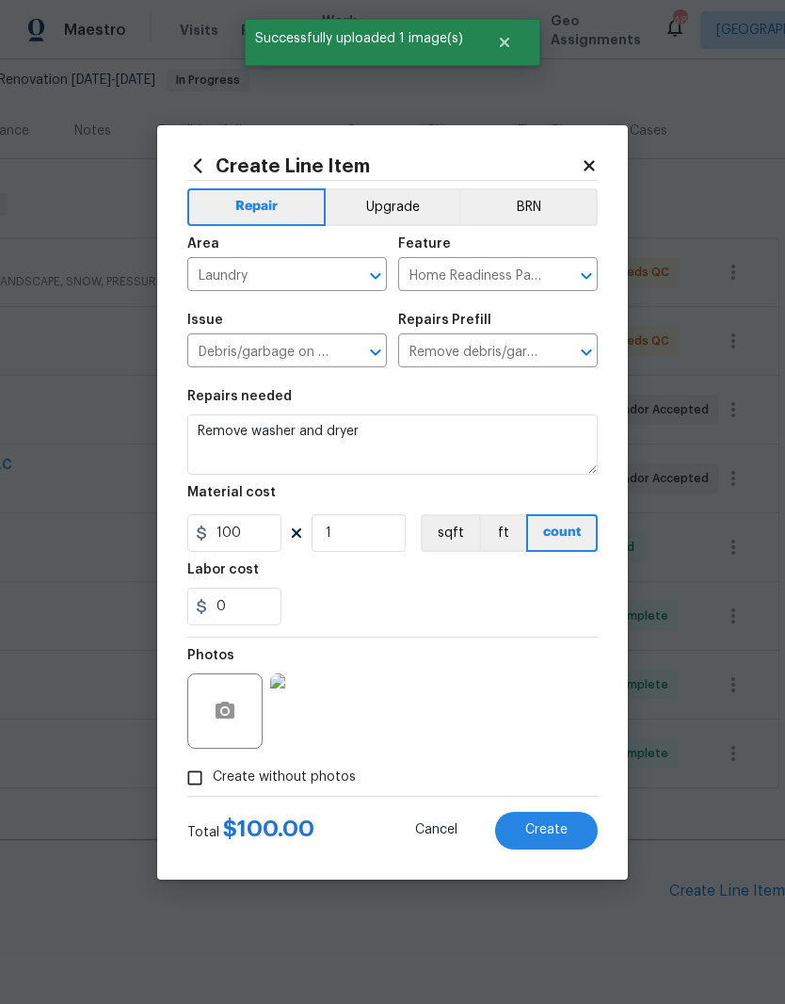
click at [587, 841] on button "Create" at bounding box center [546, 831] width 103 height 38
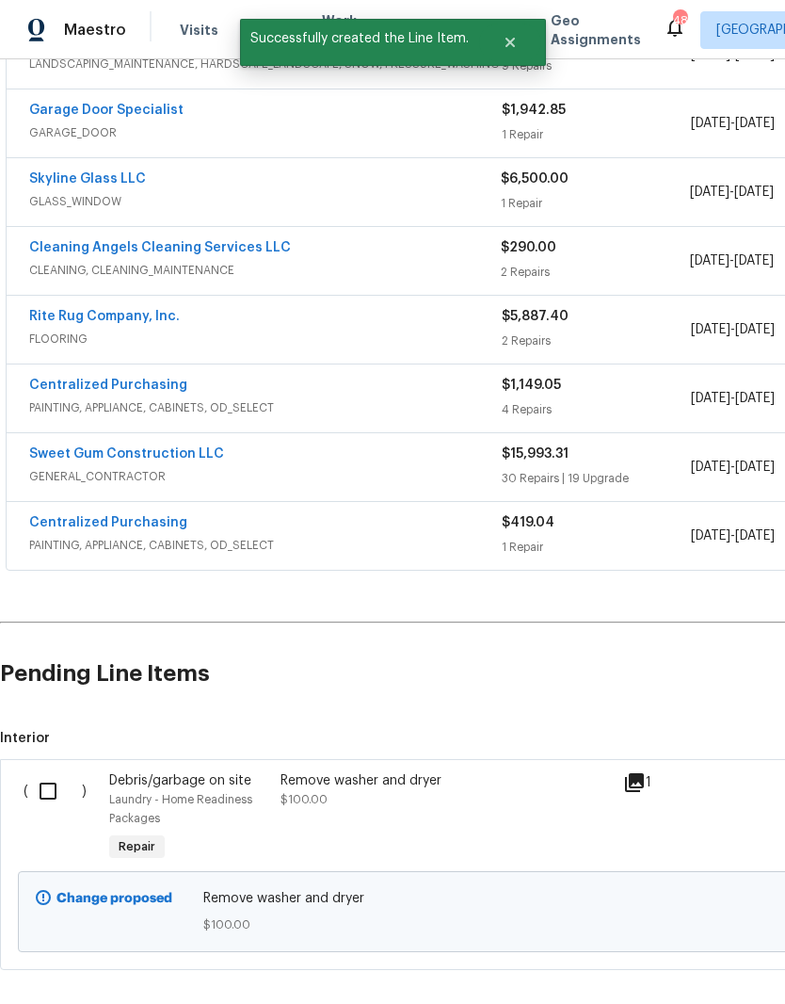
scroll to position [397, 0]
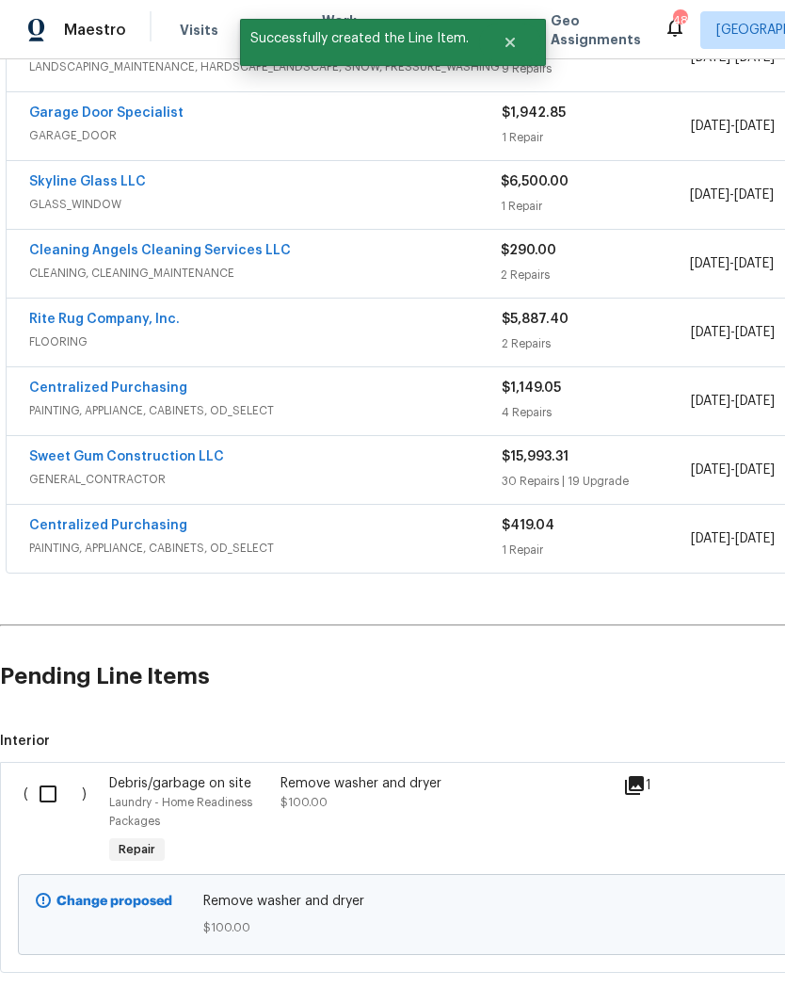
click at [59, 774] on input "checkbox" at bounding box center [55, 794] width 54 height 40
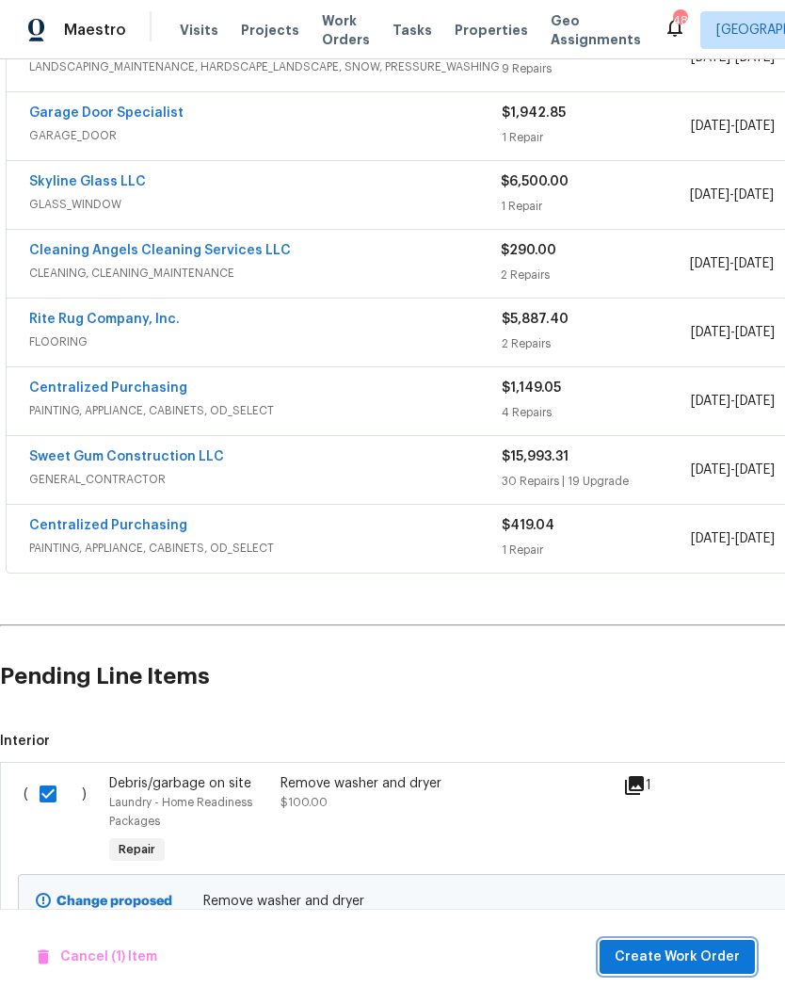
click at [719, 951] on span "Create Work Order" at bounding box center [677, 957] width 125 height 24
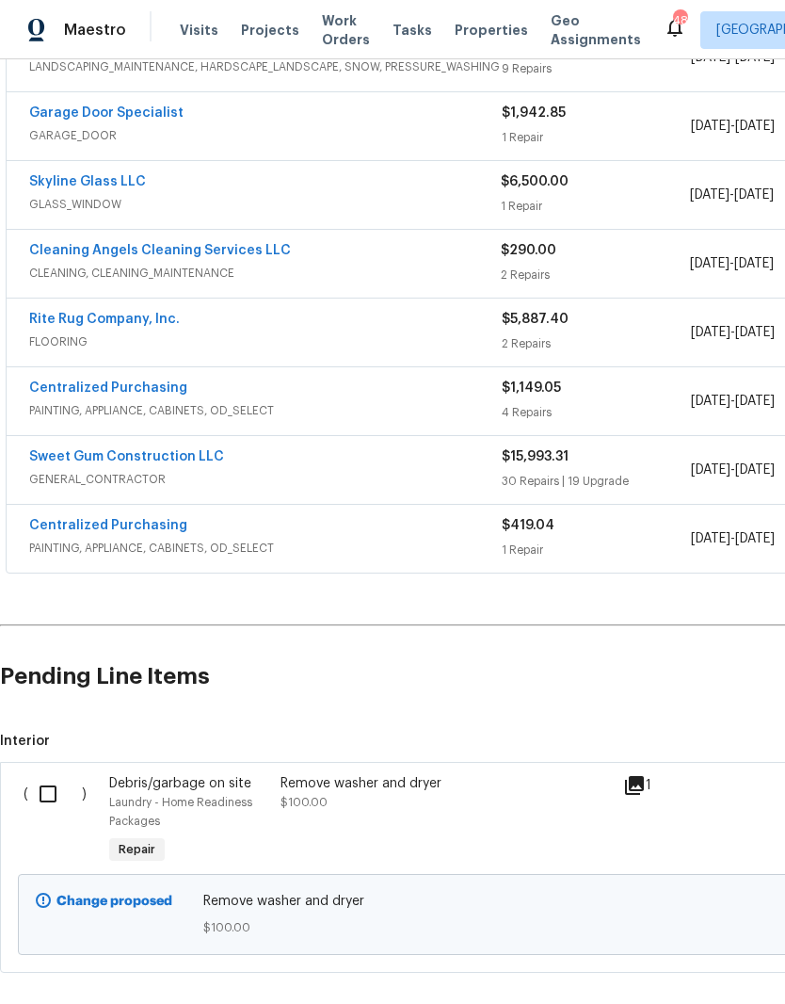
click at [52, 774] on input "checkbox" at bounding box center [55, 794] width 54 height 40
checkbox input "true"
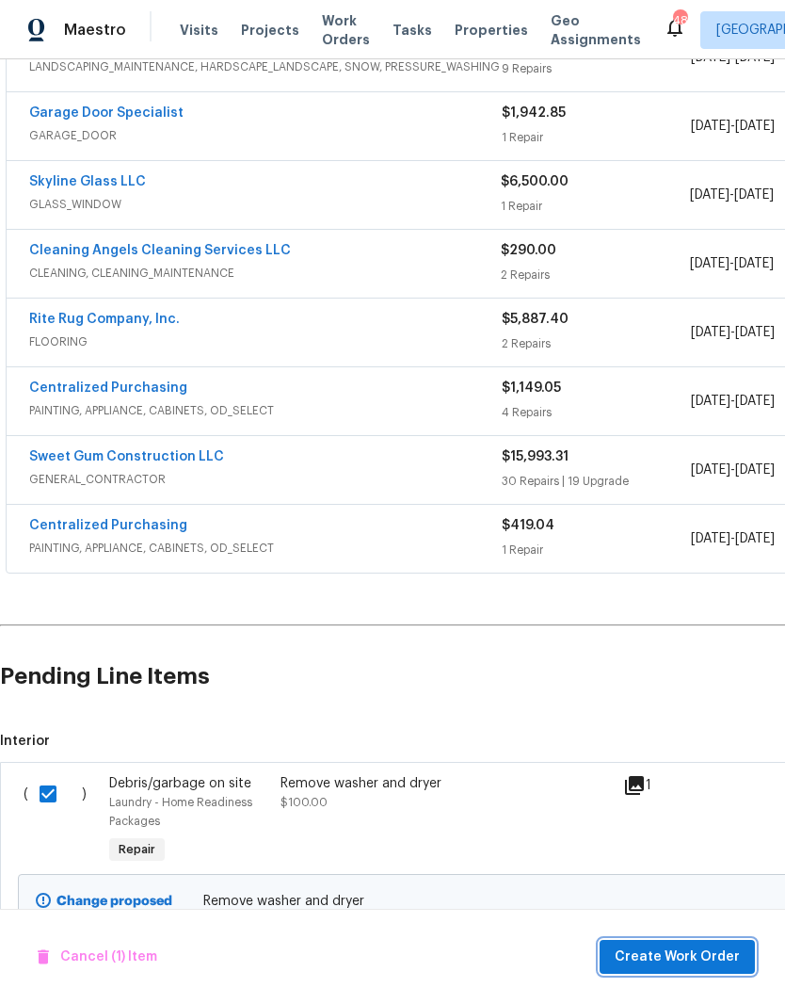
click at [686, 946] on span "Create Work Order" at bounding box center [677, 957] width 125 height 24
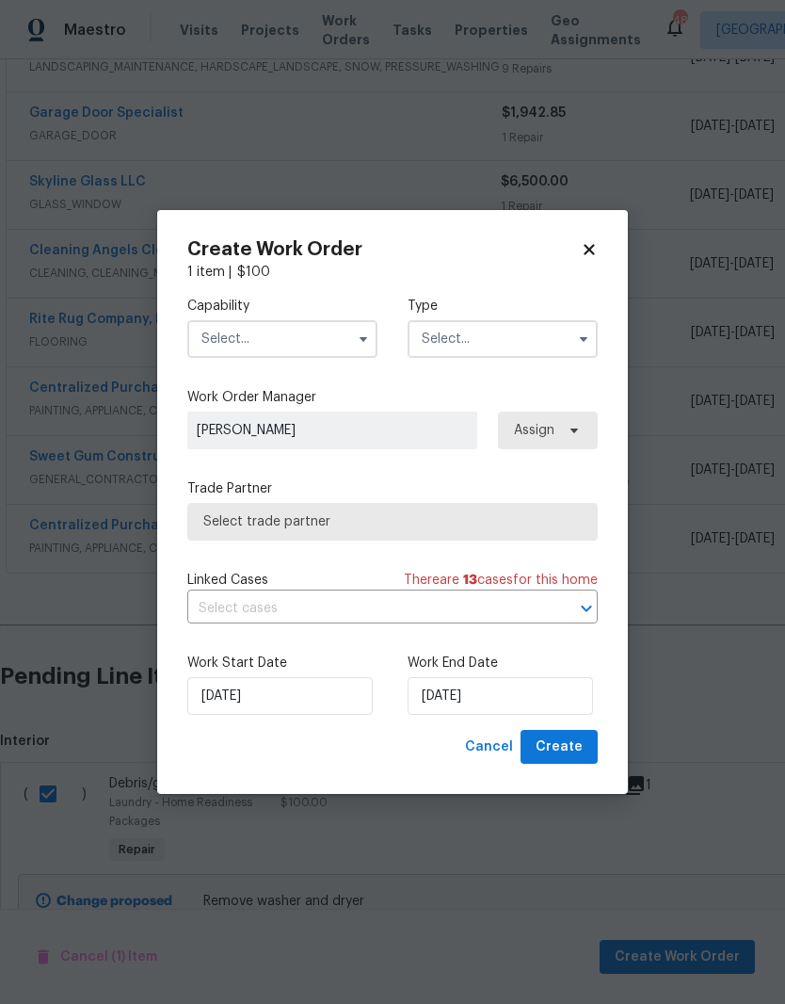
click at [298, 338] on input "text" at bounding box center [282, 339] width 190 height 38
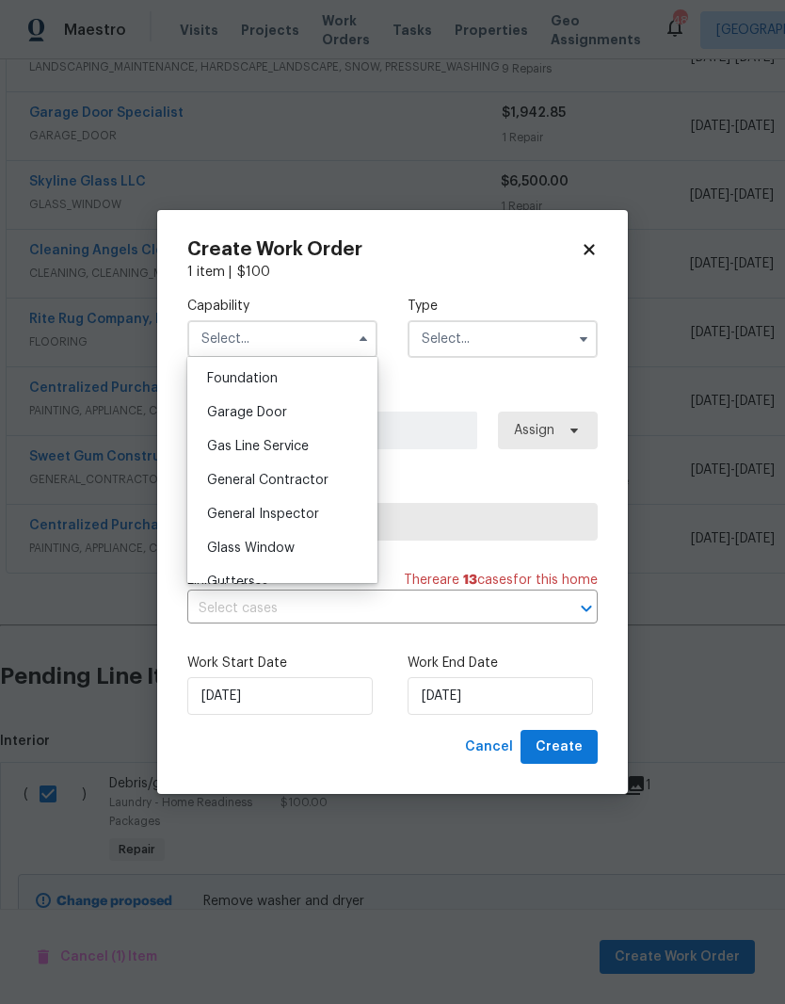
scroll to position [784, 0]
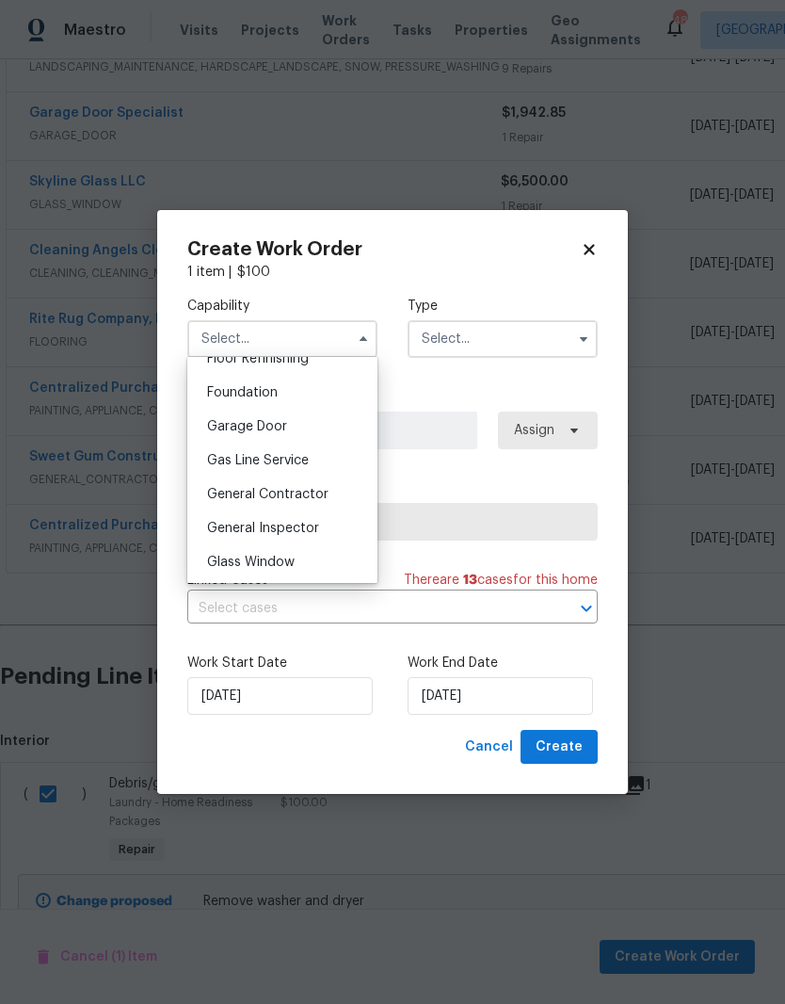
click at [328, 503] on div "General Contractor" at bounding box center [282, 494] width 181 height 34
type input "General Contractor"
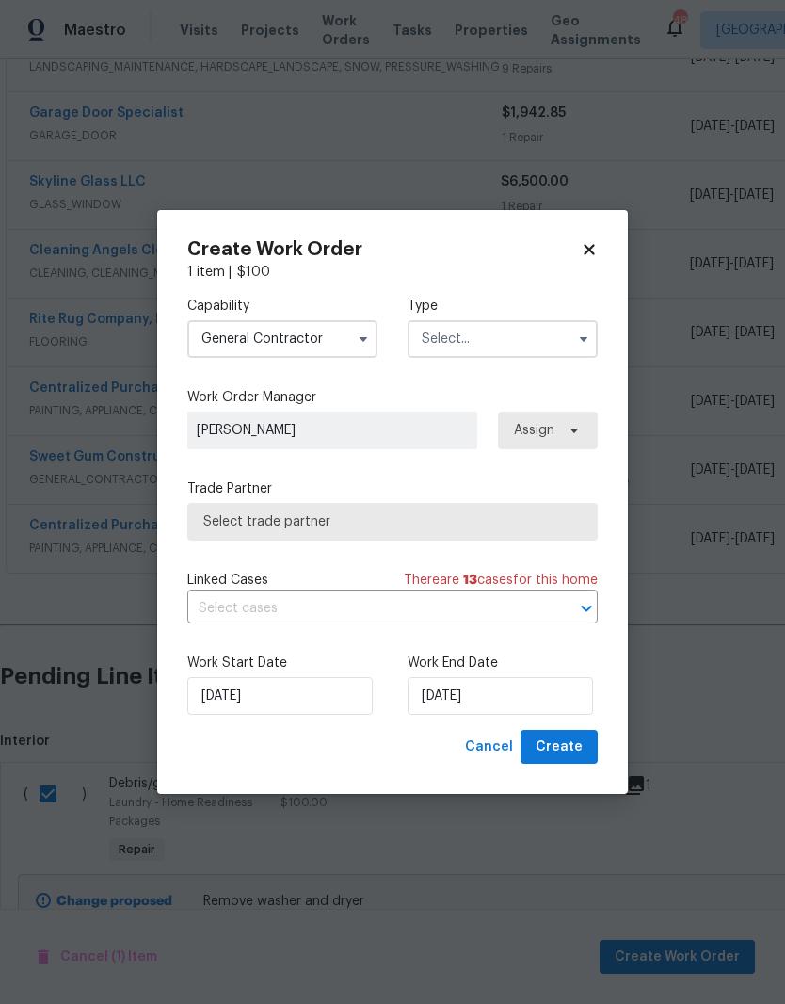
click at [550, 336] on input "text" at bounding box center [503, 339] width 190 height 38
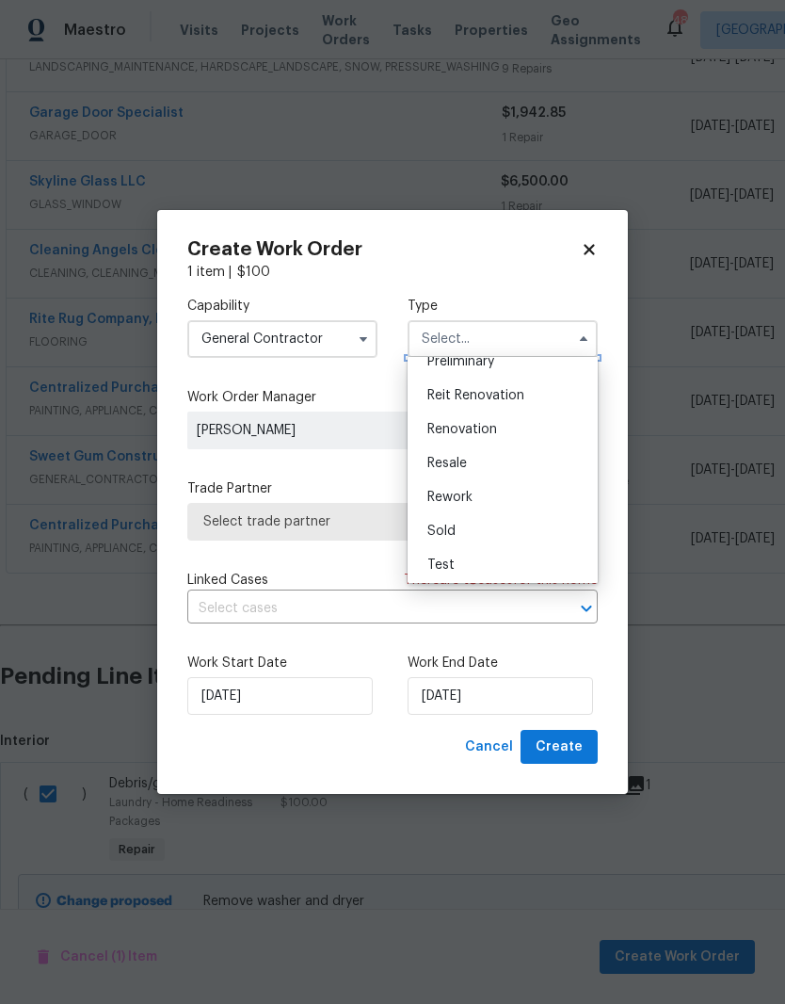
scroll to position [424, 0]
click at [557, 430] on div "Renovation" at bounding box center [502, 429] width 181 height 34
type input "Renovation"
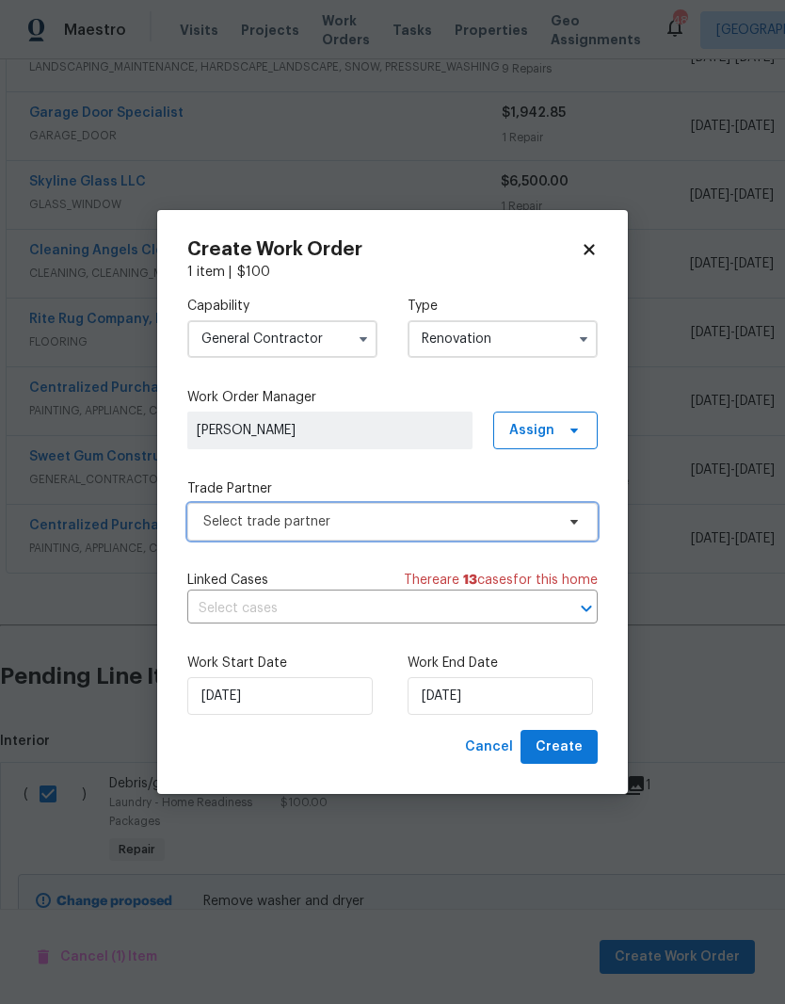
click at [545, 524] on span "Select trade partner" at bounding box center [378, 521] width 351 height 19
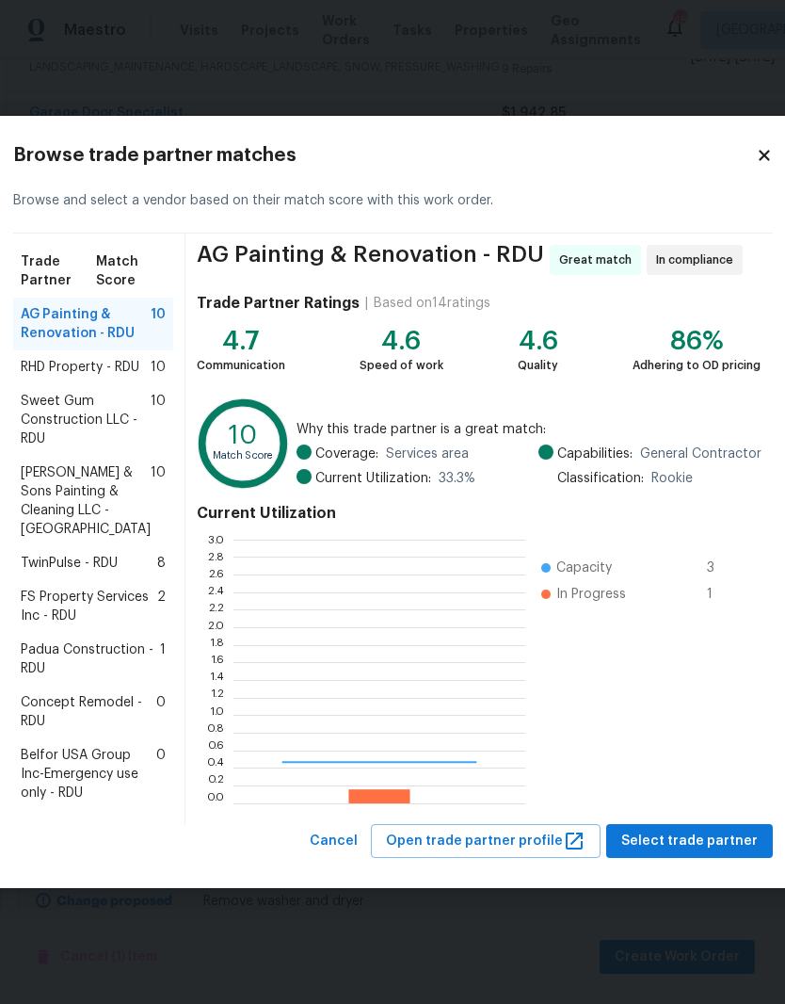
scroll to position [264, 292]
click at [76, 433] on span "Sweet Gum Construction LLC - RDU" at bounding box center [86, 420] width 130 height 57
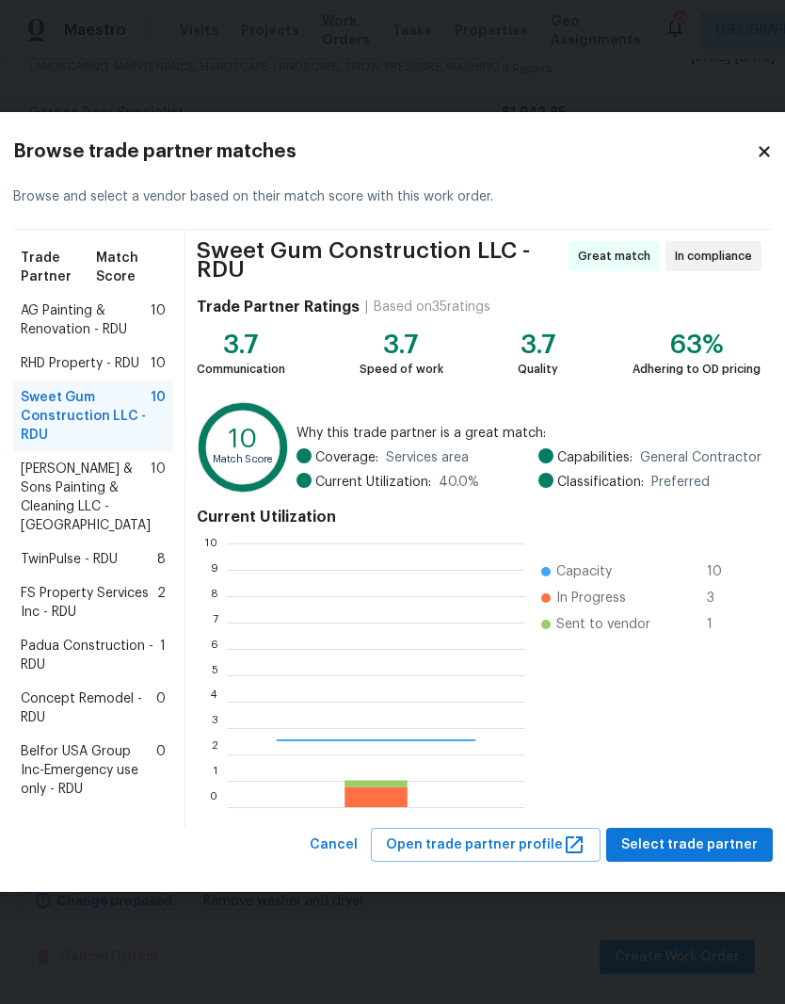
scroll to position [264, 299]
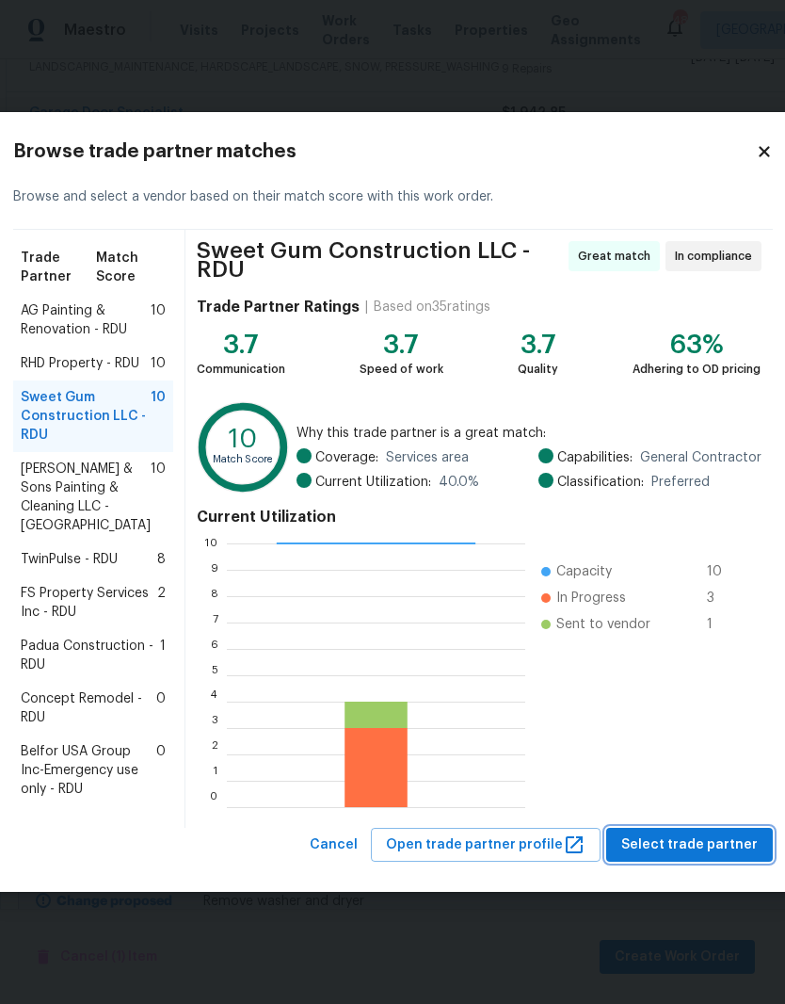
click at [690, 857] on span "Select trade partner" at bounding box center [690, 845] width 137 height 24
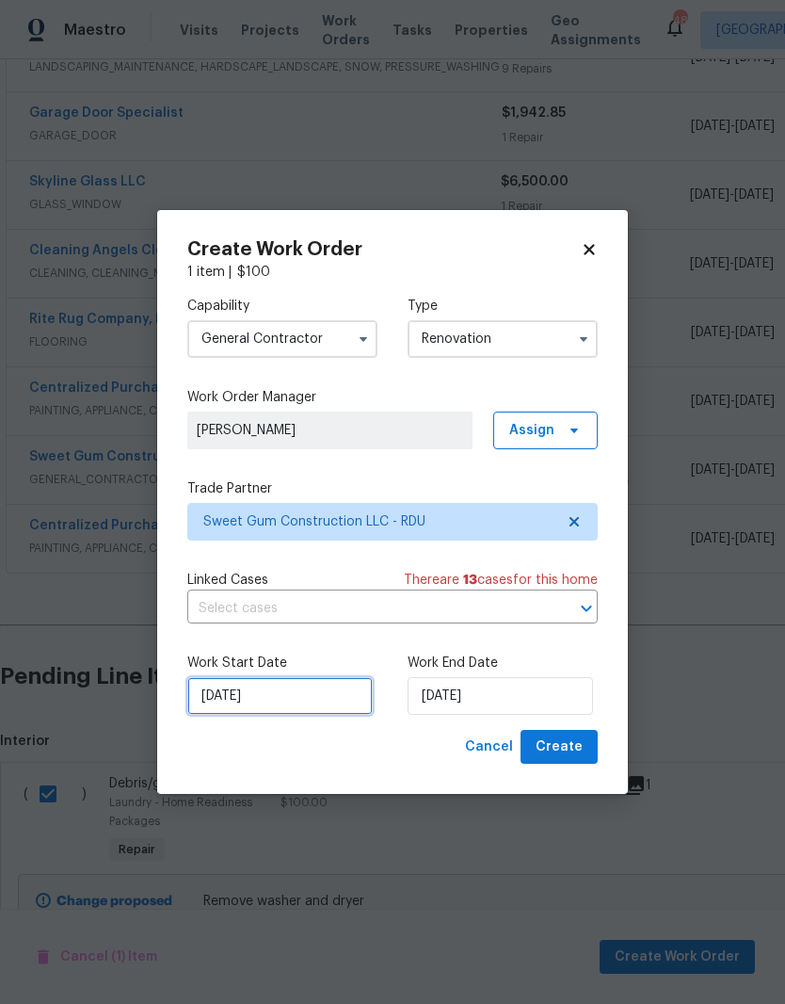
click at [311, 694] on input "8/24/2025" at bounding box center [280, 696] width 186 height 38
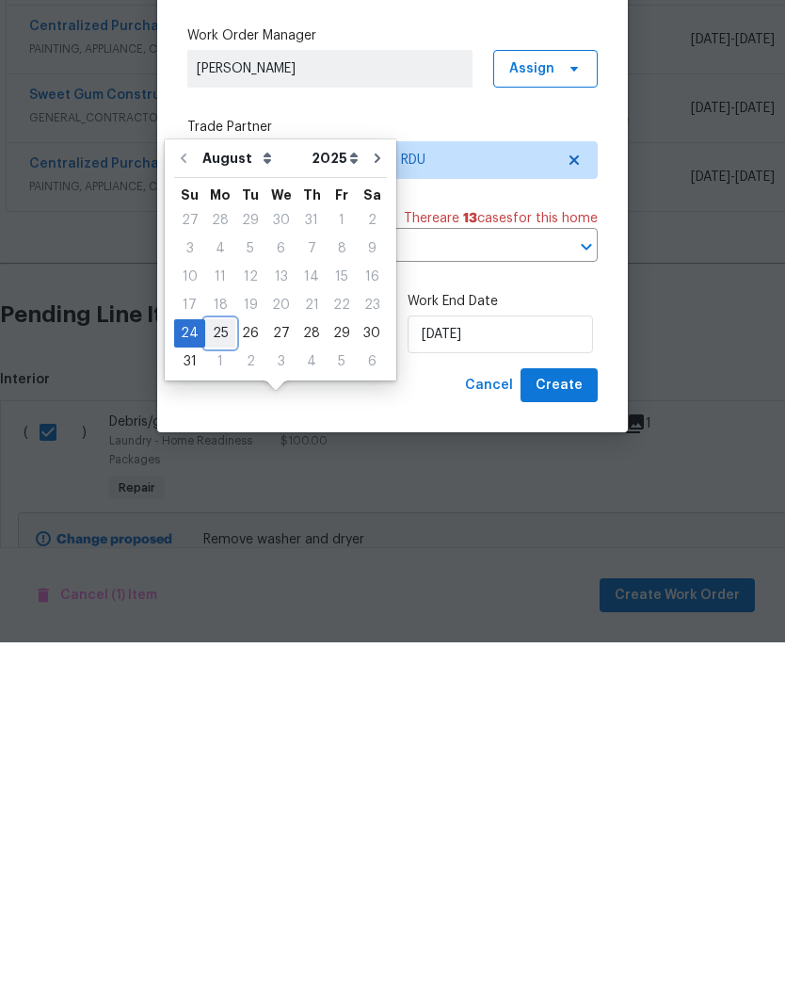
click at [212, 682] on div "25" at bounding box center [220, 695] width 30 height 26
type input "8/25/2025"
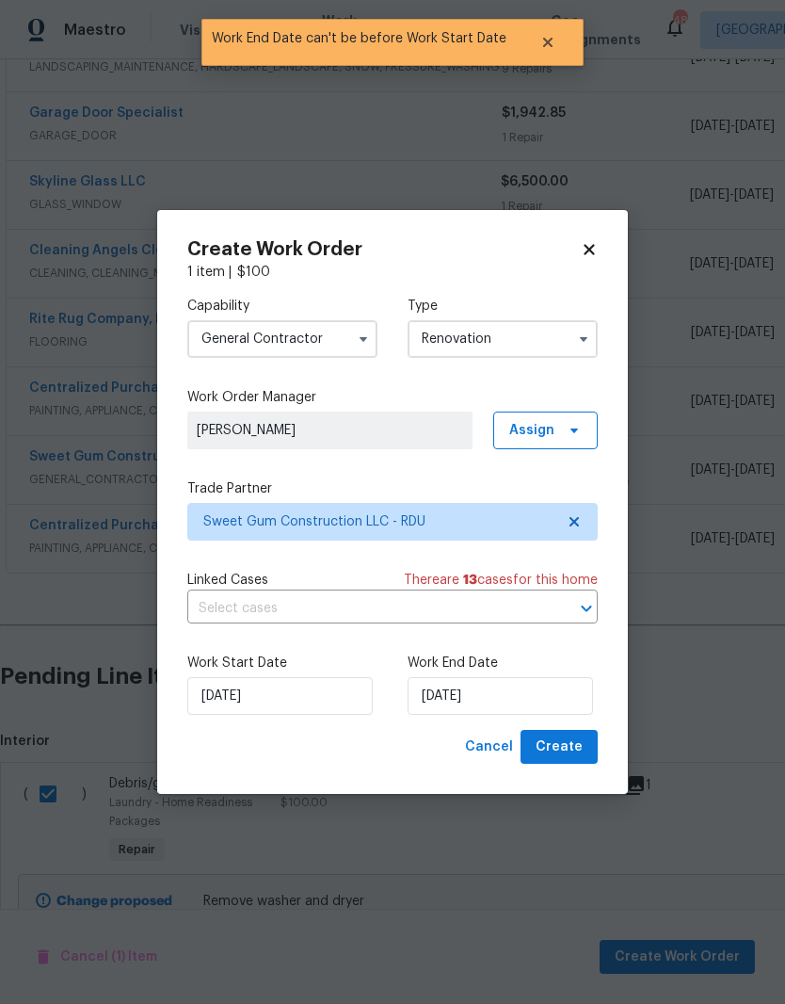
click at [558, 667] on label "Work End Date" at bounding box center [503, 663] width 190 height 19
click at [571, 690] on input "8/25/2025" at bounding box center [501, 696] width 186 height 38
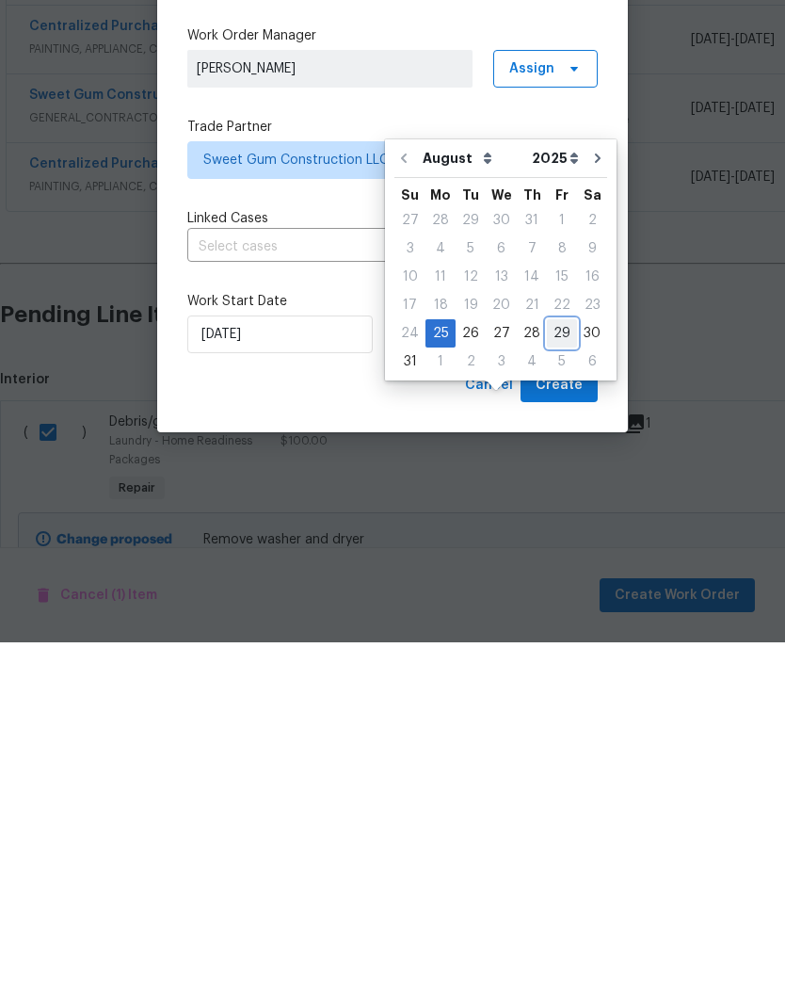
click at [565, 682] on div "29" at bounding box center [562, 695] width 30 height 26
type input "8/29/2025"
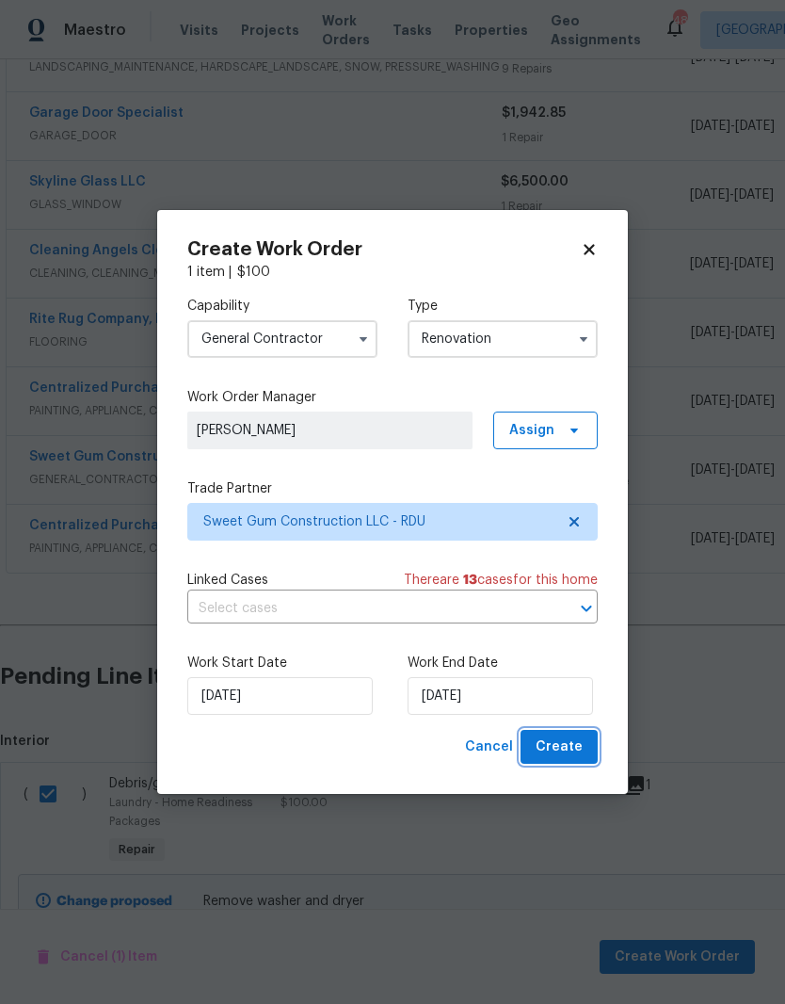
click at [595, 754] on button "Create" at bounding box center [559, 747] width 77 height 35
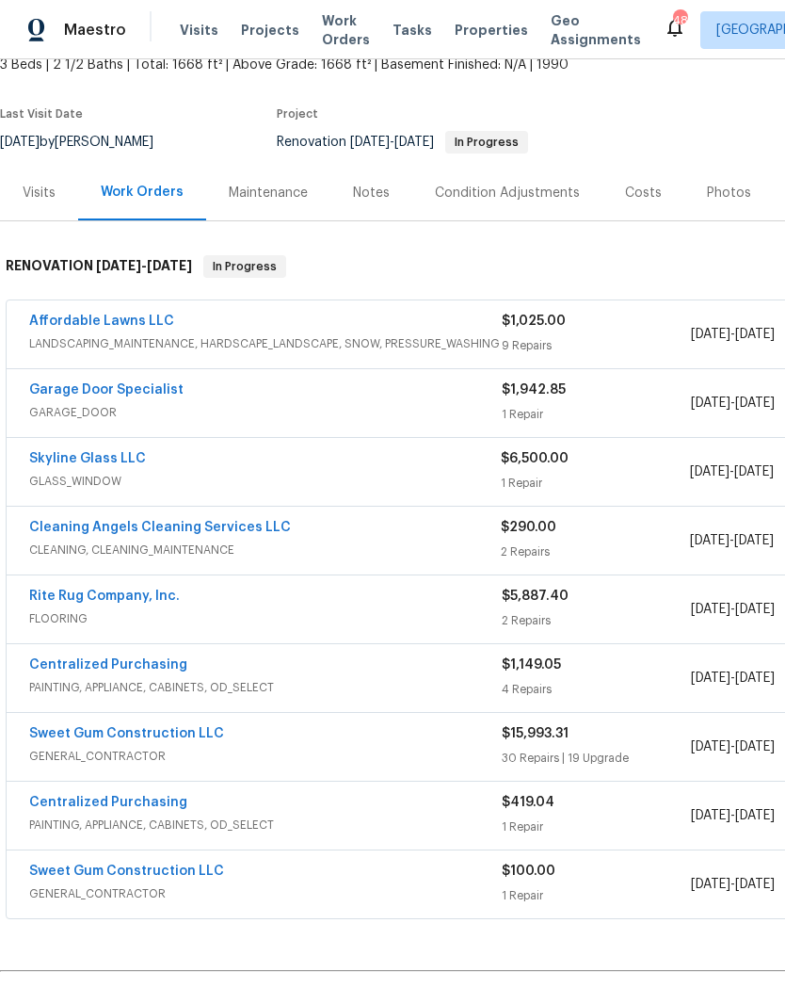
scroll to position [118, 0]
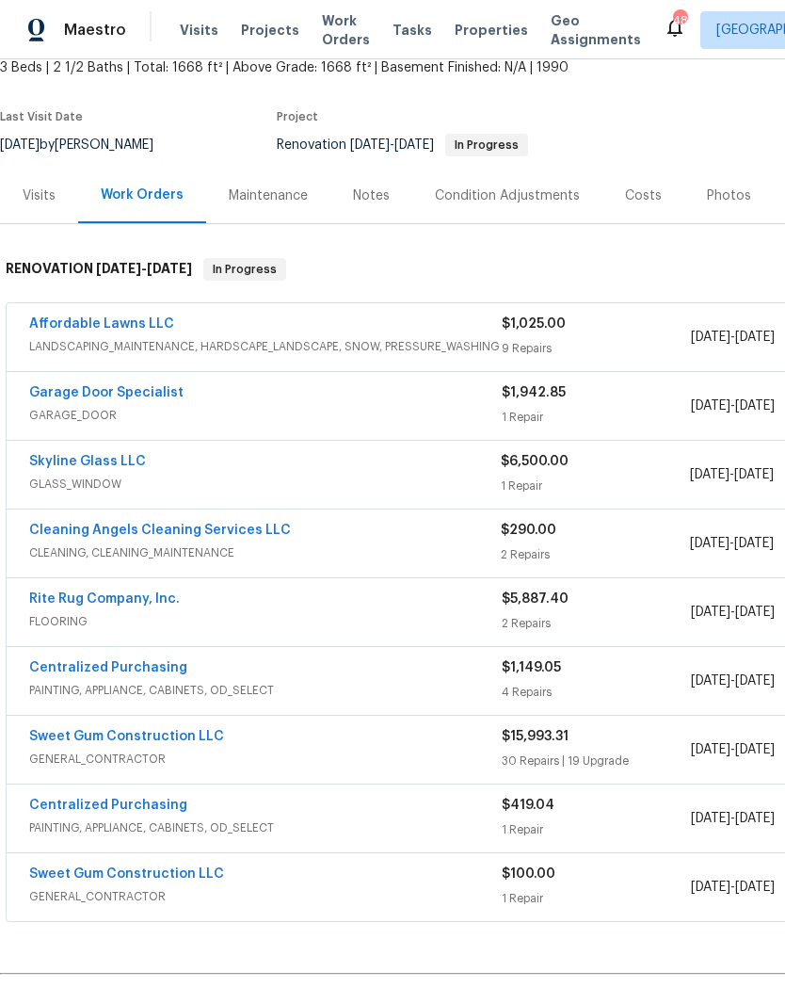
click at [156, 386] on link "Garage Door Specialist" at bounding box center [106, 392] width 154 height 13
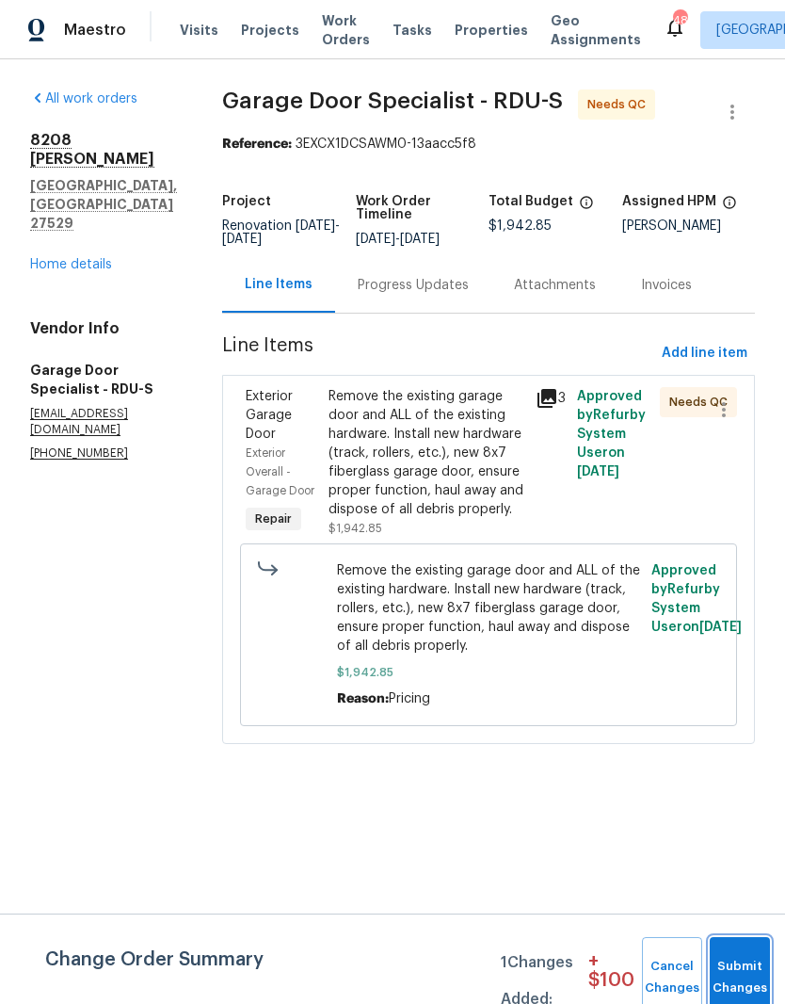
click at [754, 964] on button "Submit Changes" at bounding box center [740, 977] width 60 height 81
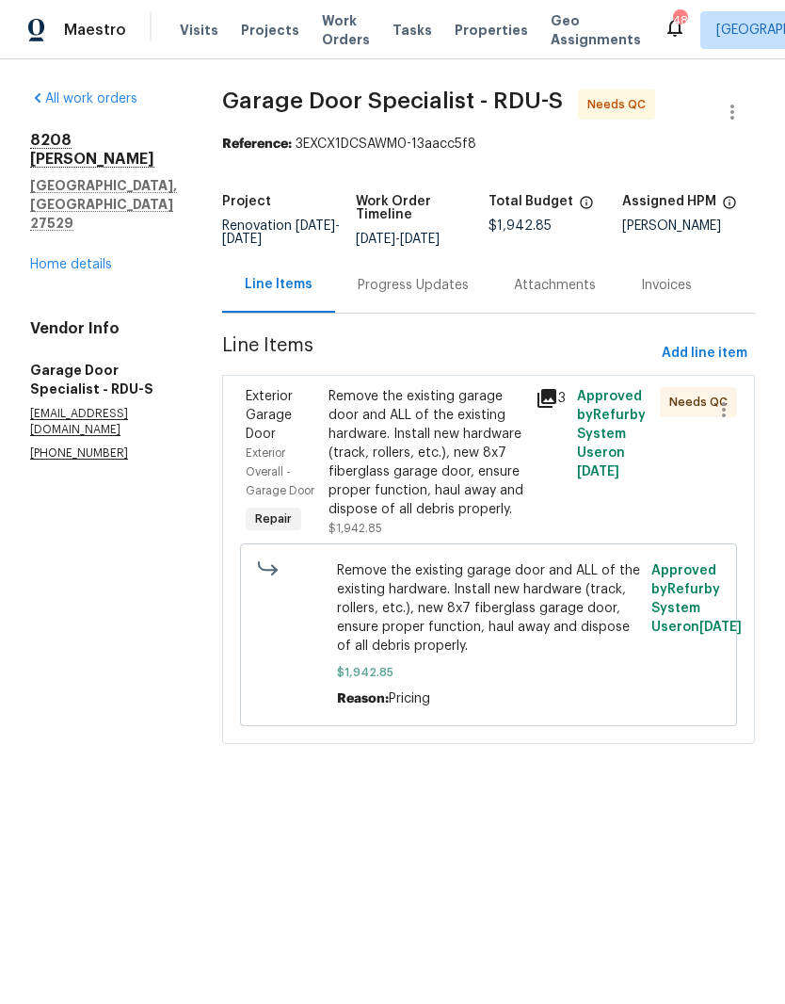
click at [519, 519] on div "Remove the existing garage door and ALL of the existing hardware. Install new h…" at bounding box center [427, 453] width 196 height 132
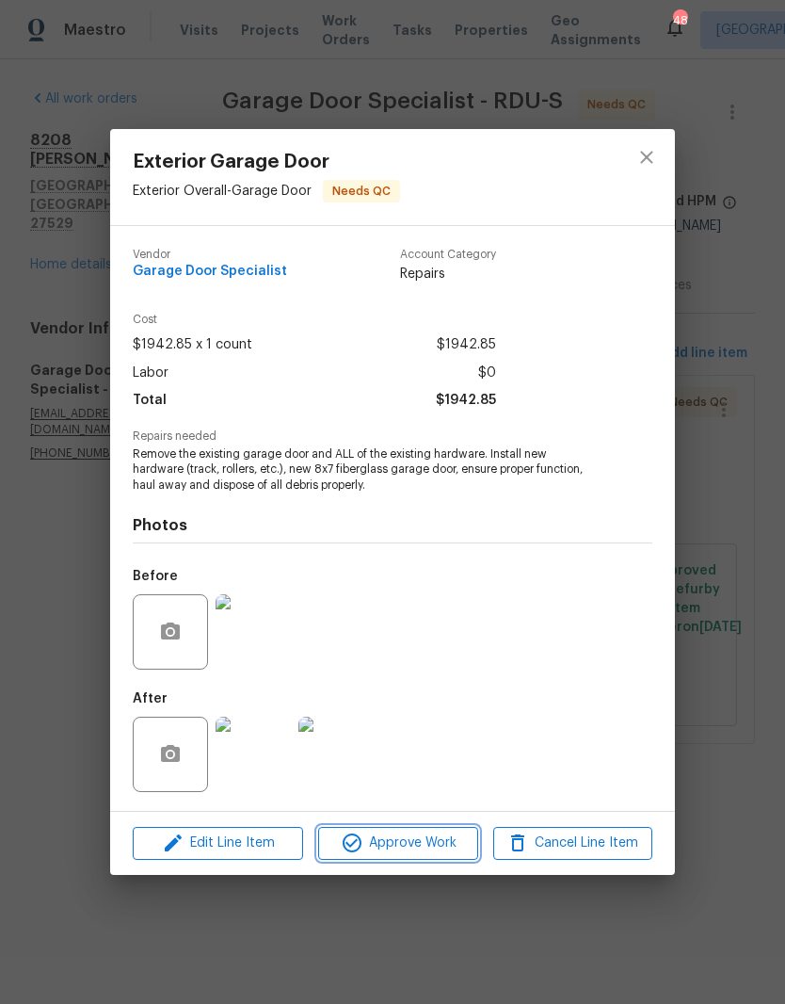
click at [421, 850] on span "Approve Work" at bounding box center [398, 844] width 148 height 24
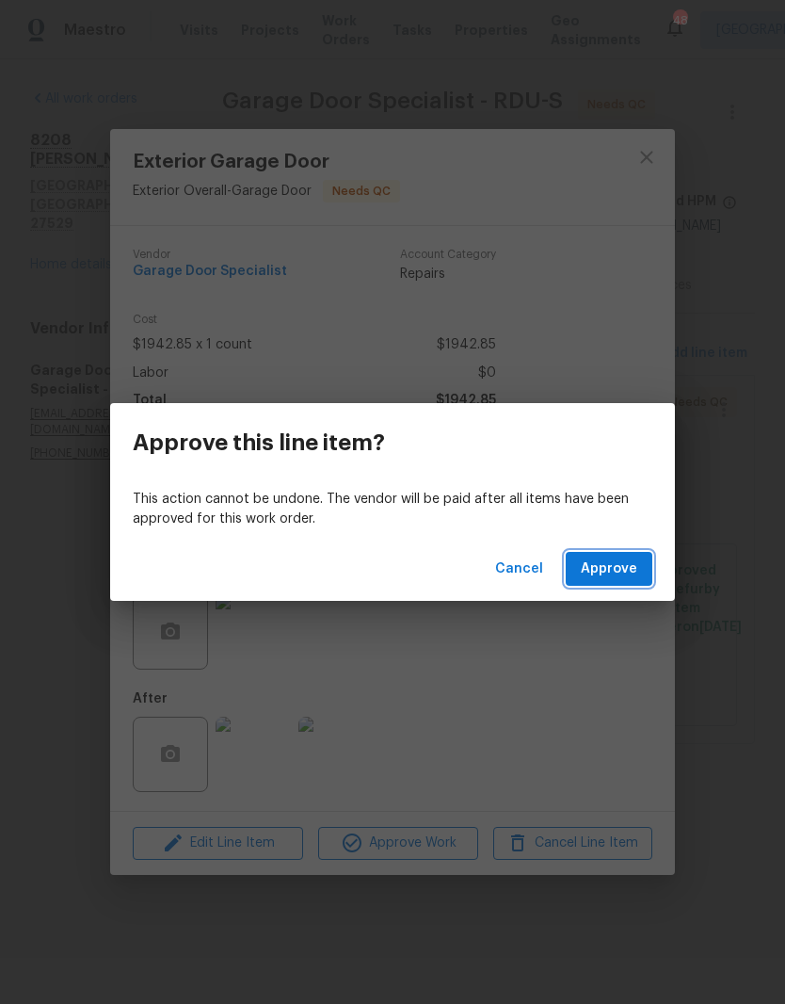
click at [613, 575] on span "Approve" at bounding box center [609, 569] width 57 height 24
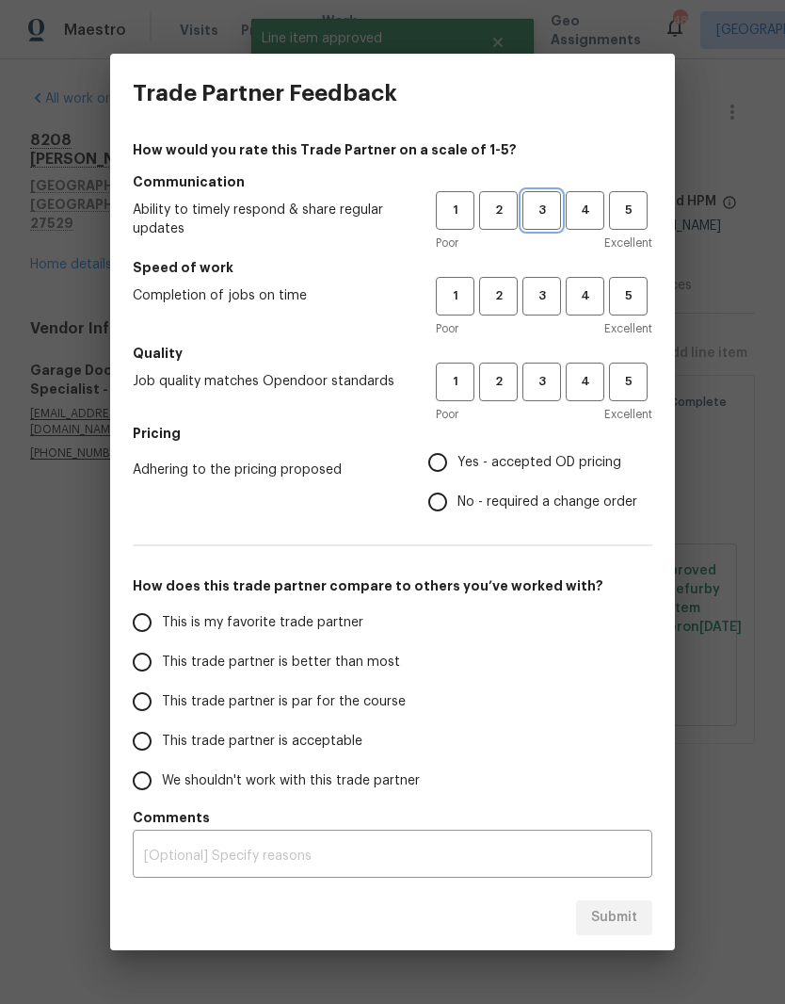
click at [544, 202] on span "3" at bounding box center [542, 211] width 35 height 22
click at [546, 285] on button "3" at bounding box center [542, 296] width 39 height 39
click at [553, 380] on span "3" at bounding box center [542, 382] width 35 height 22
click at [600, 463] on span "Yes - accepted OD pricing" at bounding box center [540, 463] width 164 height 20
click at [458, 463] on input "Yes - accepted OD pricing" at bounding box center [438, 463] width 40 height 40
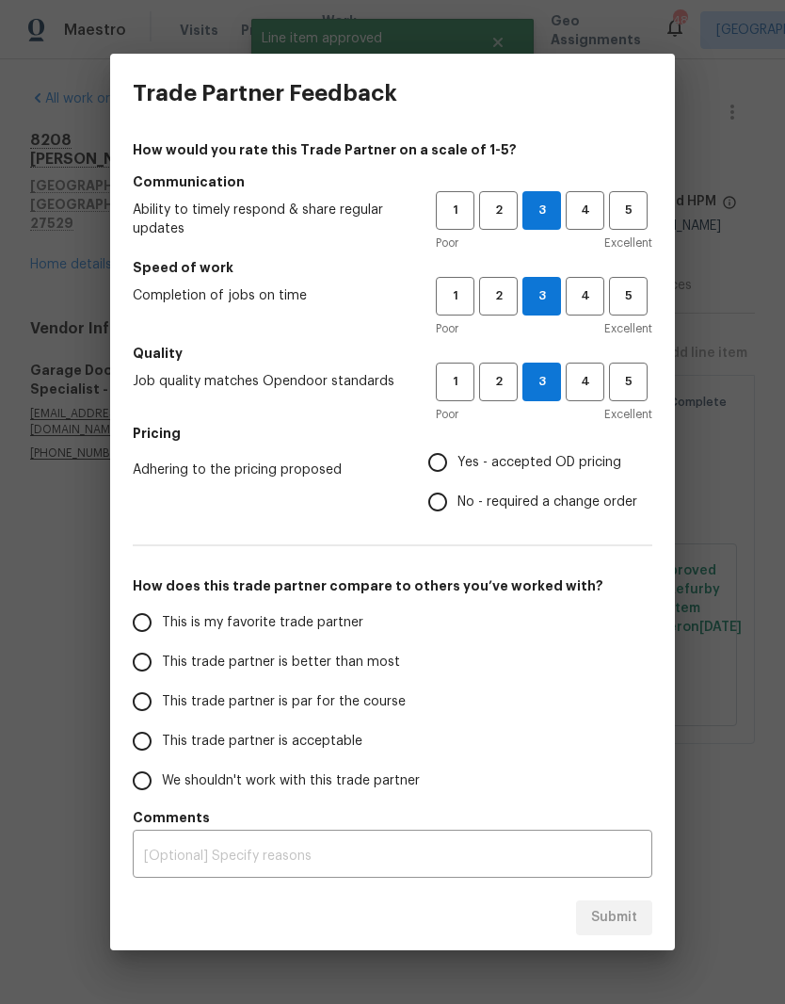
radio input "true"
click at [394, 705] on span "This trade partner is par for the course" at bounding box center [284, 702] width 244 height 20
click at [162, 705] on input "This trade partner is par for the course" at bounding box center [142, 702] width 40 height 40
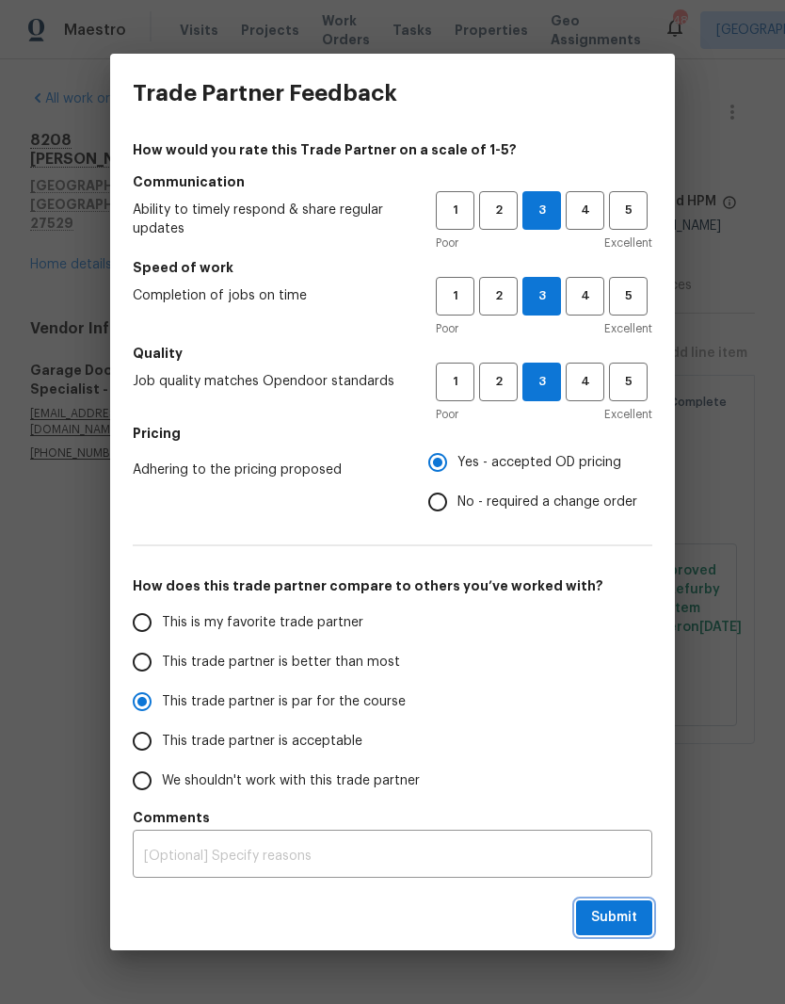
click at [642, 923] on button "Submit" at bounding box center [614, 917] width 76 height 35
radio input "true"
radio input "false"
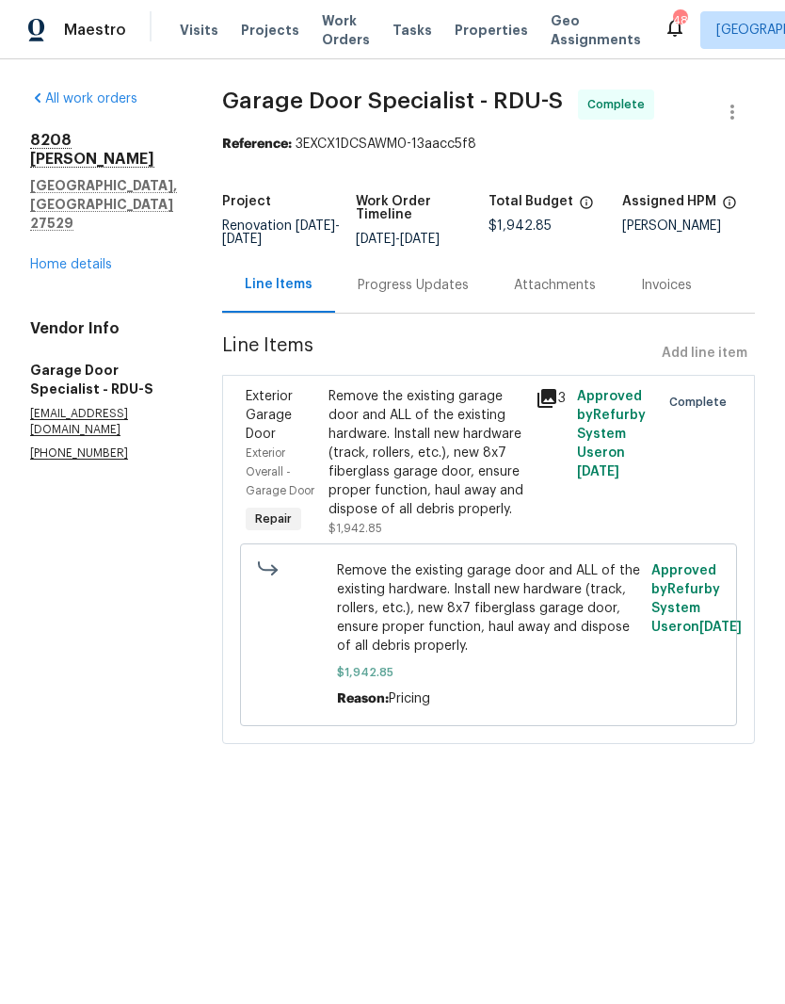
click at [99, 258] on link "Home details" at bounding box center [71, 264] width 82 height 13
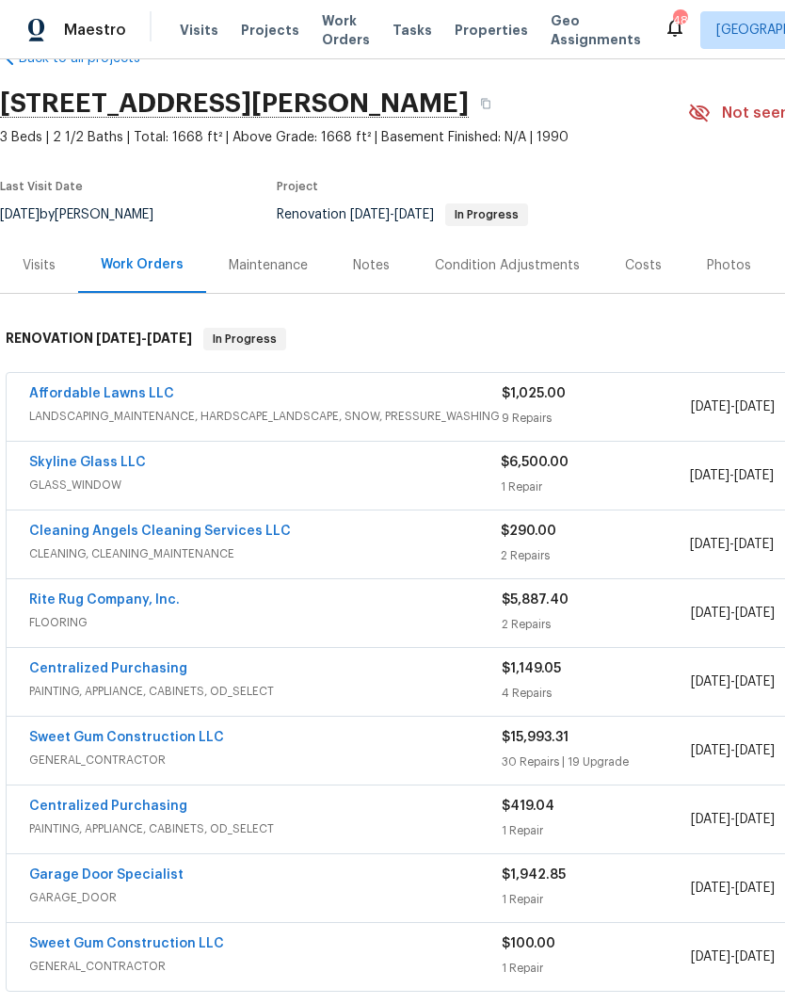
scroll to position [49, 0]
click at [147, 387] on link "Affordable Lawns LLC" at bounding box center [101, 392] width 145 height 13
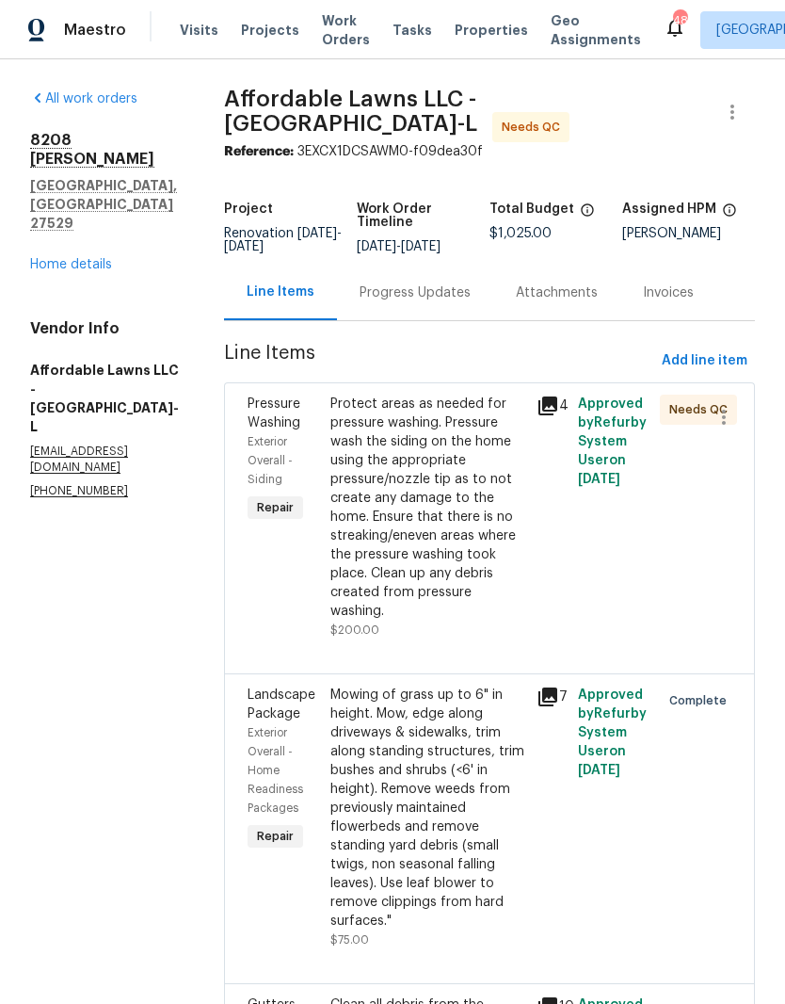
click at [521, 576] on div "Protect areas as needed for pressure washing. Pressure wash the siding on the h…" at bounding box center [428, 508] width 195 height 226
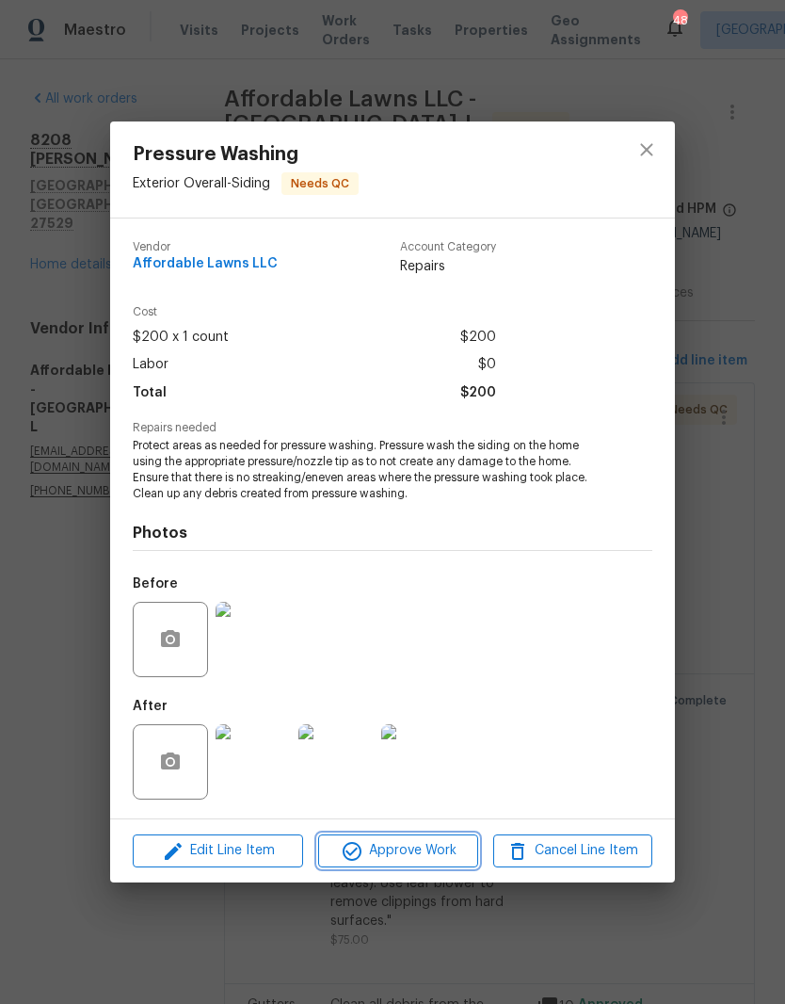
click at [435, 855] on span "Approve Work" at bounding box center [398, 851] width 148 height 24
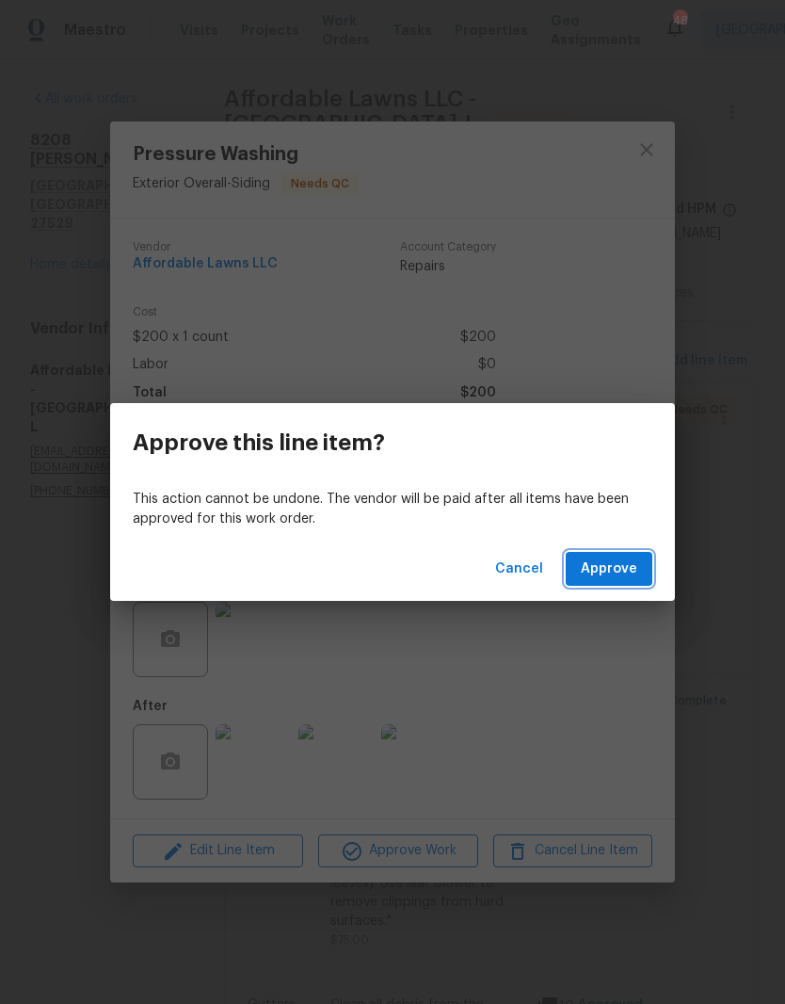
click at [622, 583] on button "Approve" at bounding box center [609, 569] width 87 height 35
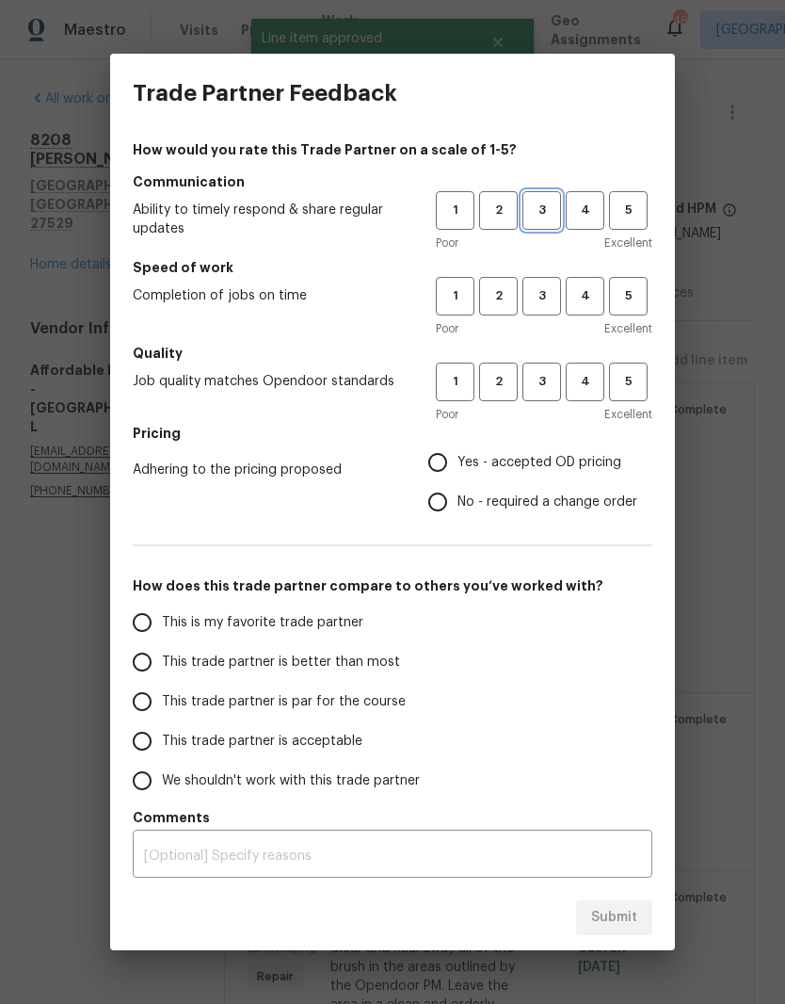
click at [531, 208] on span "3" at bounding box center [542, 211] width 35 height 22
click at [548, 297] on span "3" at bounding box center [542, 296] width 35 height 22
click at [559, 375] on button "3" at bounding box center [542, 382] width 39 height 39
click at [602, 454] on span "Yes - accepted OD pricing" at bounding box center [540, 463] width 164 height 20
click at [458, 454] on input "Yes - accepted OD pricing" at bounding box center [438, 463] width 40 height 40
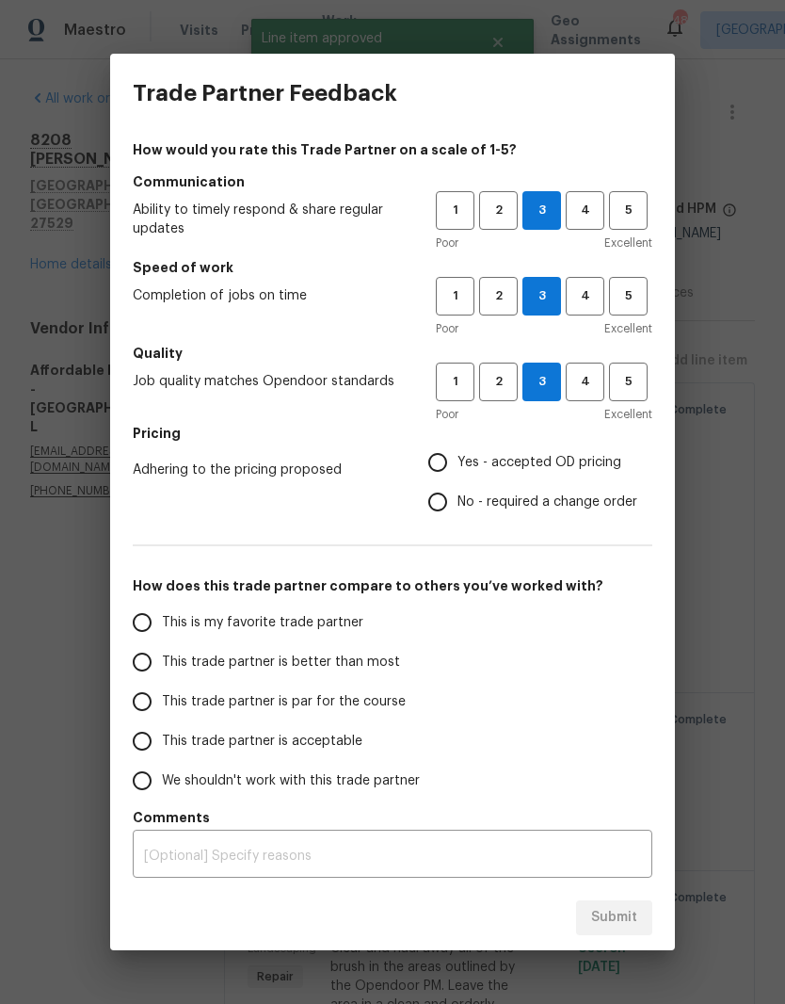
radio input "true"
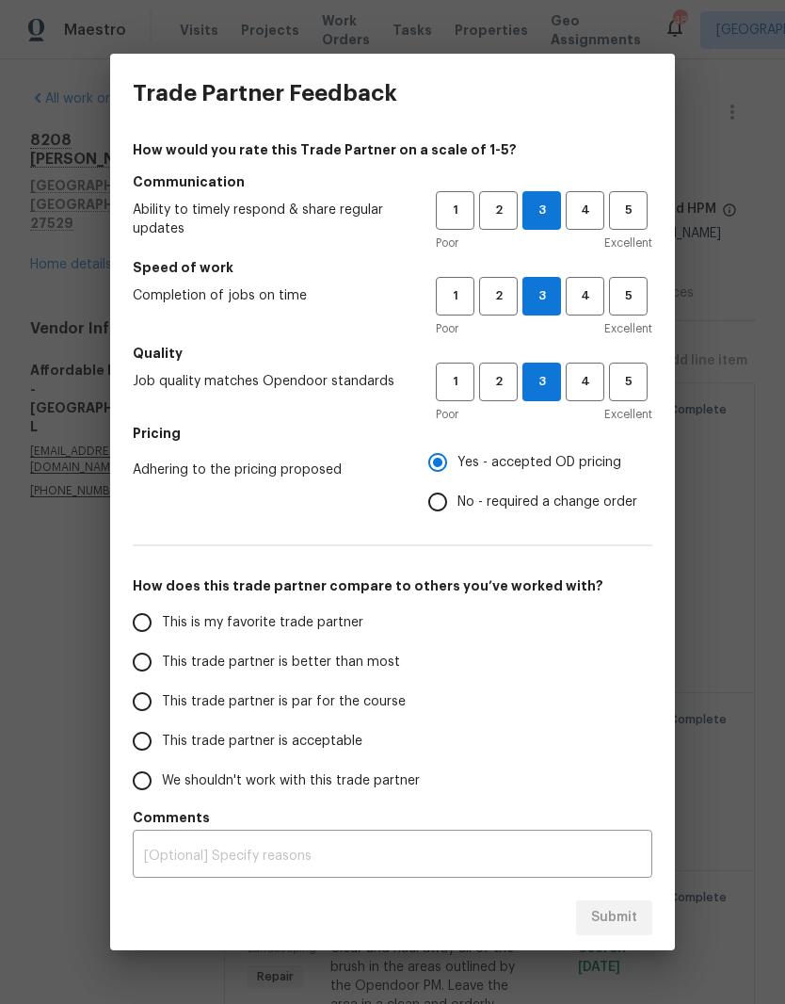
click at [347, 676] on label "This trade partner is better than most" at bounding box center [271, 662] width 298 height 40
click at [162, 676] on input "This trade partner is better than most" at bounding box center [142, 662] width 40 height 40
click at [612, 925] on span "Submit" at bounding box center [614, 918] width 46 height 24
radio input "true"
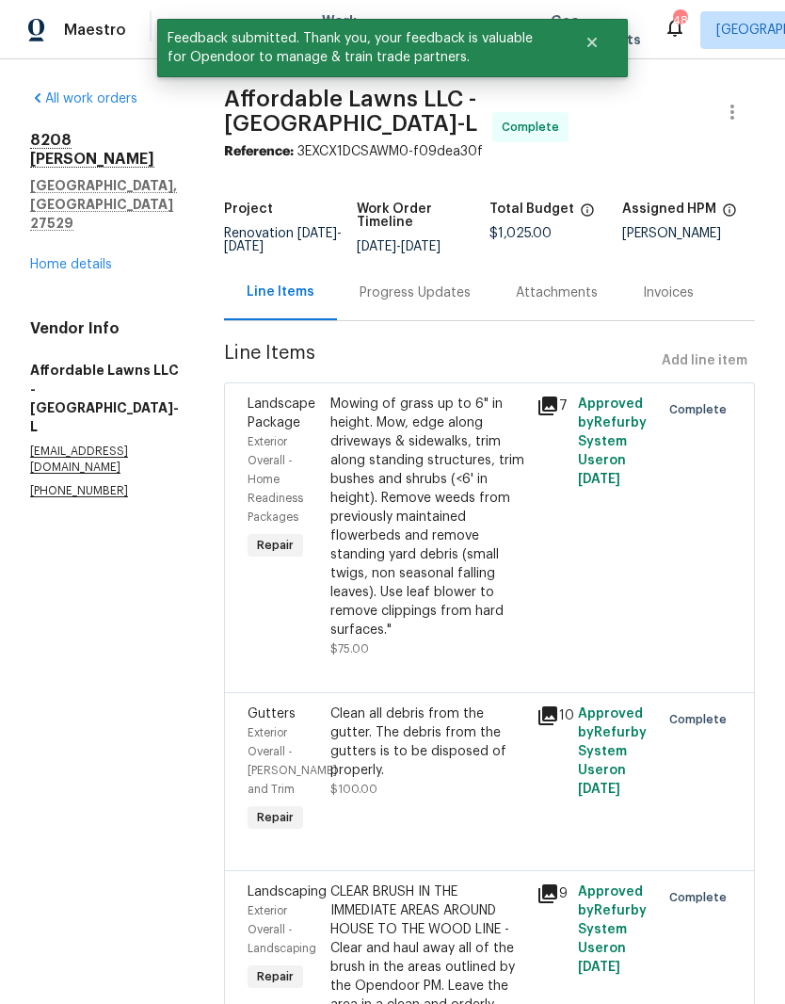
click at [66, 258] on link "Home details" at bounding box center [71, 264] width 82 height 13
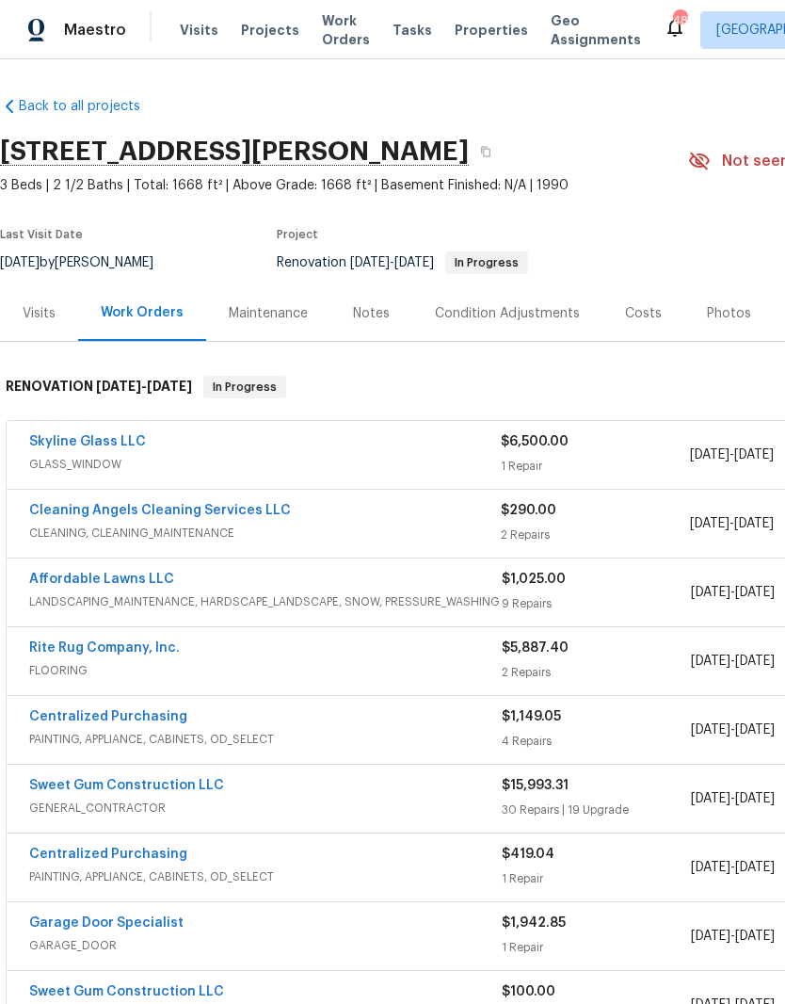
scroll to position [0, -2]
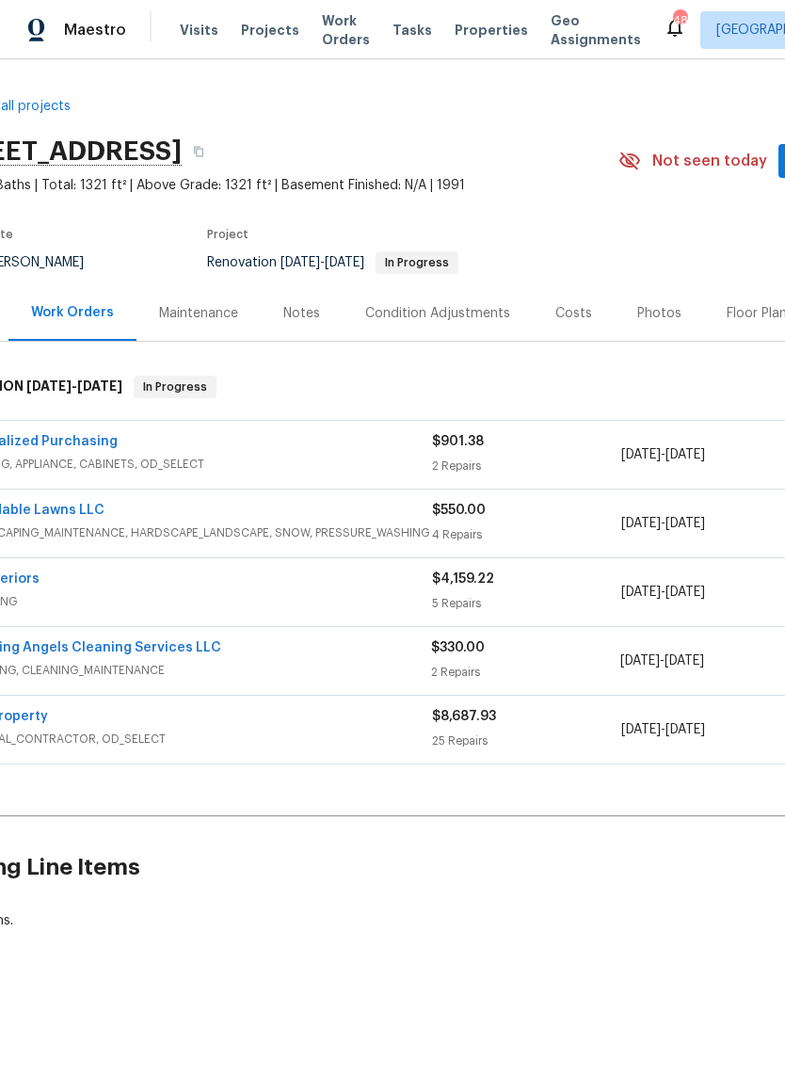
scroll to position [0, 40]
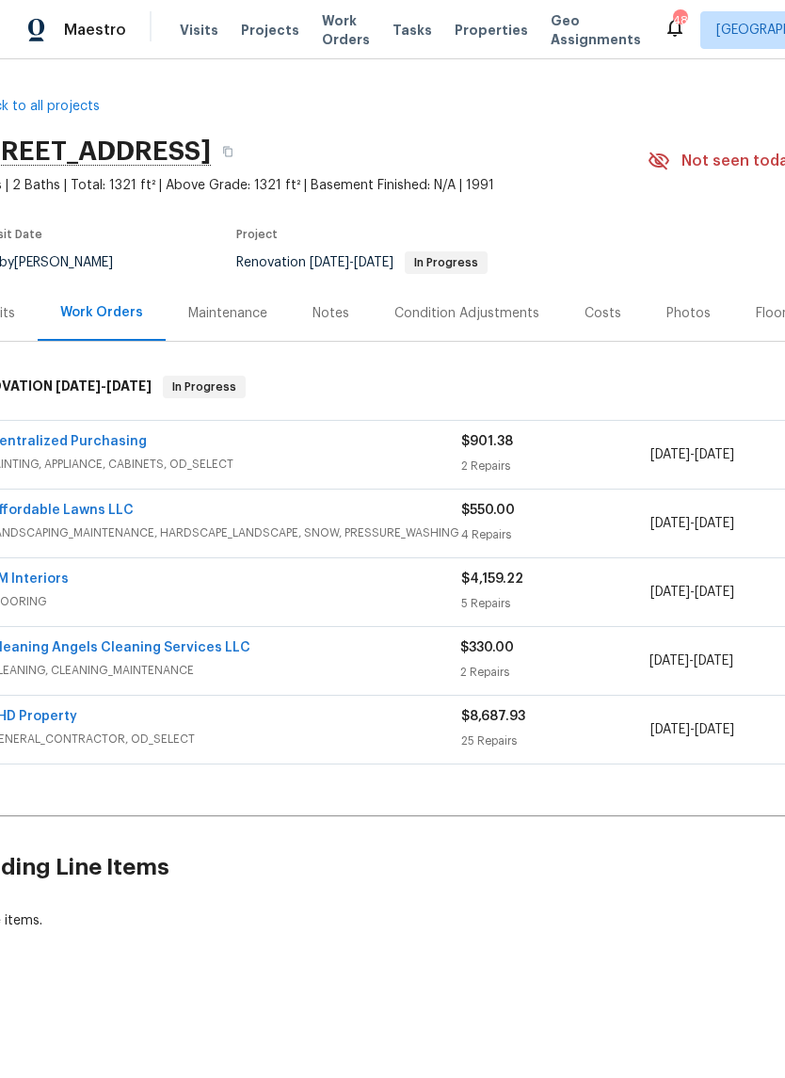
click at [71, 651] on link "Cleaning Angels Cleaning Services LLC" at bounding box center [120, 647] width 262 height 13
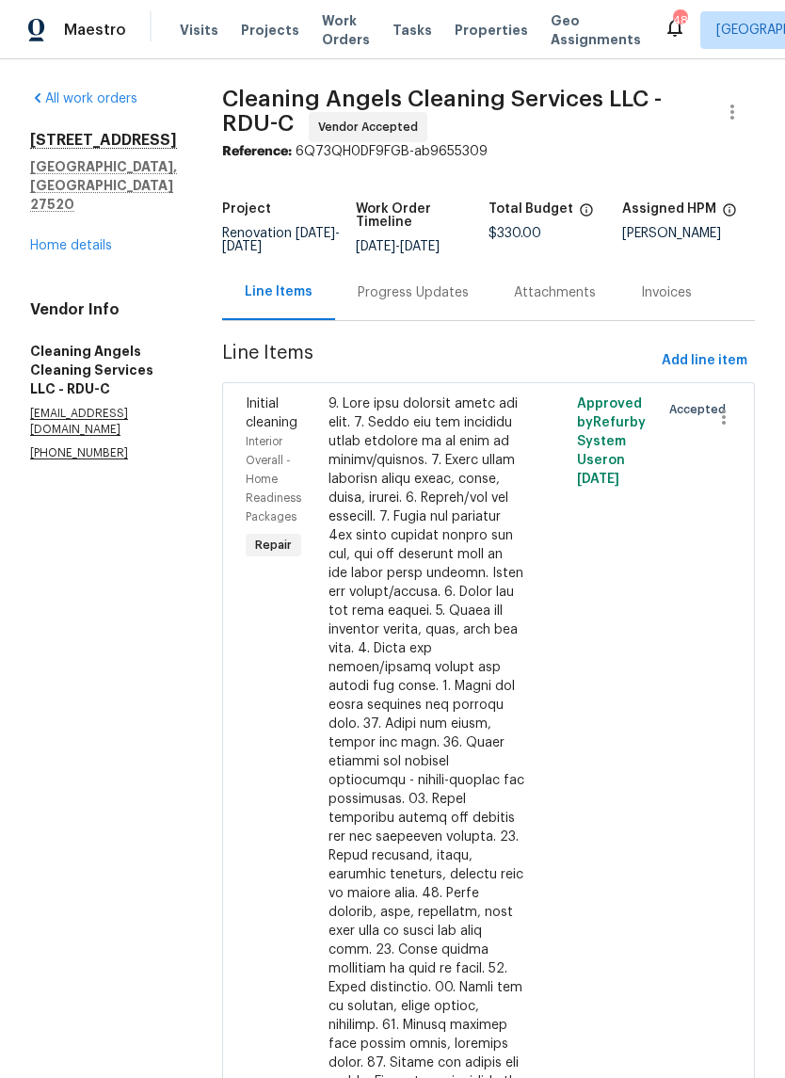
click at [444, 302] on div "Progress Updates" at bounding box center [413, 292] width 111 height 19
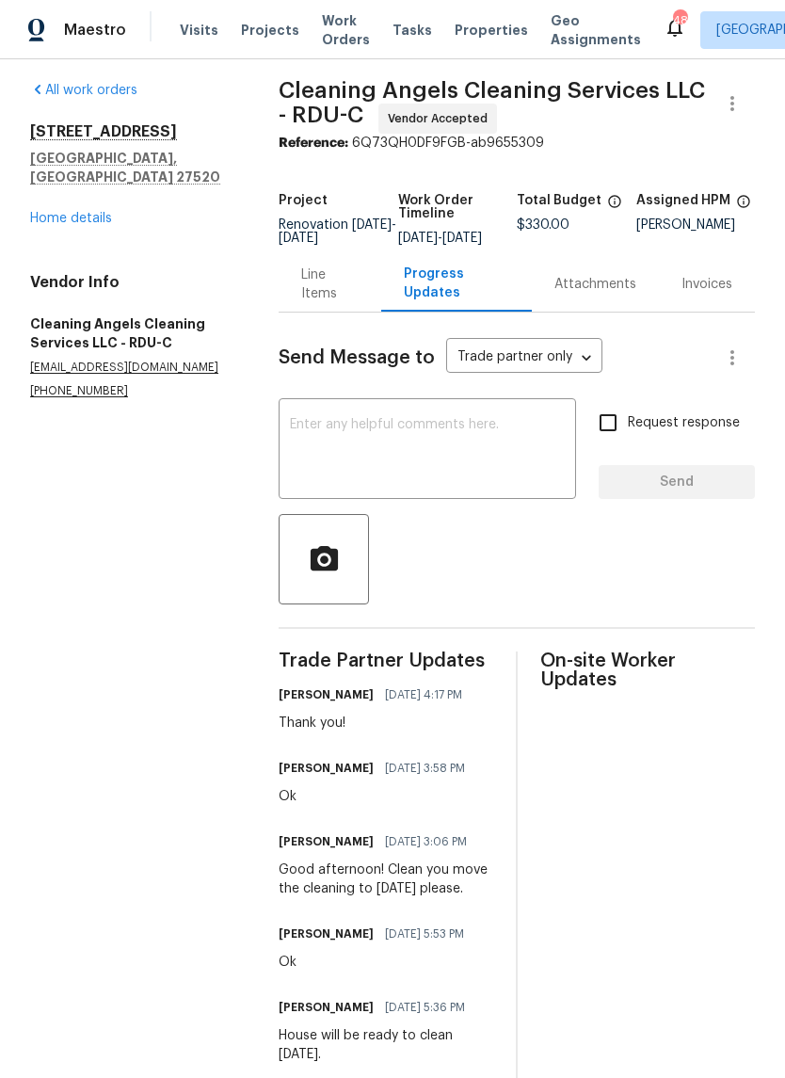
scroll to position [10, 0]
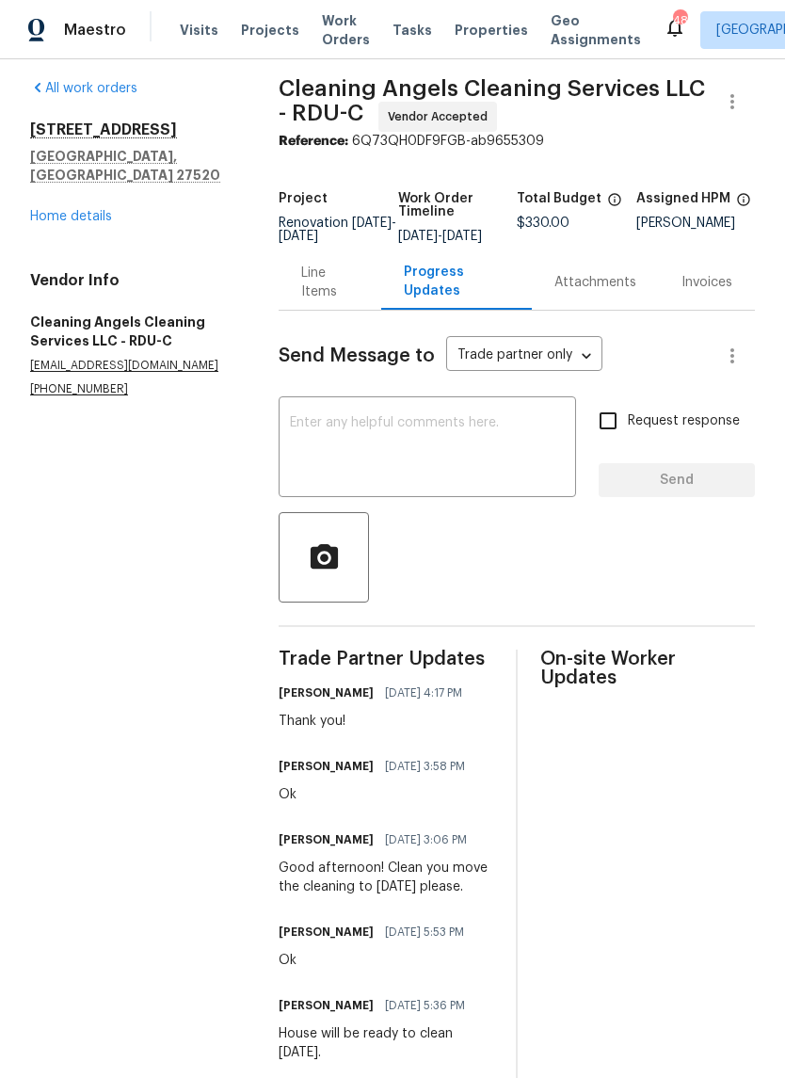
click at [63, 210] on link "Home details" at bounding box center [71, 216] width 82 height 13
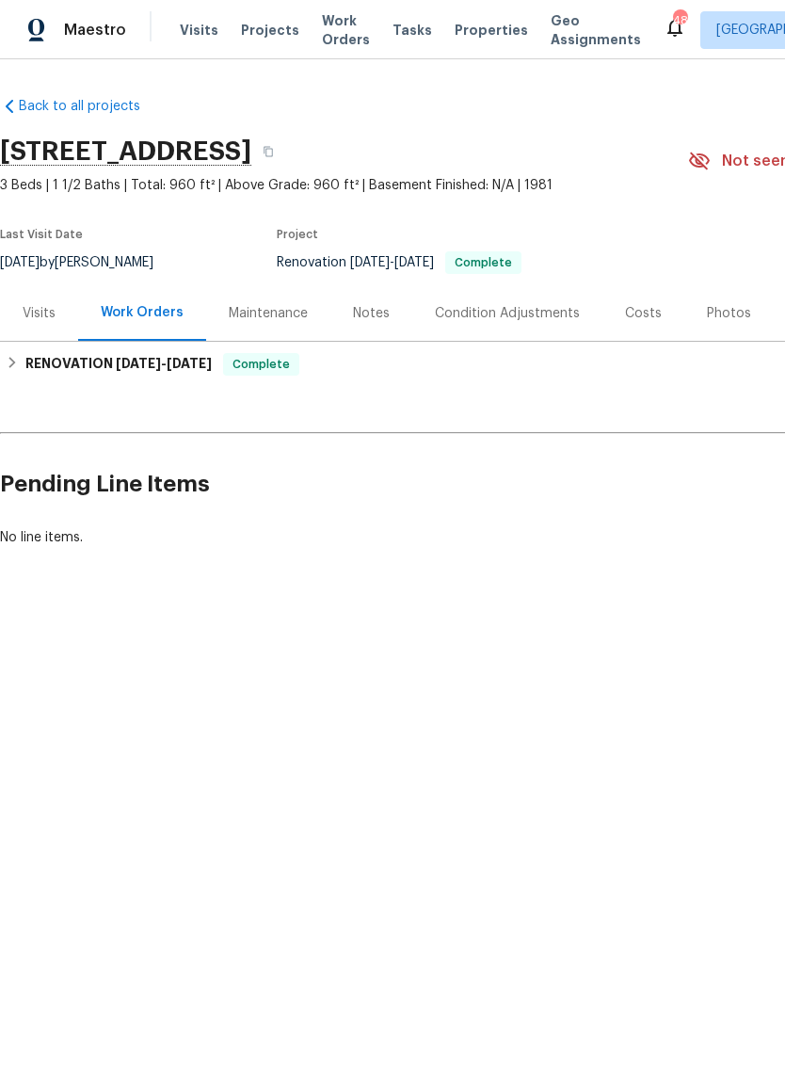
click at [650, 331] on div "Costs" at bounding box center [644, 313] width 82 height 56
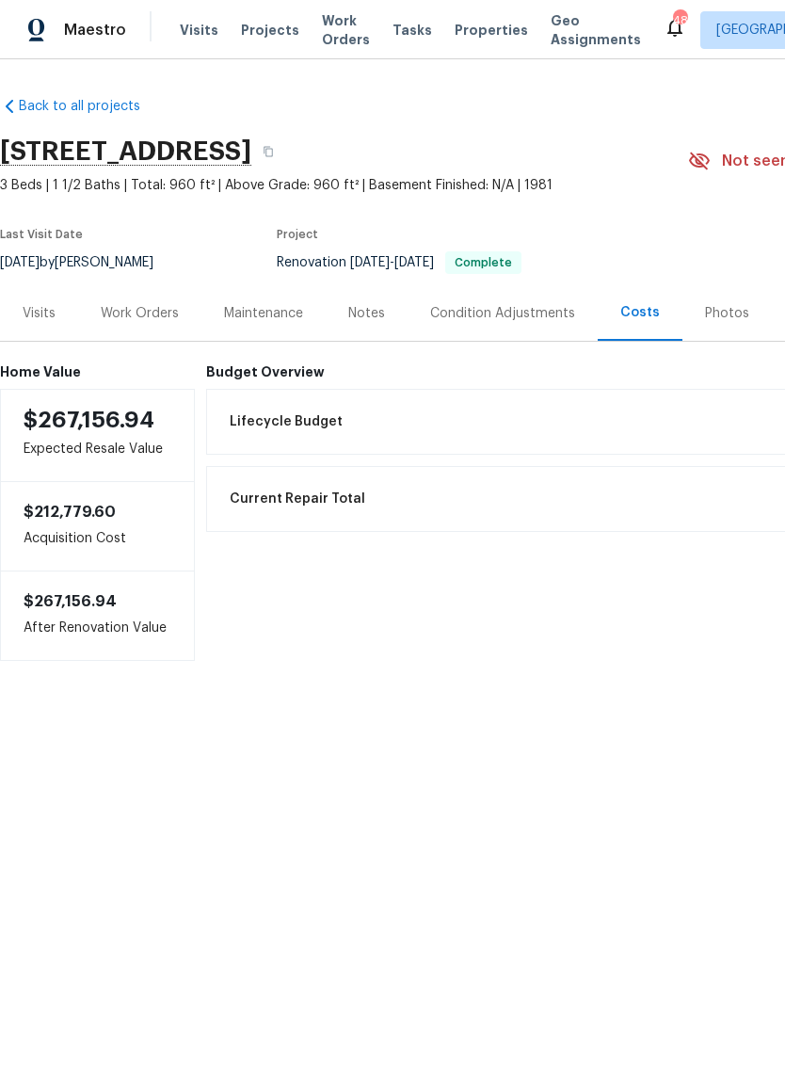
click at [724, 318] on div "Photos" at bounding box center [727, 313] width 44 height 19
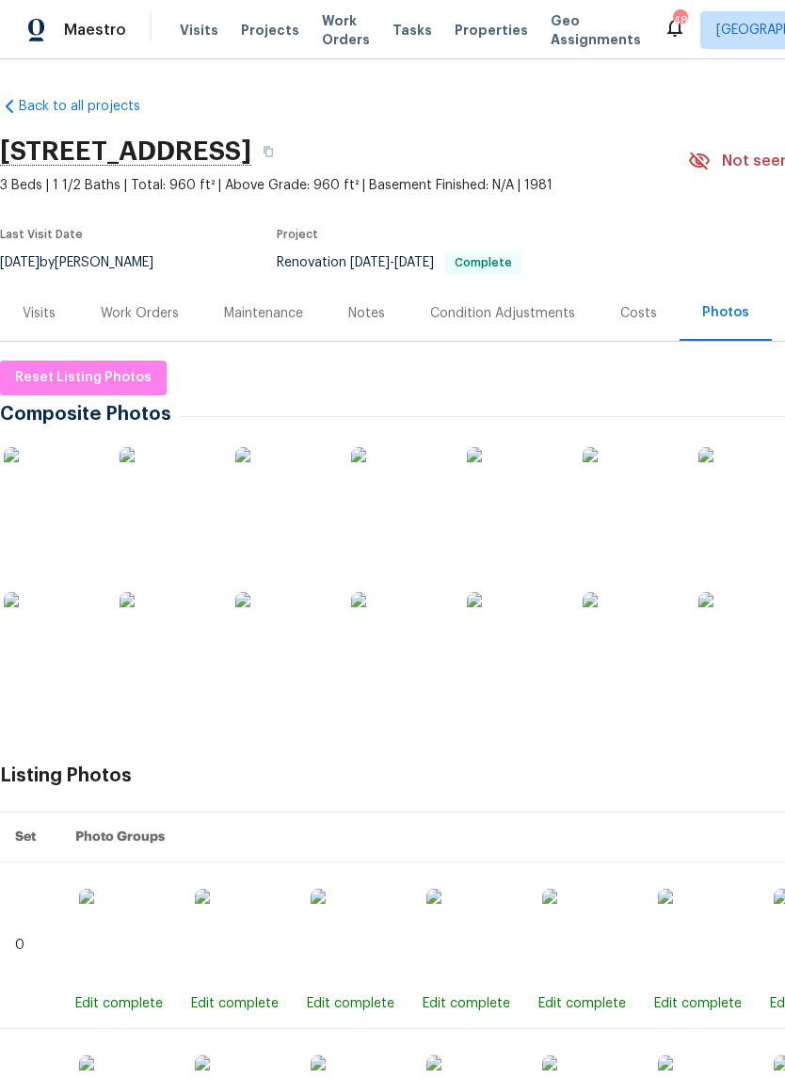
click at [61, 504] on img at bounding box center [51, 494] width 94 height 94
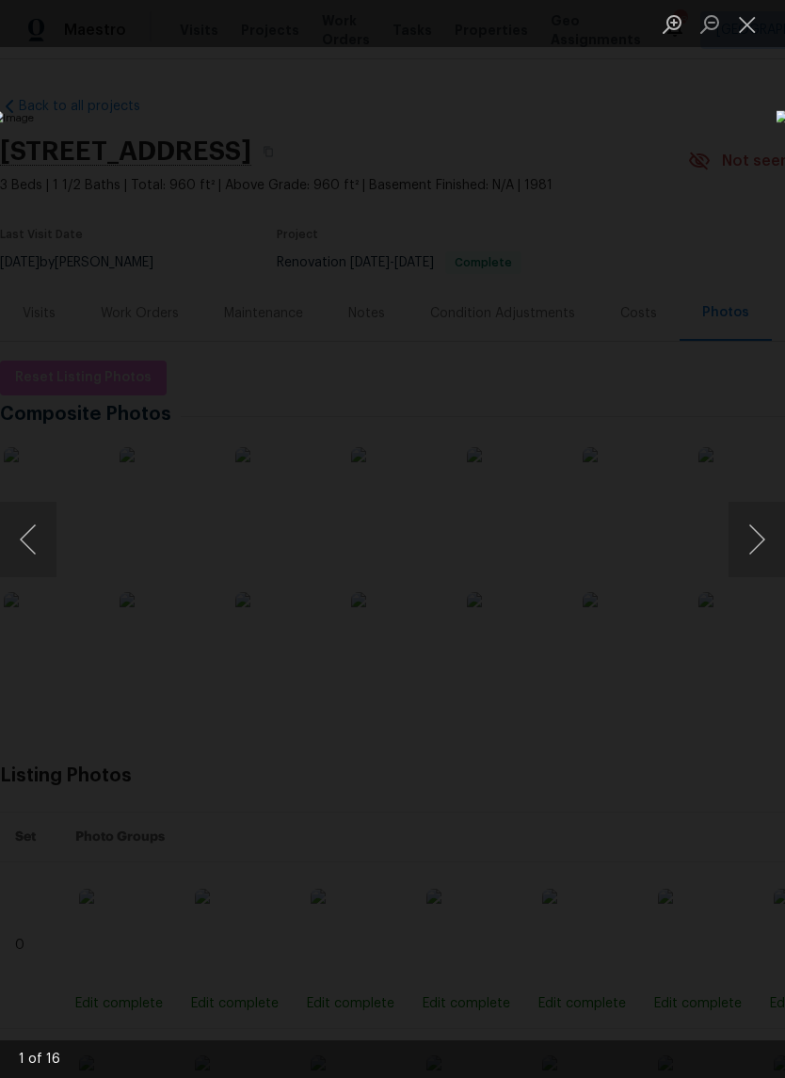
click at [746, 548] on button "Next image" at bounding box center [757, 539] width 57 height 75
click at [755, 554] on button "Next image" at bounding box center [757, 539] width 57 height 75
click at [758, 535] on button "Next image" at bounding box center [757, 539] width 57 height 75
click at [749, 557] on button "Next image" at bounding box center [757, 539] width 57 height 75
click at [755, 552] on button "Next image" at bounding box center [757, 539] width 57 height 75
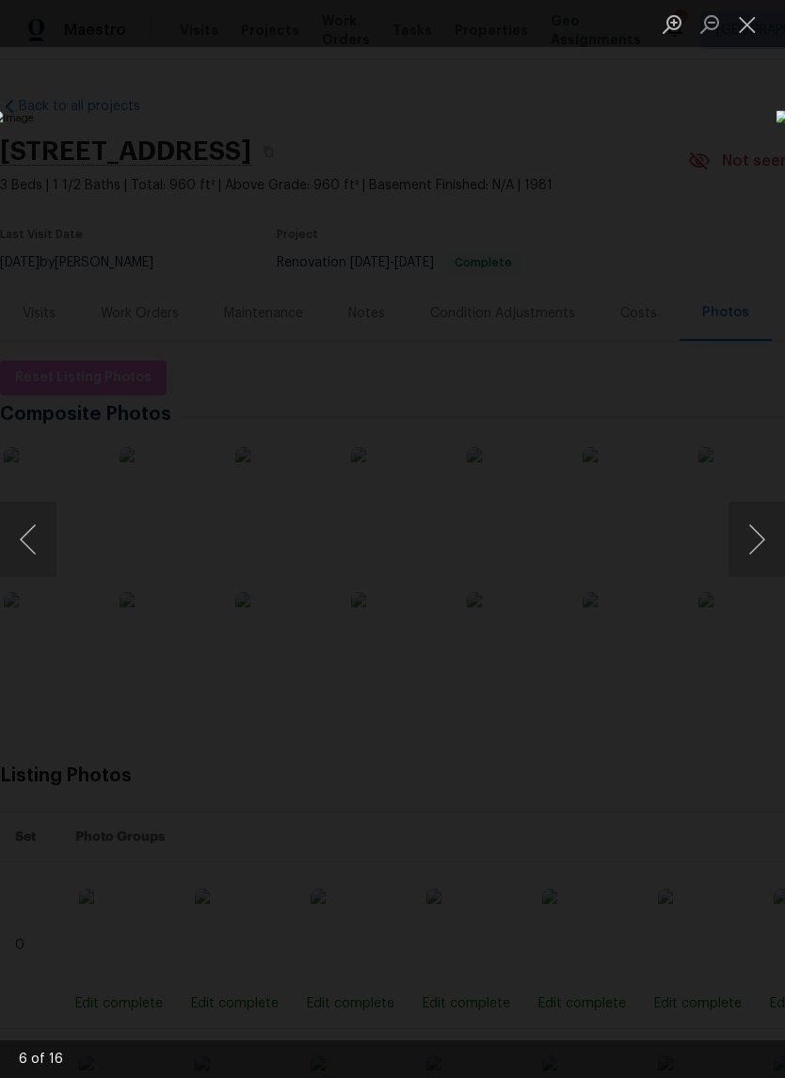
click at [764, 553] on button "Next image" at bounding box center [757, 539] width 57 height 75
click at [751, 557] on button "Next image" at bounding box center [757, 539] width 57 height 75
click at [765, 565] on button "Next image" at bounding box center [757, 539] width 57 height 75
click at [761, 560] on button "Next image" at bounding box center [757, 539] width 57 height 75
click at [763, 562] on button "Next image" at bounding box center [757, 539] width 57 height 75
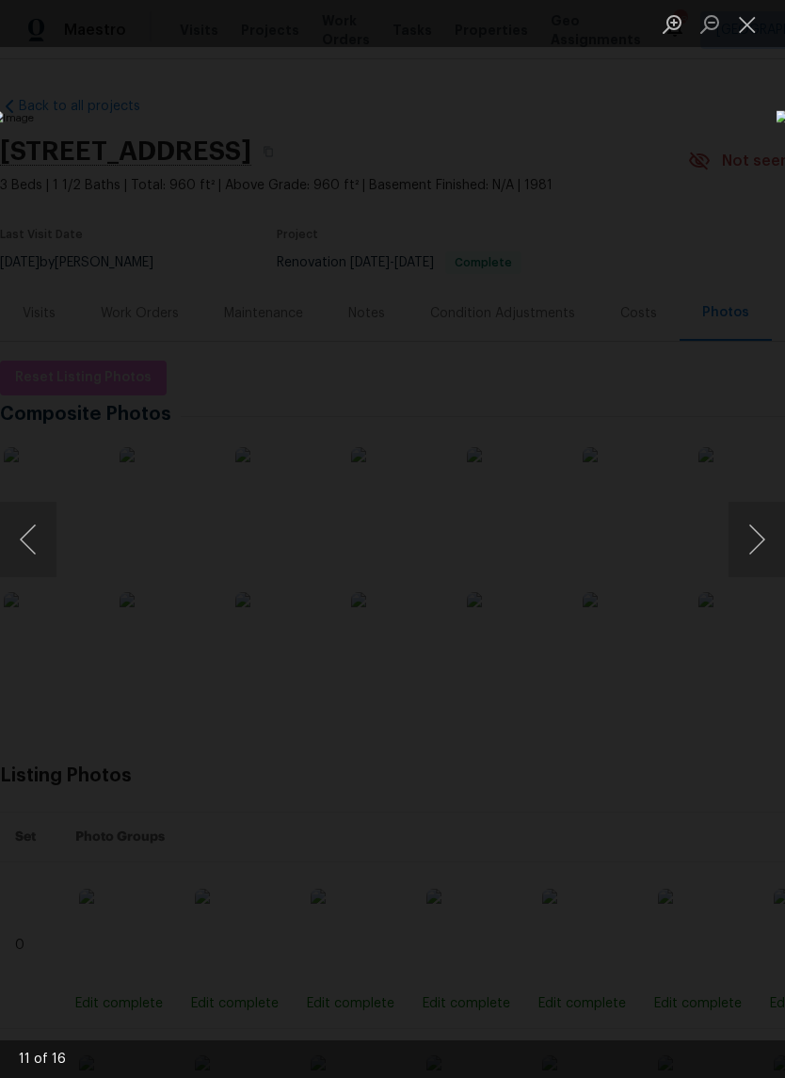
click at [760, 570] on button "Next image" at bounding box center [757, 539] width 57 height 75
click at [759, 557] on button "Next image" at bounding box center [757, 539] width 57 height 75
click at [758, 570] on button "Next image" at bounding box center [757, 539] width 57 height 75
click at [761, 568] on button "Next image" at bounding box center [757, 539] width 57 height 75
click at [760, 559] on button "Next image" at bounding box center [757, 539] width 57 height 75
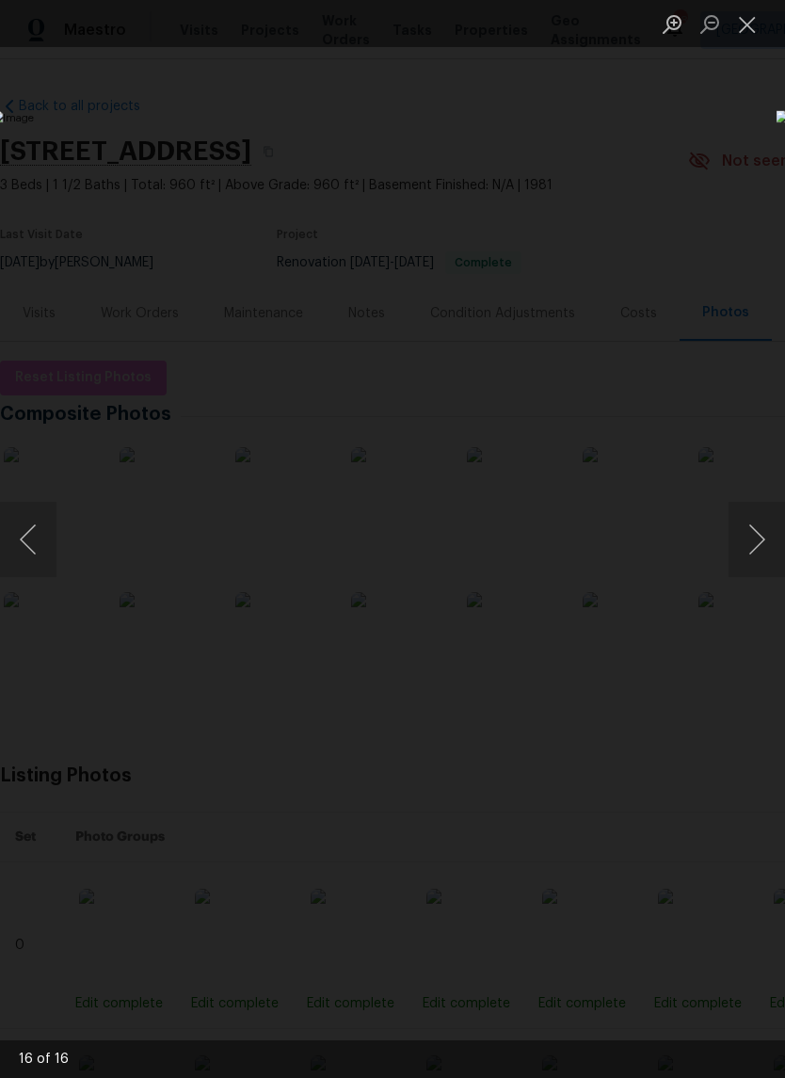
click at [757, 558] on button "Next image" at bounding box center [757, 539] width 57 height 75
click at [758, 567] on button "Next image" at bounding box center [757, 539] width 57 height 75
click at [754, 26] on button "Close lightbox" at bounding box center [748, 24] width 38 height 33
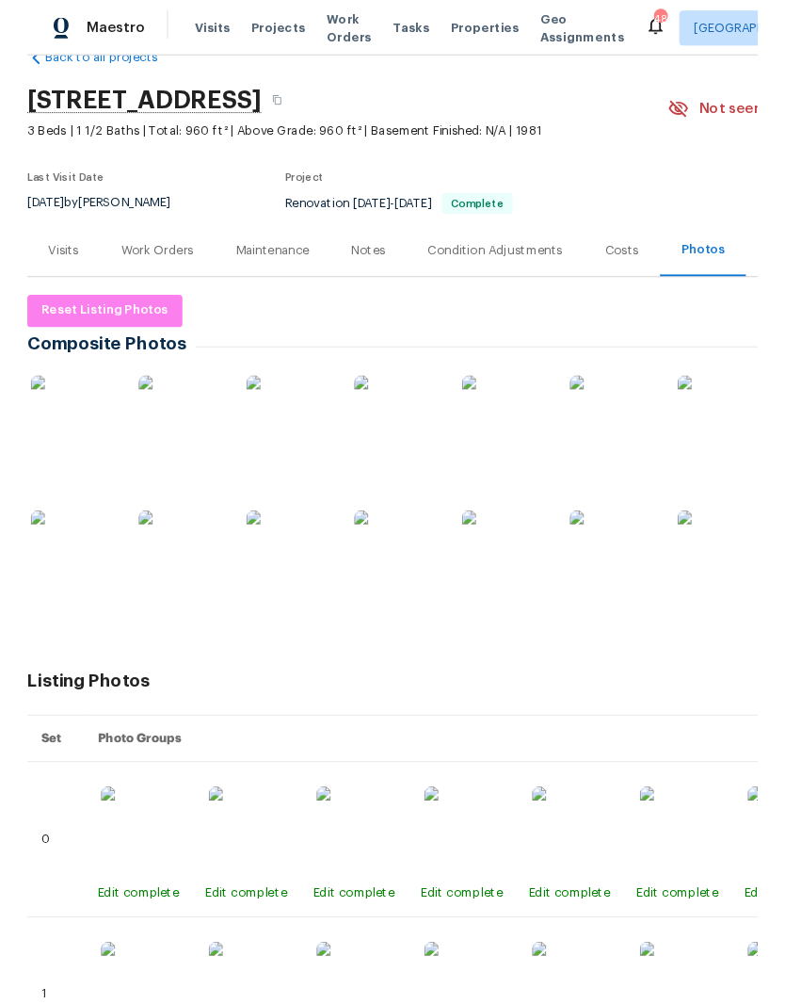
scroll to position [45, 0]
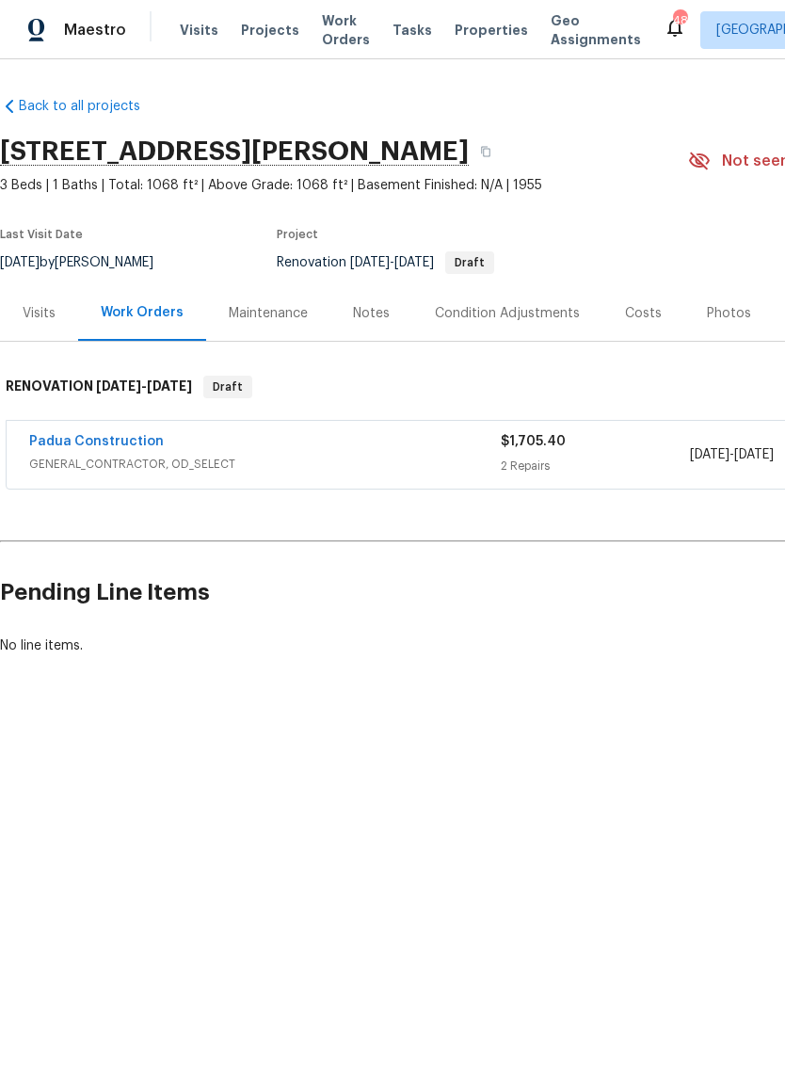
click at [368, 314] on div "Notes" at bounding box center [371, 313] width 37 height 19
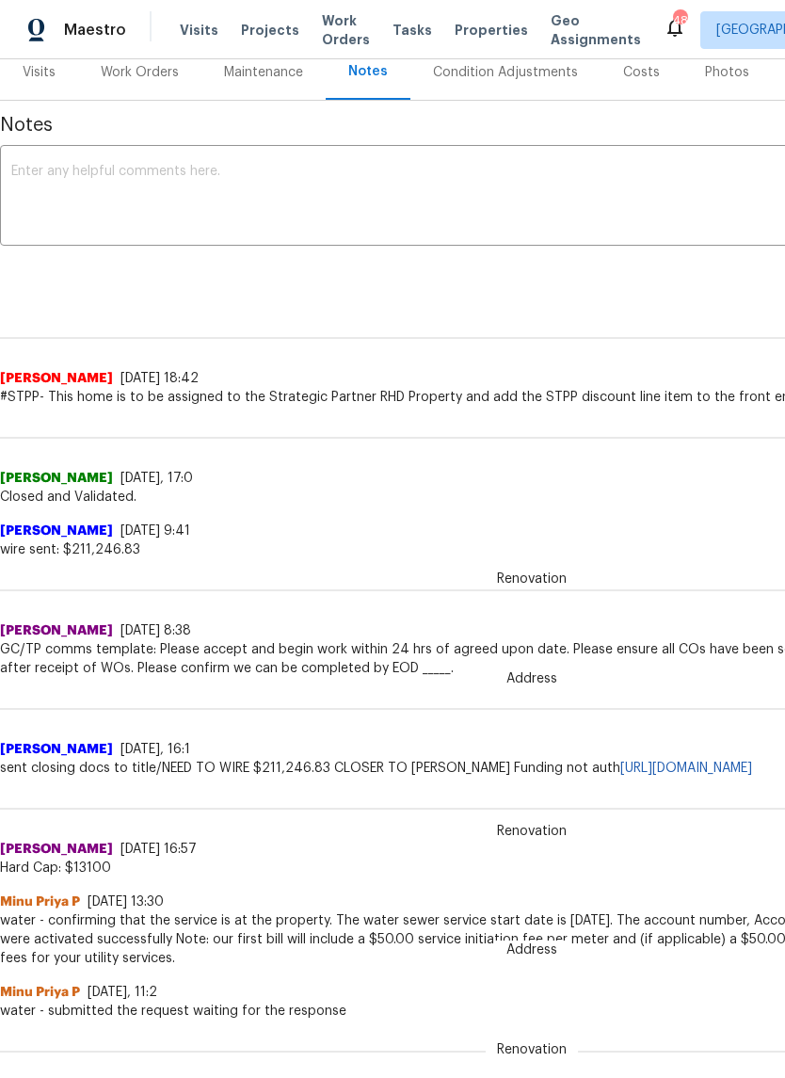
scroll to position [241, 0]
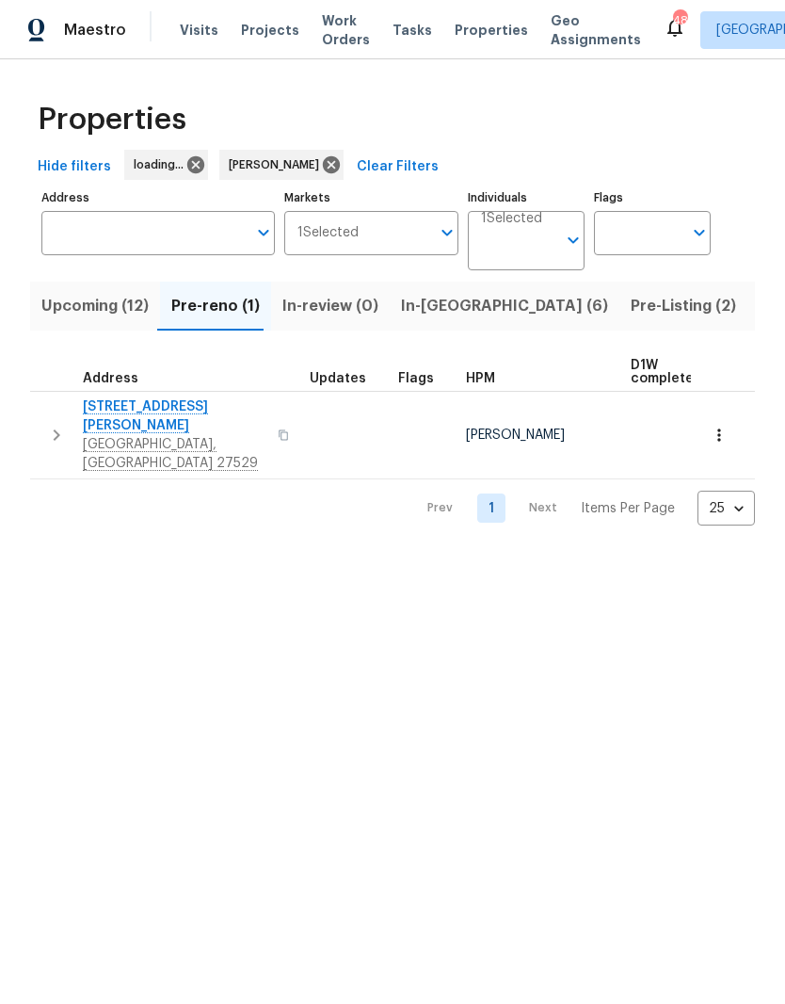
click at [450, 315] on span "In-[GEOGRAPHIC_DATA] (6)" at bounding box center [504, 306] width 207 height 26
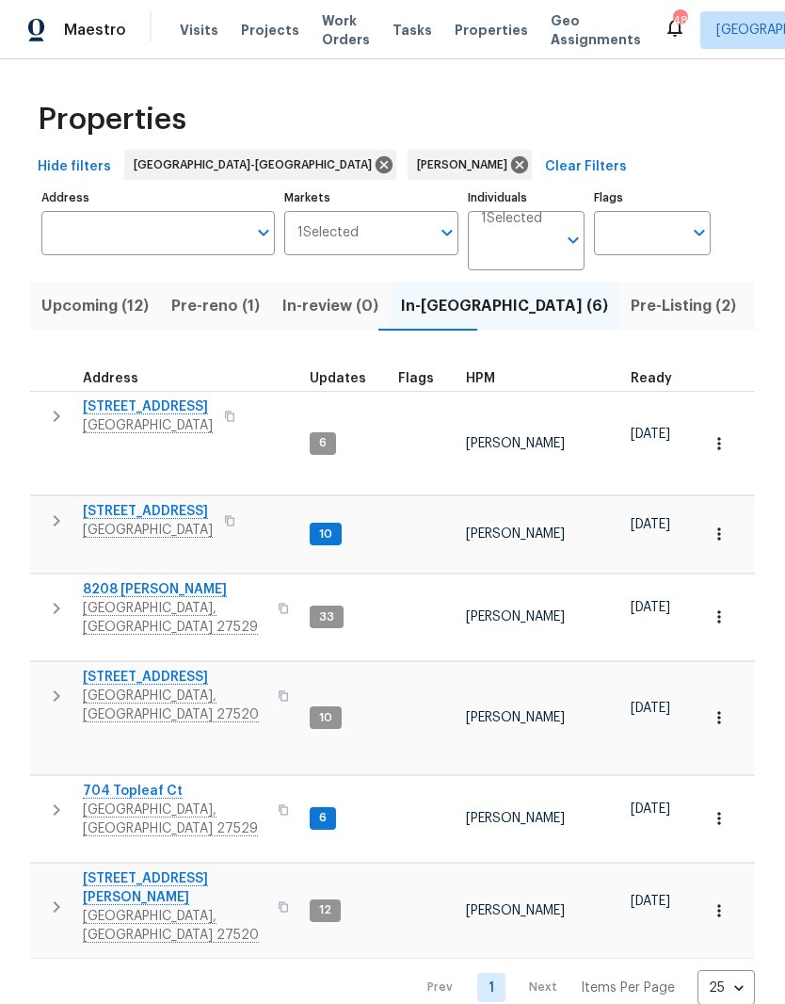
click at [98, 782] on span "704 Topleaf Ct" at bounding box center [175, 791] width 184 height 19
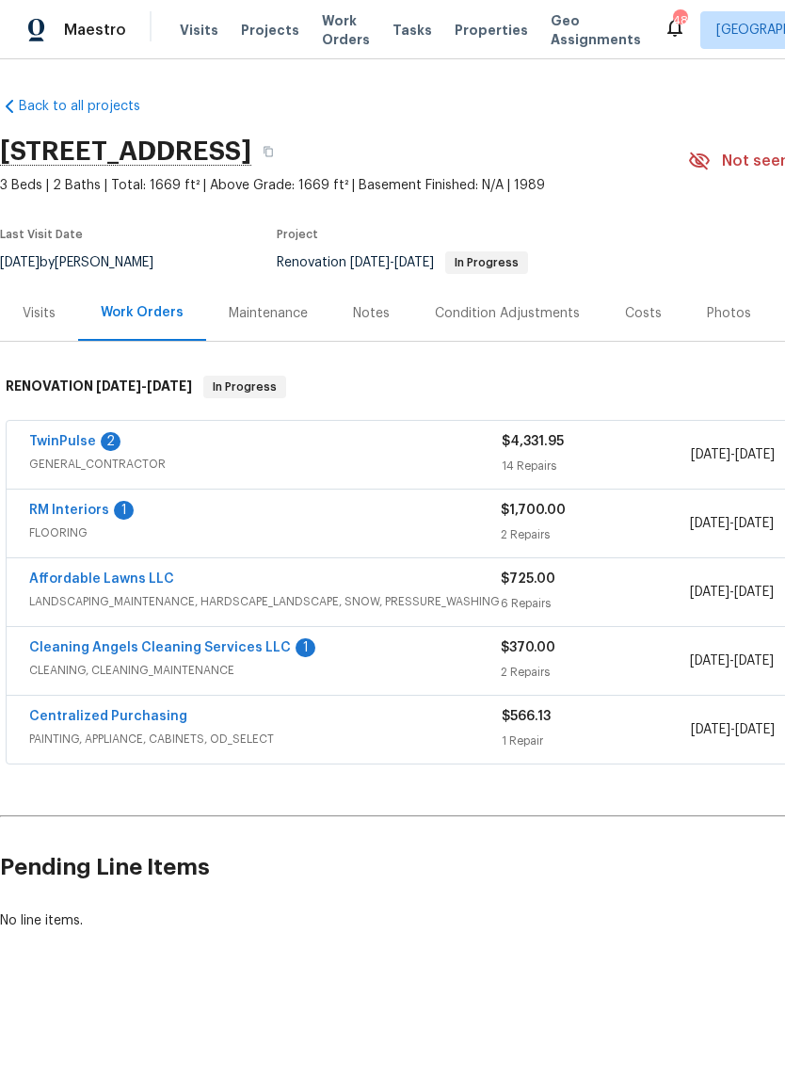
click at [77, 515] on link "RM Interiors" at bounding box center [69, 510] width 80 height 13
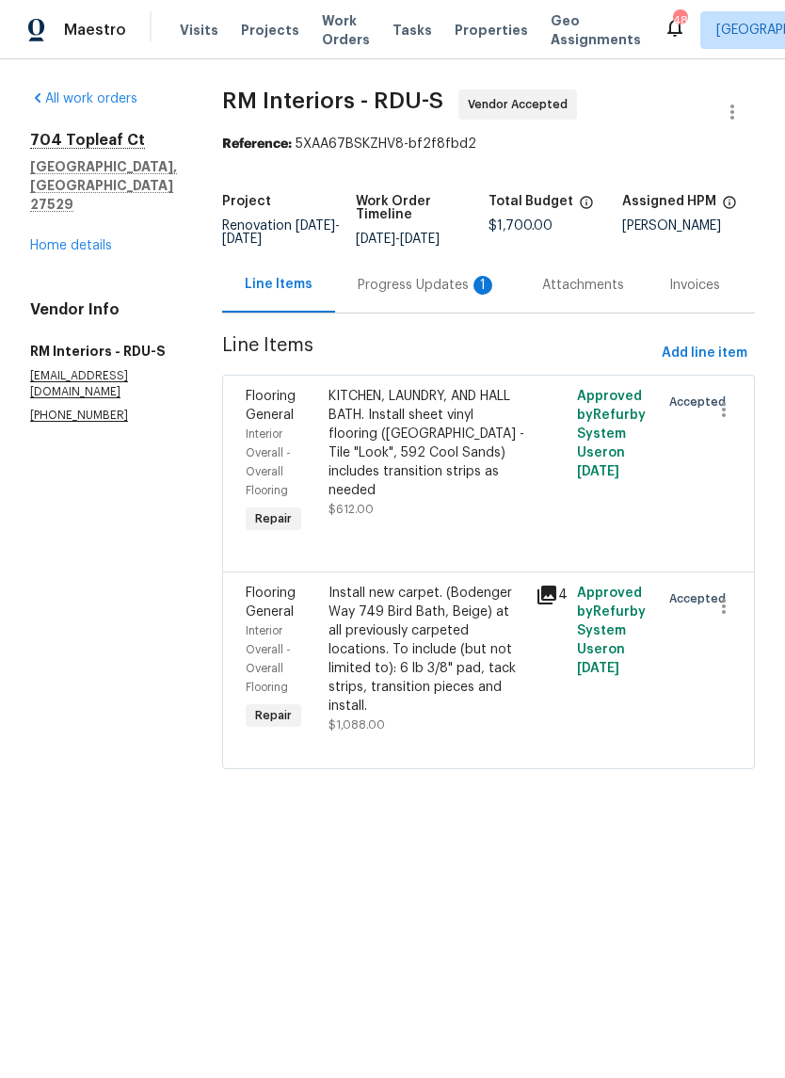
click at [433, 296] on div "Progress Updates 1" at bounding box center [427, 285] width 185 height 56
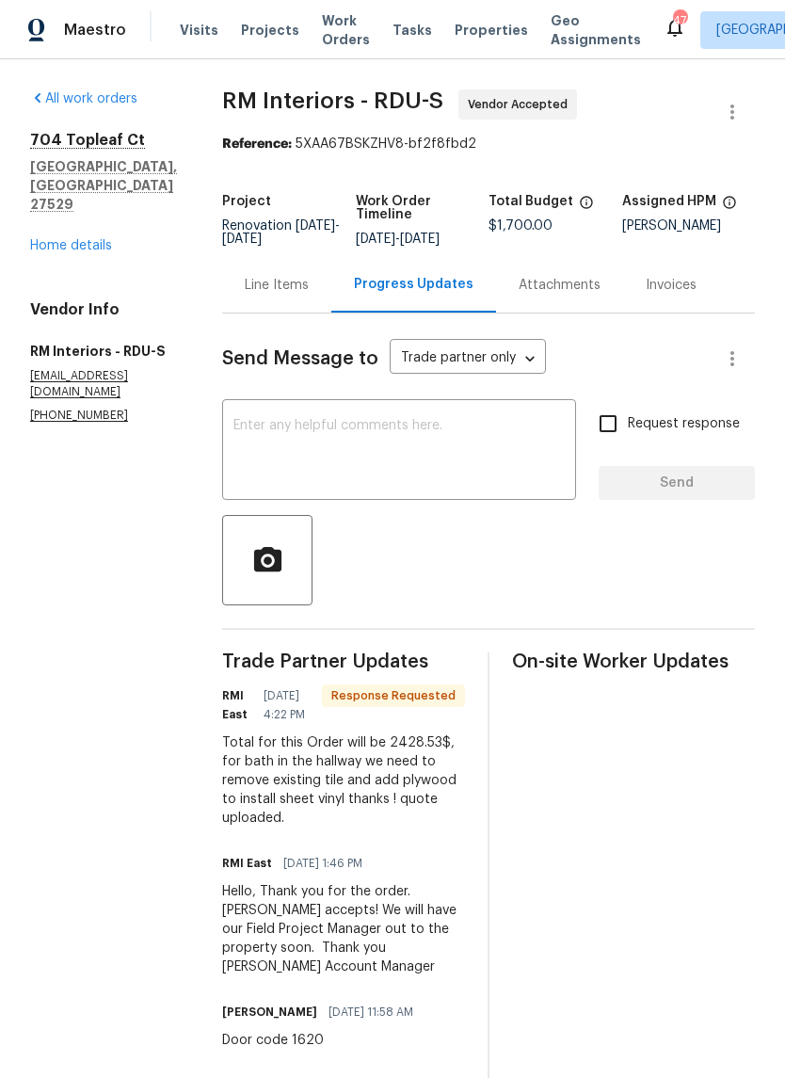
click at [284, 282] on div "Line Items" at bounding box center [277, 285] width 64 height 19
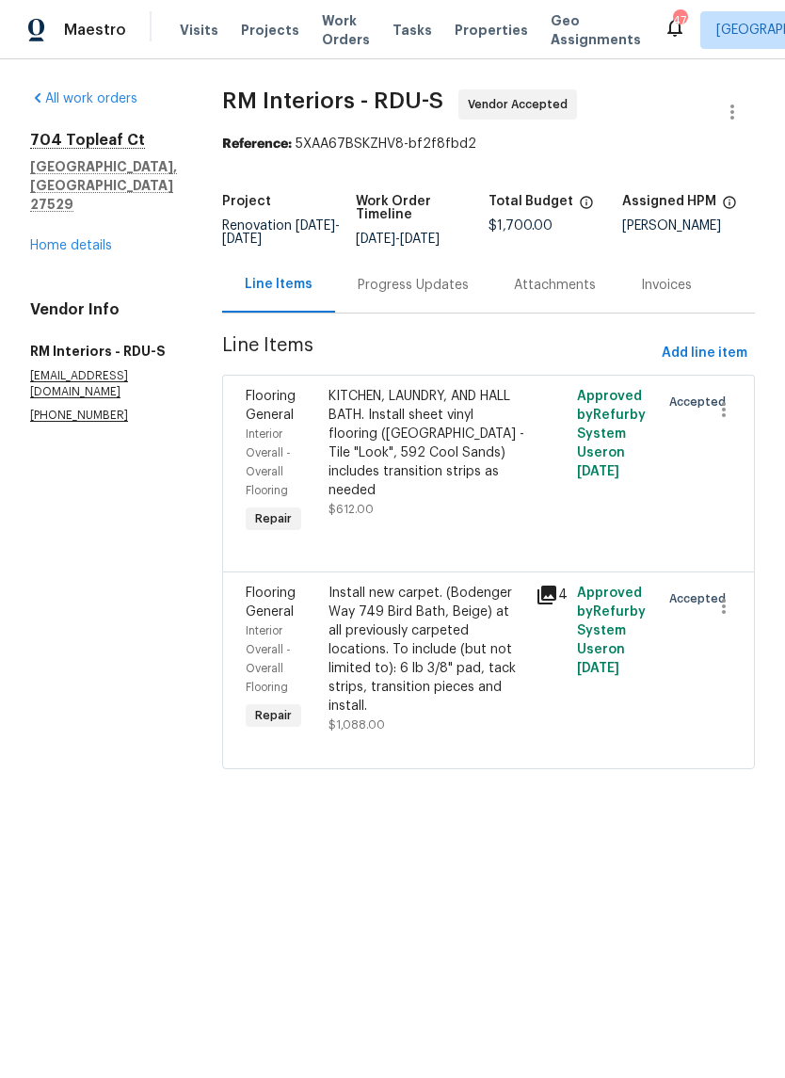
click at [505, 519] on div "KITCHEN, LAUNDRY, AND HALL BATH. Install sheet vinyl flooring (Sugar Valley - T…" at bounding box center [426, 462] width 207 height 162
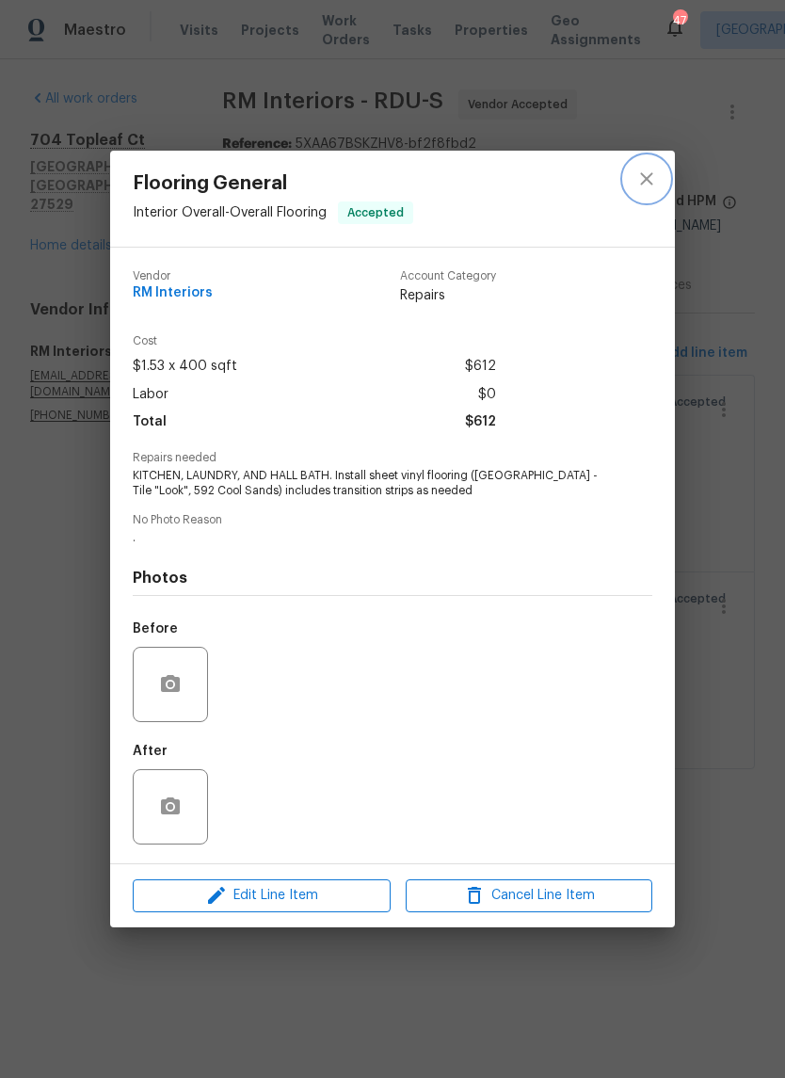
click at [636, 173] on icon "close" at bounding box center [647, 179] width 23 height 23
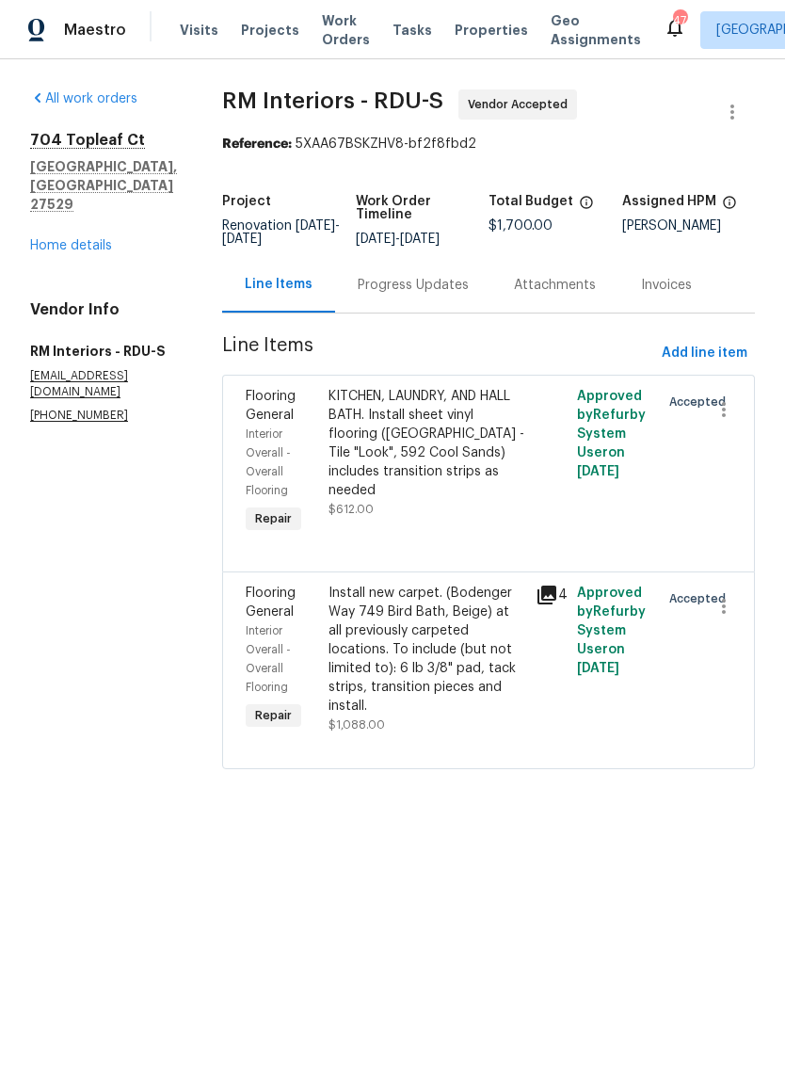
click at [540, 283] on div "Attachments" at bounding box center [555, 285] width 82 height 19
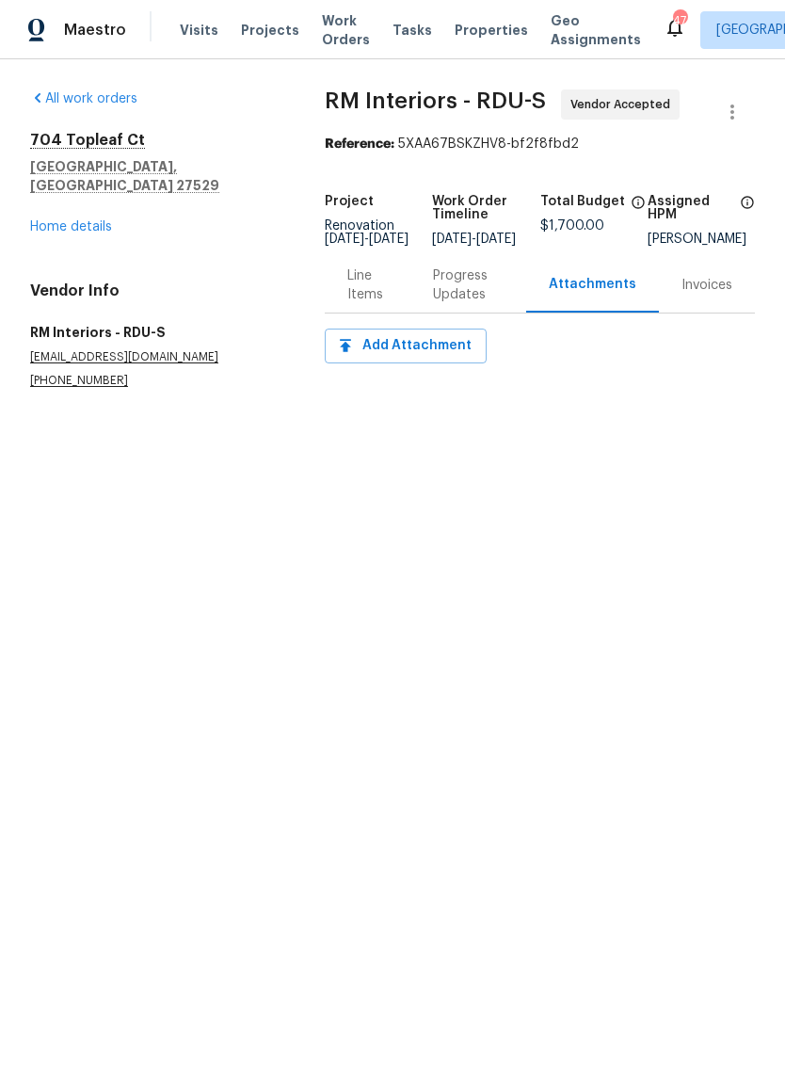
click at [708, 313] on div "Invoices" at bounding box center [707, 285] width 96 height 56
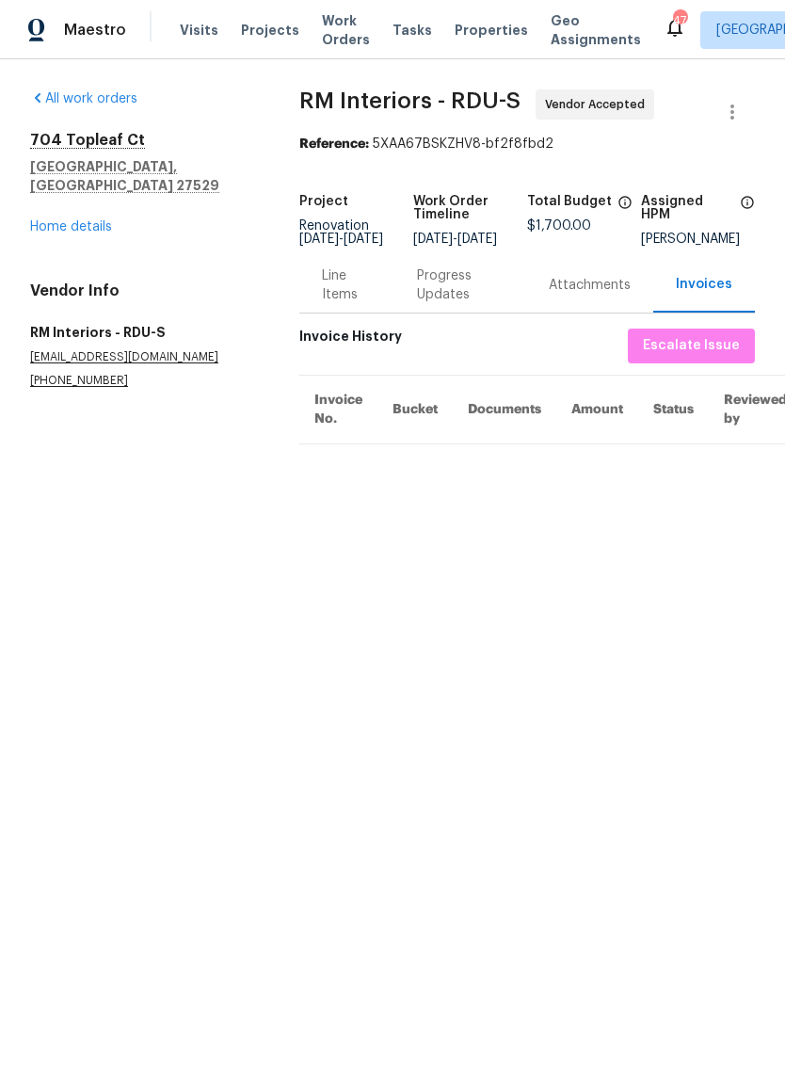
click at [444, 304] on div "Progress Updates" at bounding box center [460, 286] width 87 height 38
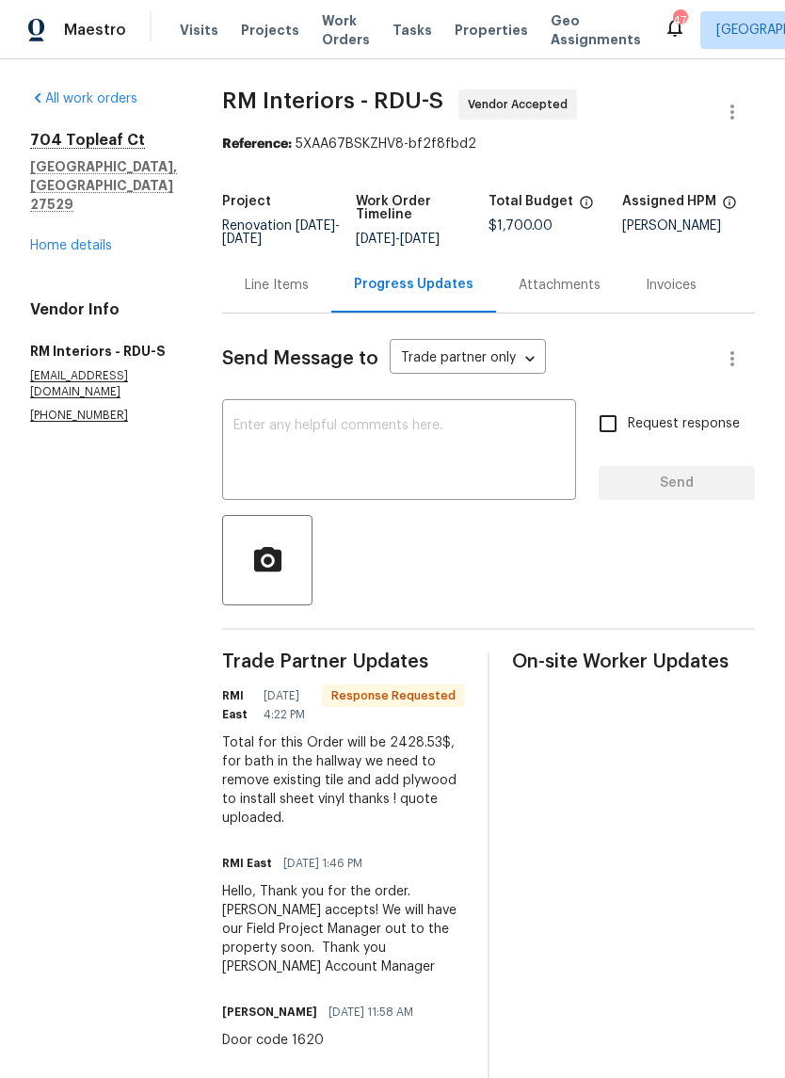
click at [76, 239] on link "Home details" at bounding box center [71, 245] width 82 height 13
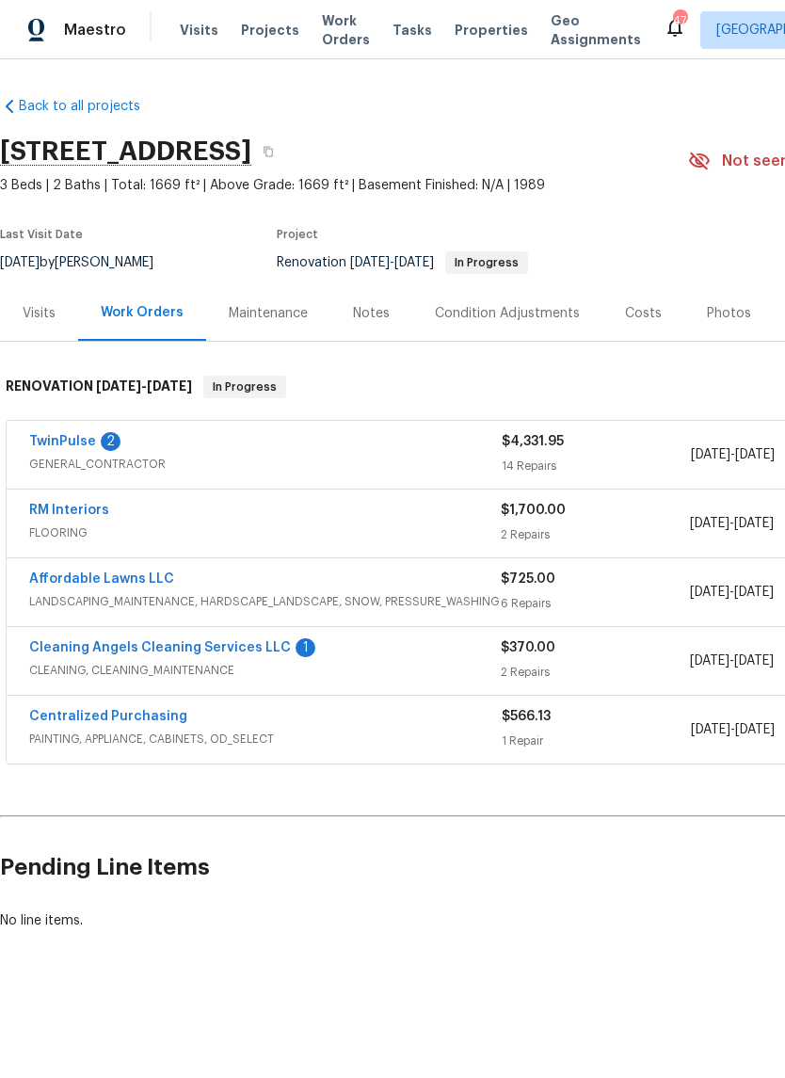
click at [643, 315] on div "Costs" at bounding box center [643, 313] width 37 height 19
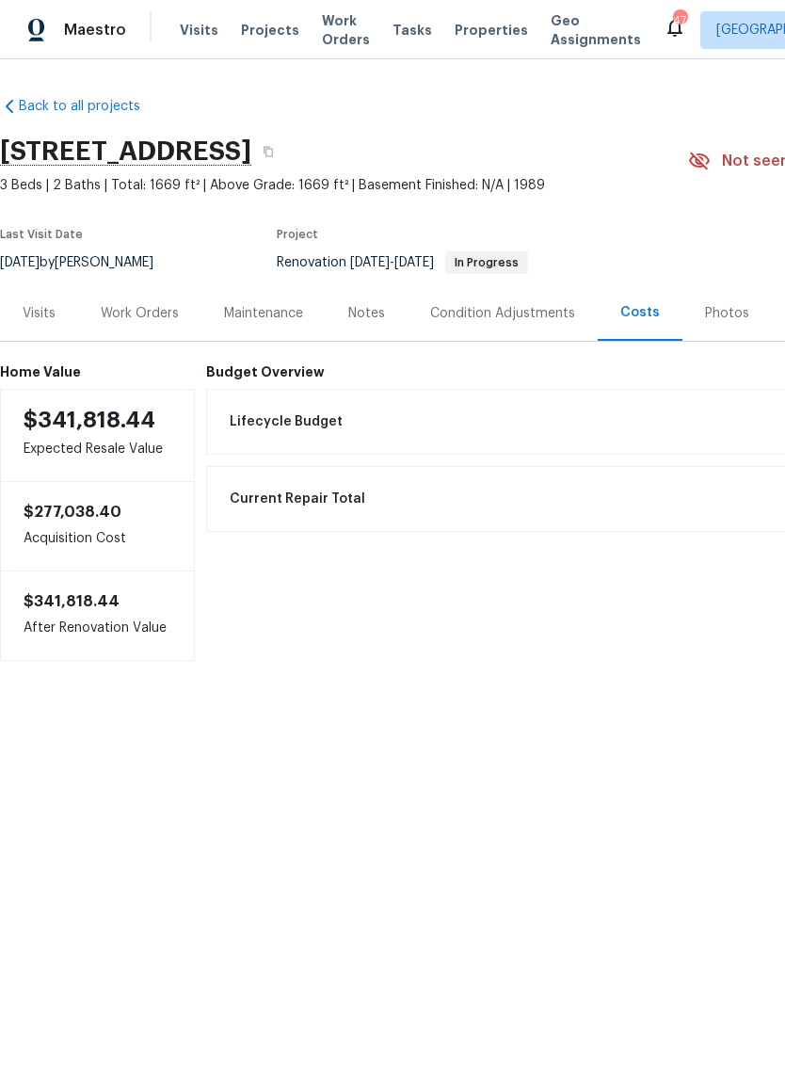
click at [135, 323] on div "Work Orders" at bounding box center [139, 313] width 123 height 56
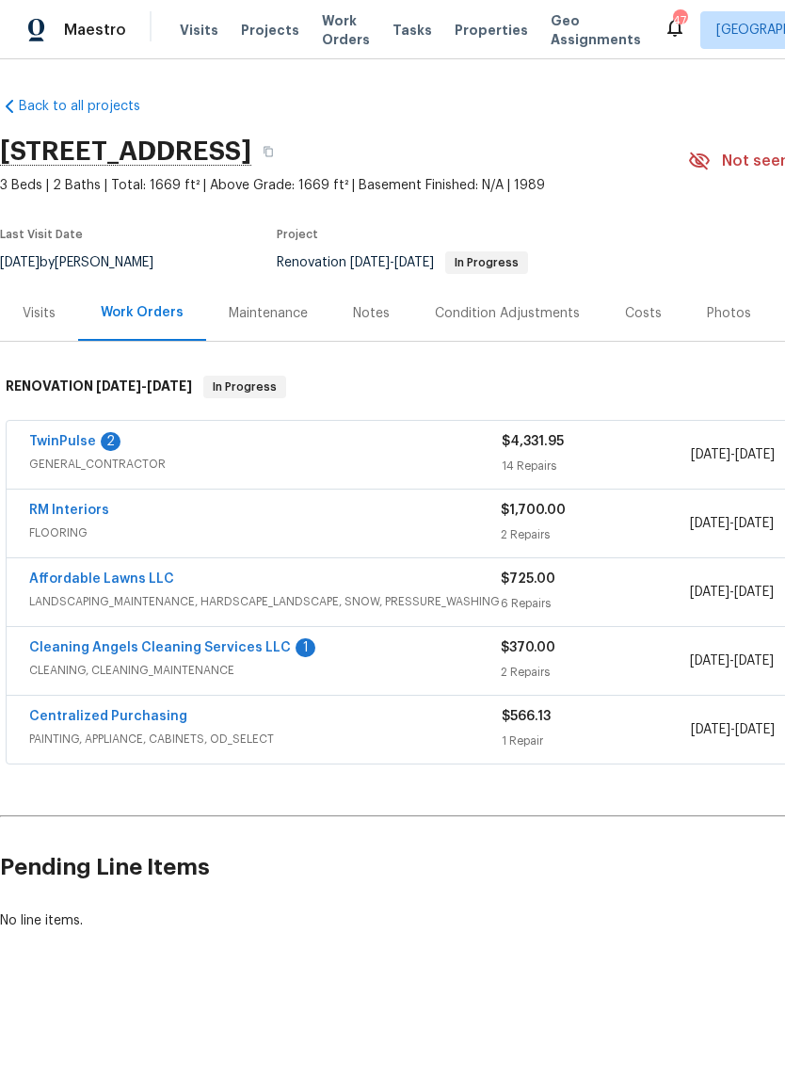
click at [89, 512] on link "RM Interiors" at bounding box center [69, 510] width 80 height 13
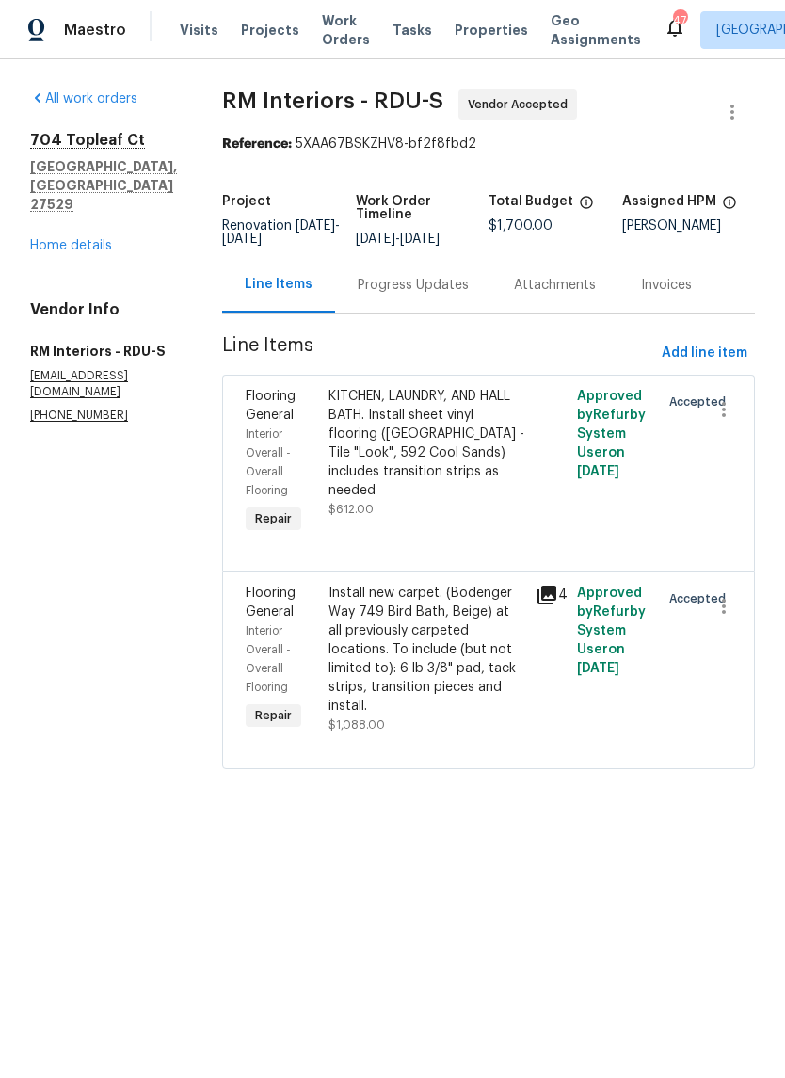
click at [416, 297] on div "Progress Updates" at bounding box center [413, 285] width 156 height 56
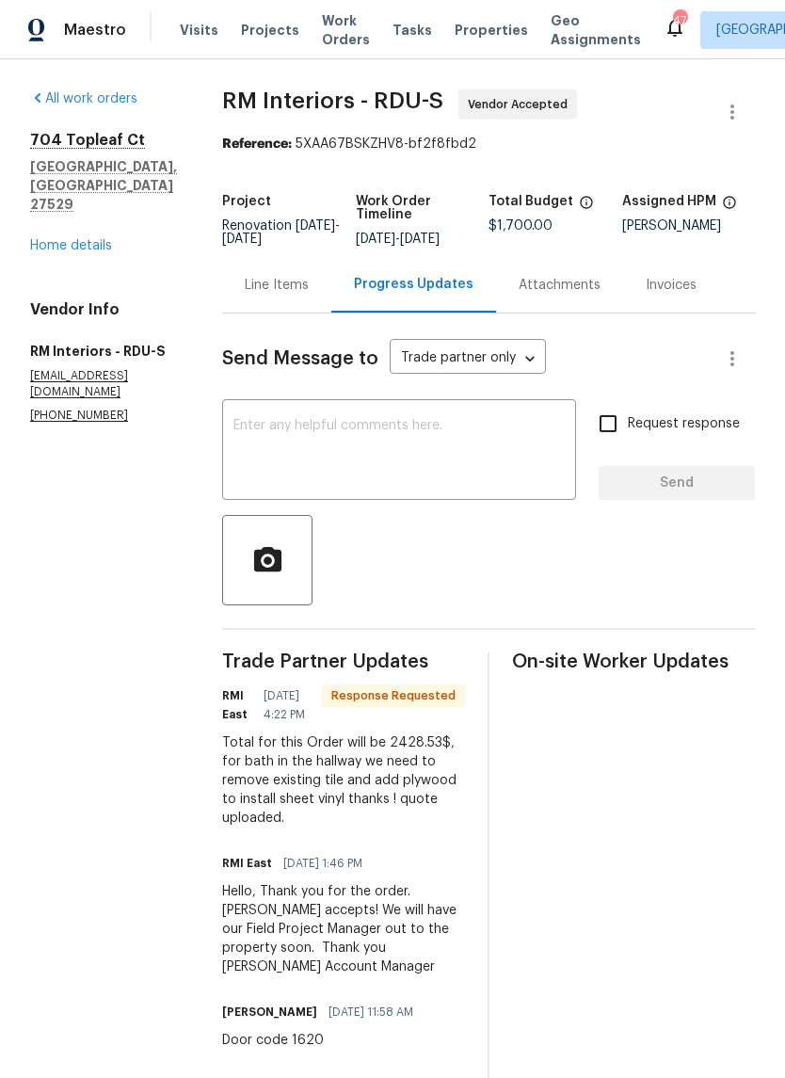
click at [491, 463] on textarea at bounding box center [399, 452] width 331 height 66
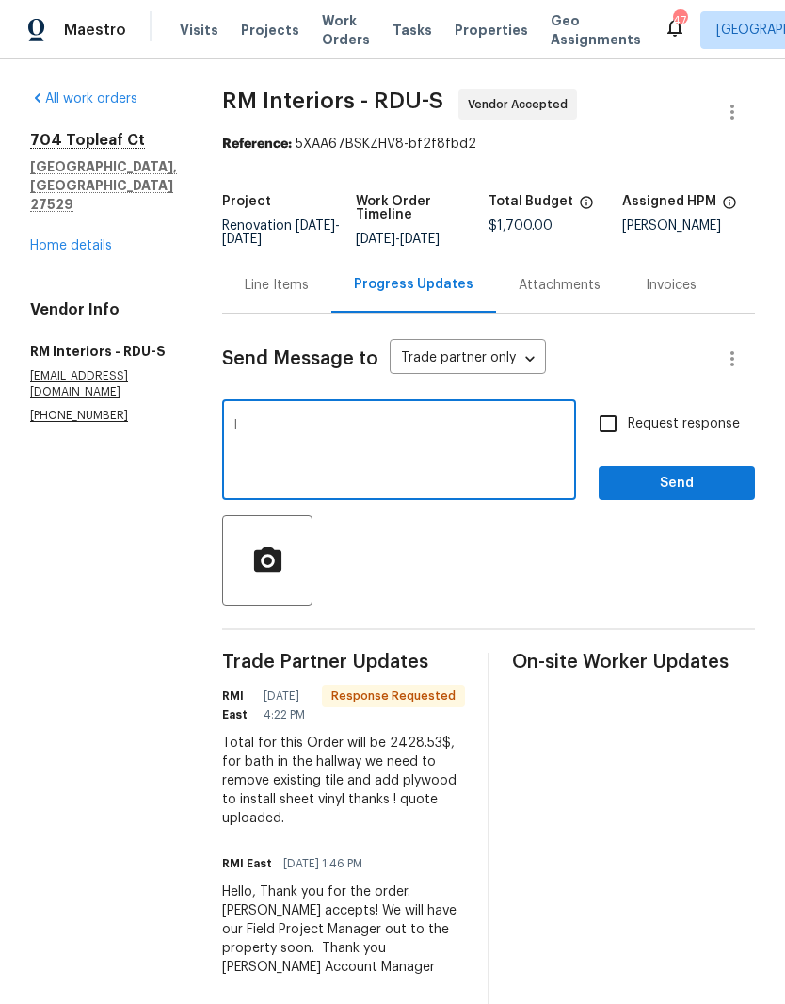
type textarea "I"
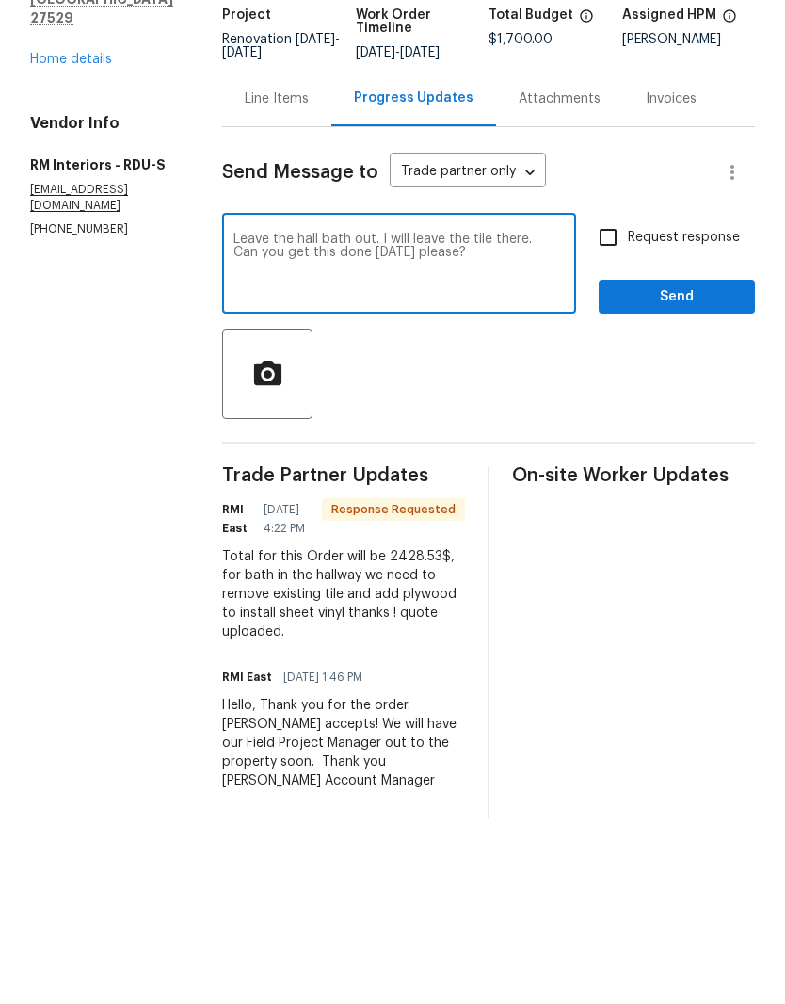
type textarea "Leave the hall bath out. I will leave the tile there. Can you get this done [DA…"
click at [600, 404] on input "Request response" at bounding box center [609, 424] width 40 height 40
checkbox input "true"
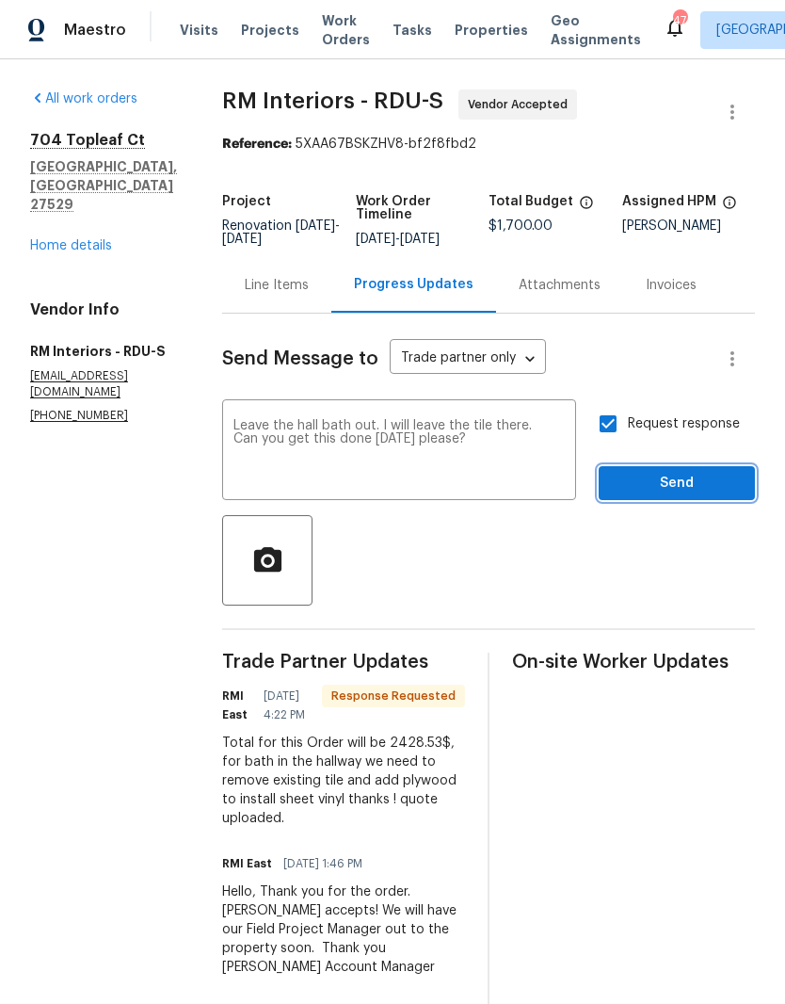
click at [708, 472] on span "Send" at bounding box center [677, 484] width 126 height 24
